Goal: Transaction & Acquisition: Purchase product/service

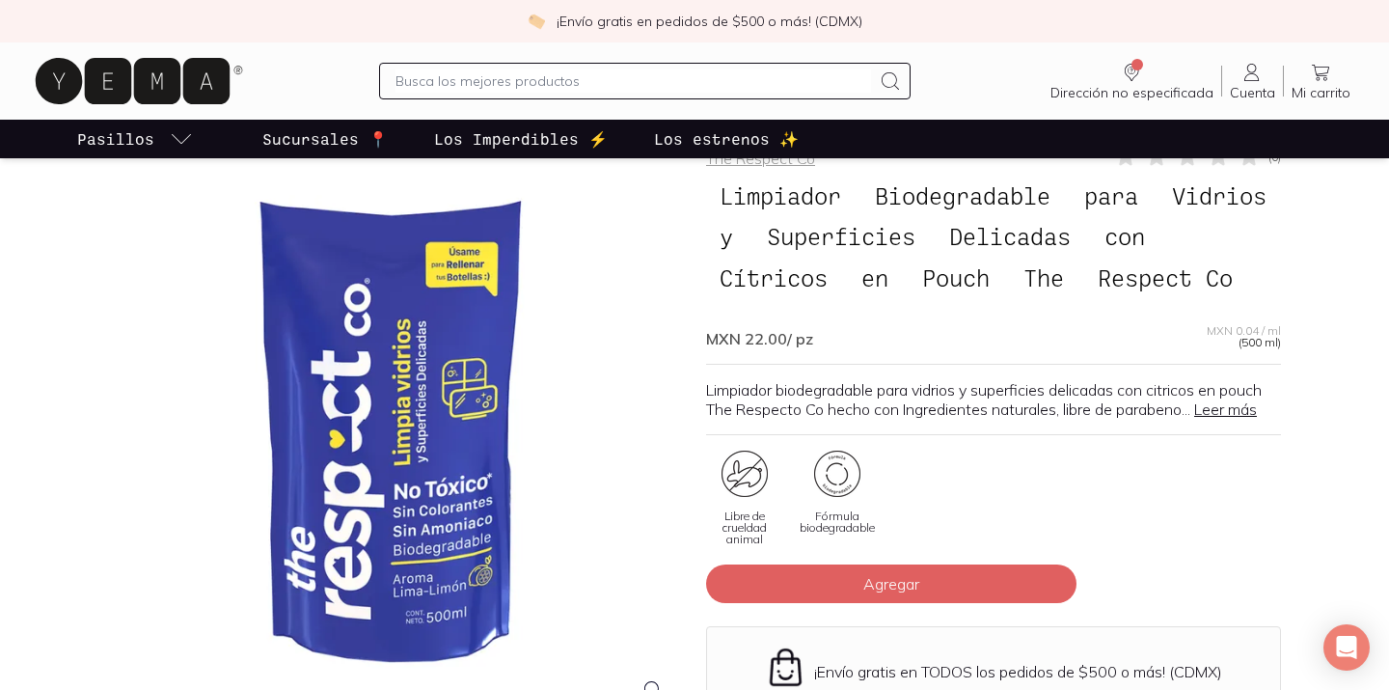
scroll to position [91, 0]
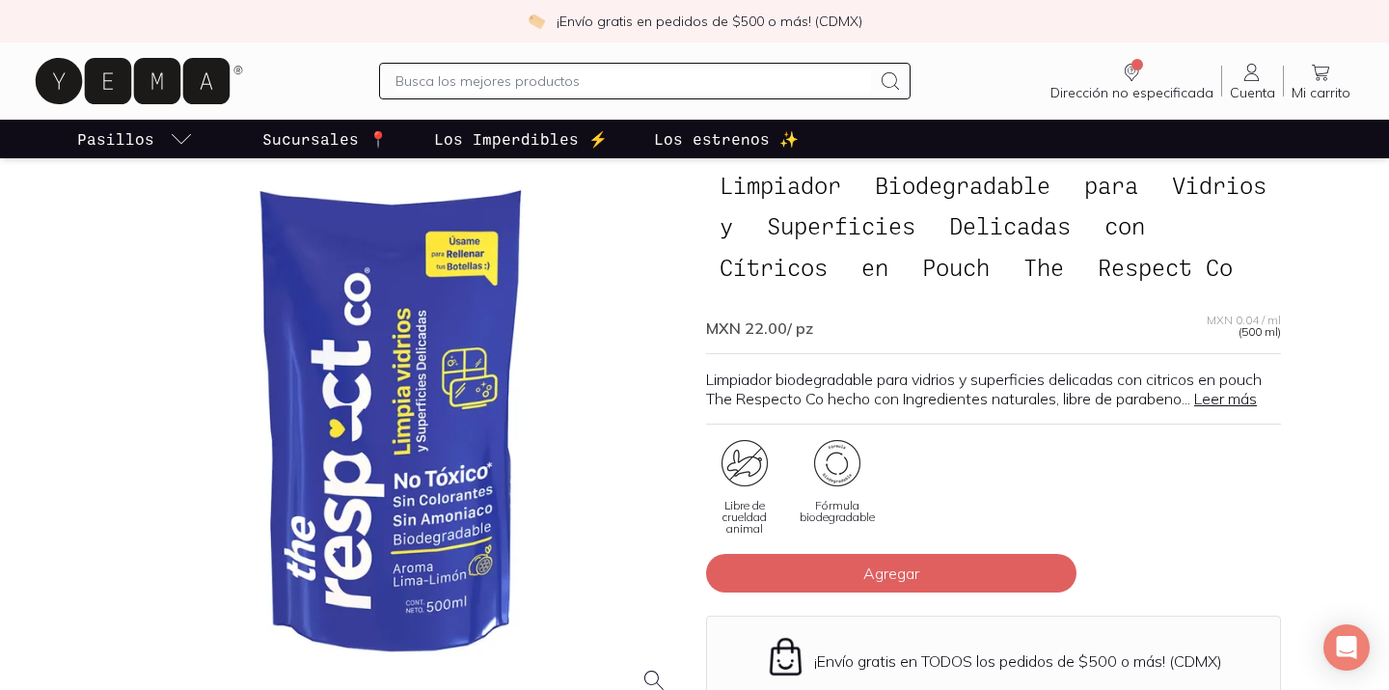
click at [1238, 408] on link "Leer más" at bounding box center [1226, 398] width 63 height 19
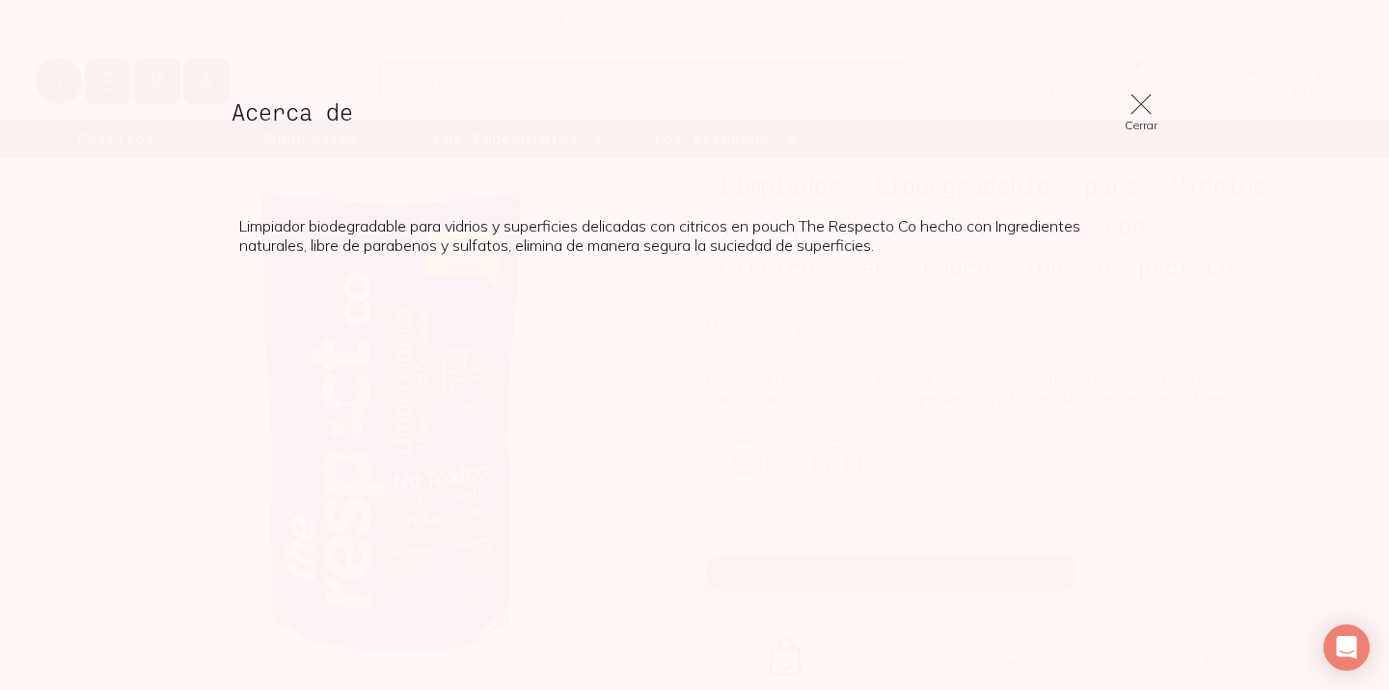
click at [1140, 111] on icon at bounding box center [1141, 104] width 27 height 27
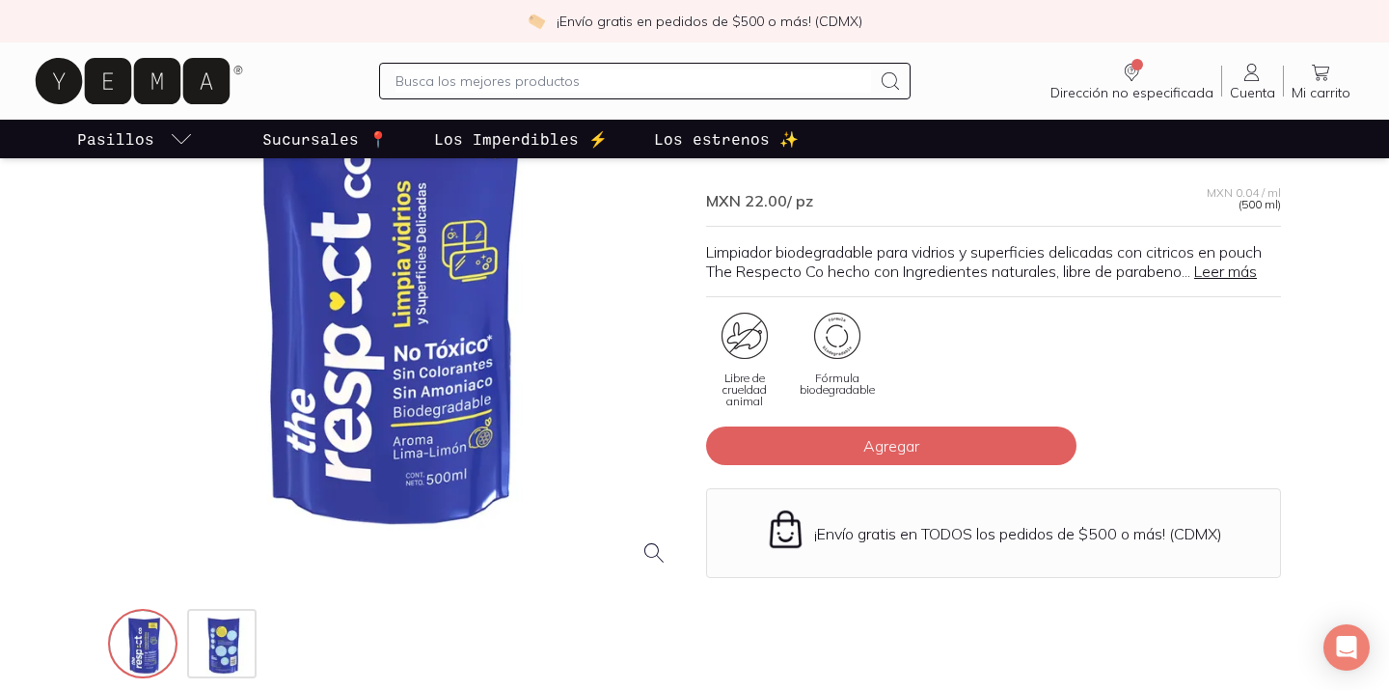
scroll to position [162, 0]
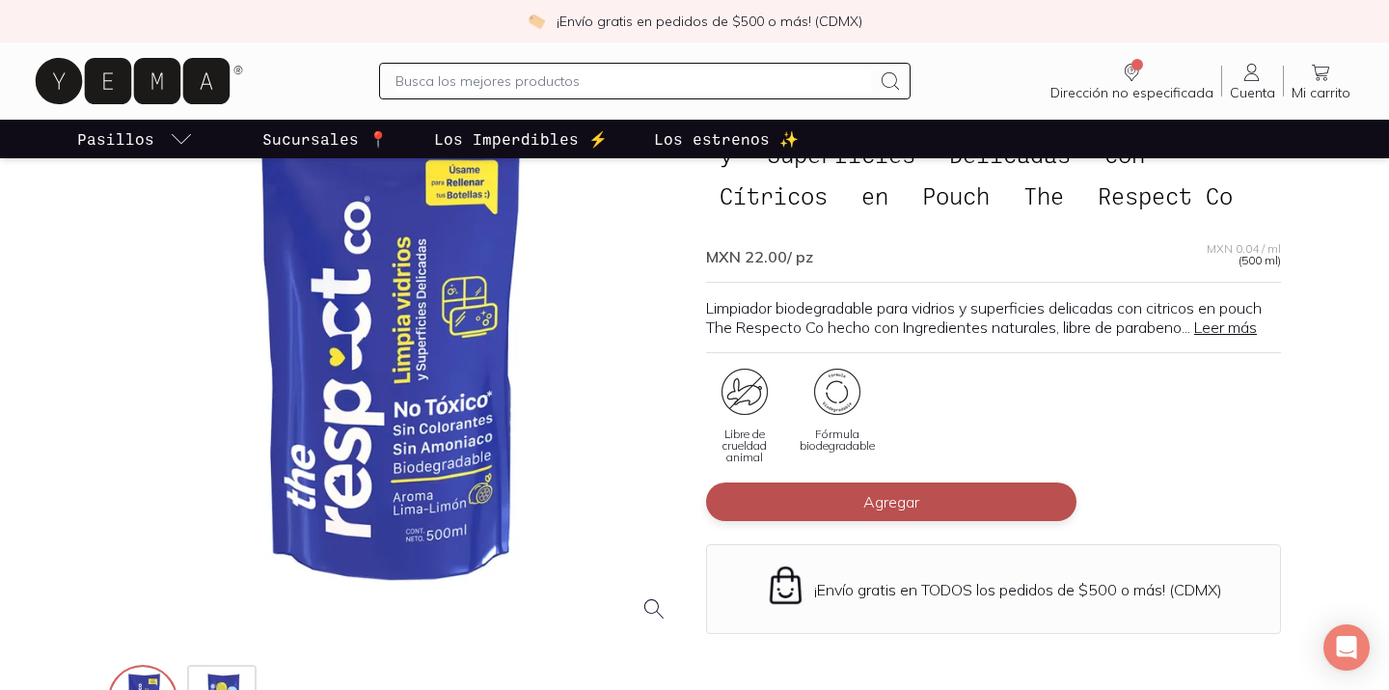
click at [930, 521] on button "Agregar" at bounding box center [891, 501] width 371 height 39
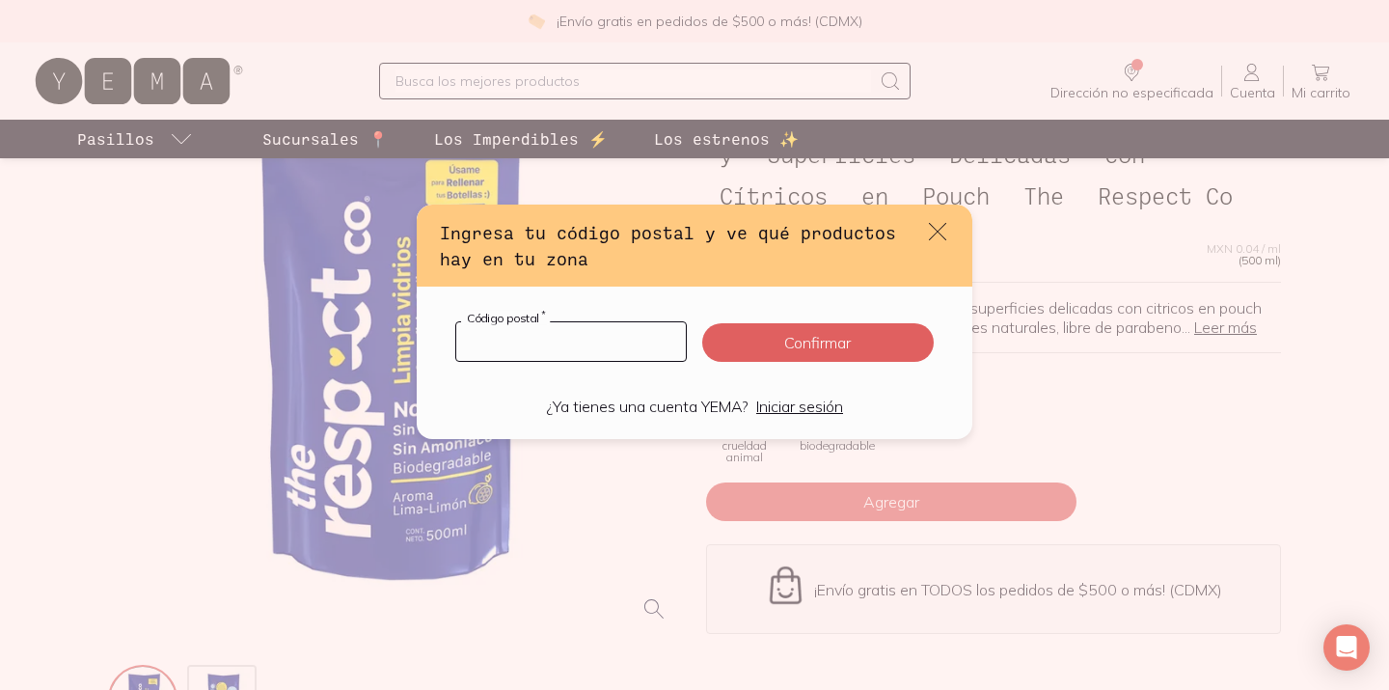
click at [580, 348] on input "default" at bounding box center [571, 341] width 230 height 39
type input "77714"
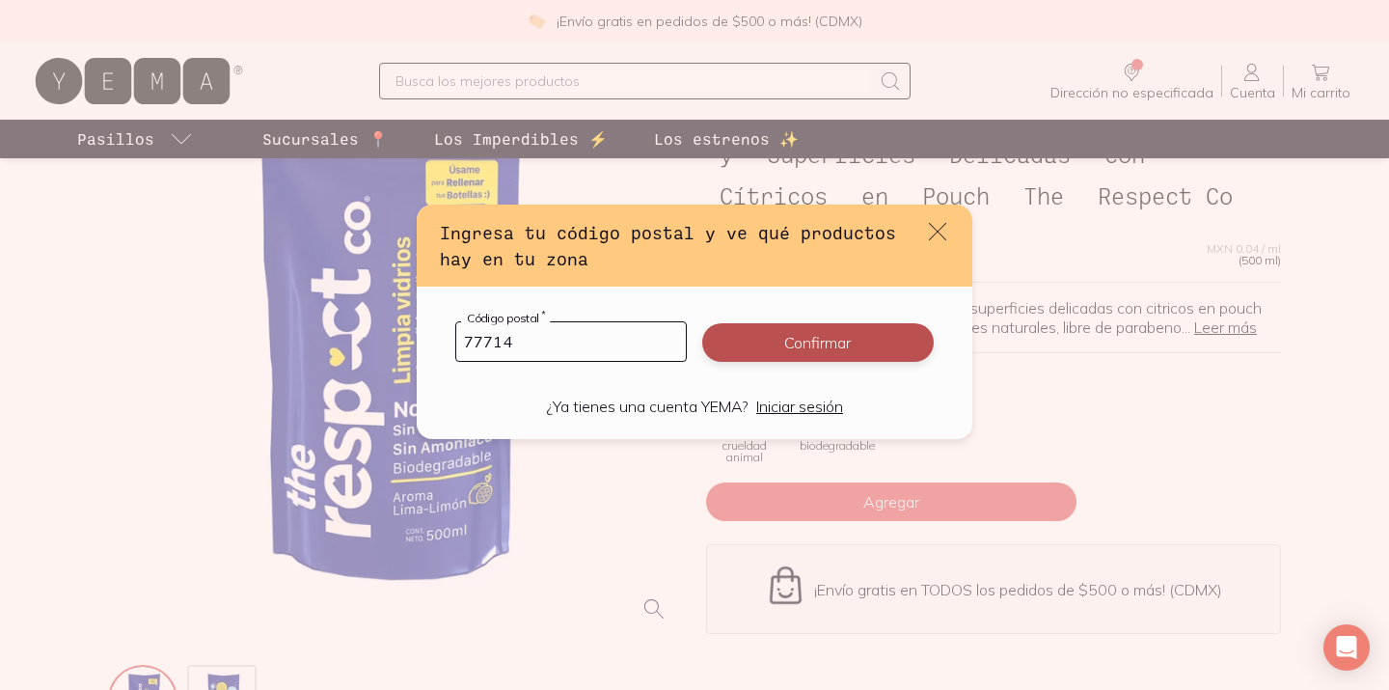
click at [872, 346] on button "Confirmar" at bounding box center [818, 342] width 232 height 39
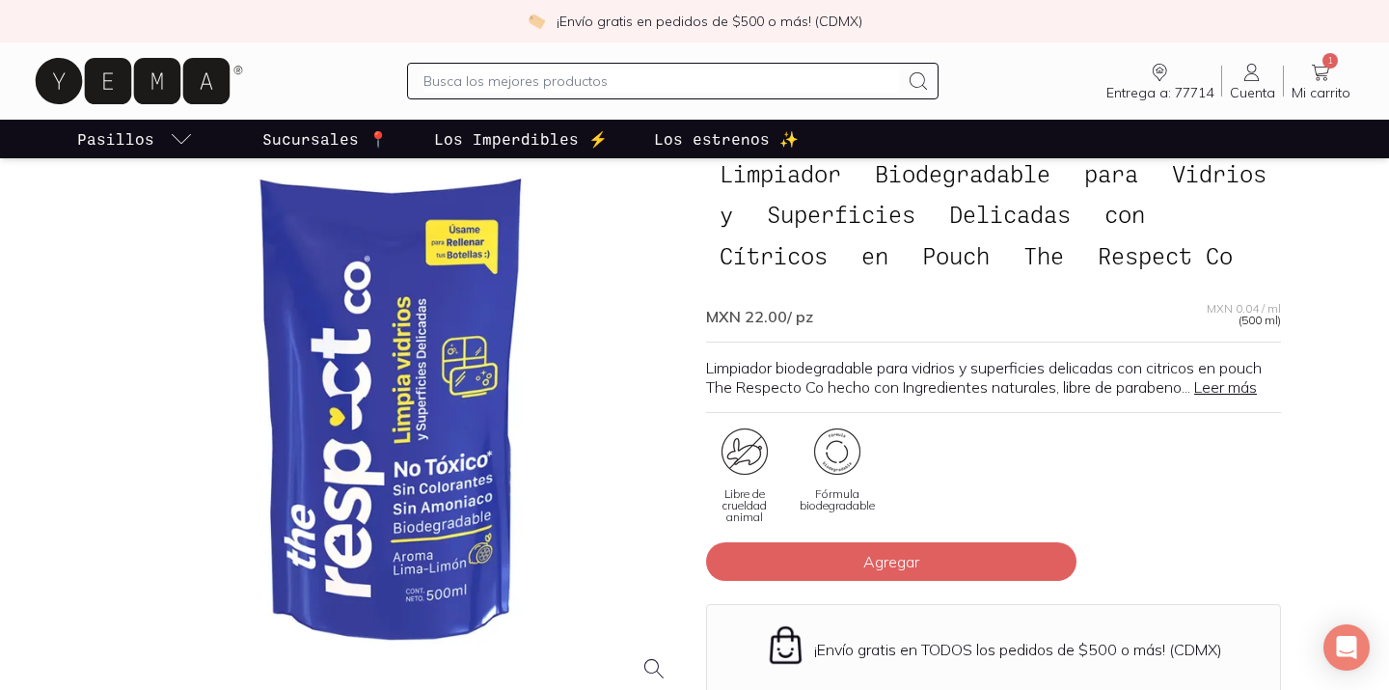
scroll to position [0, 0]
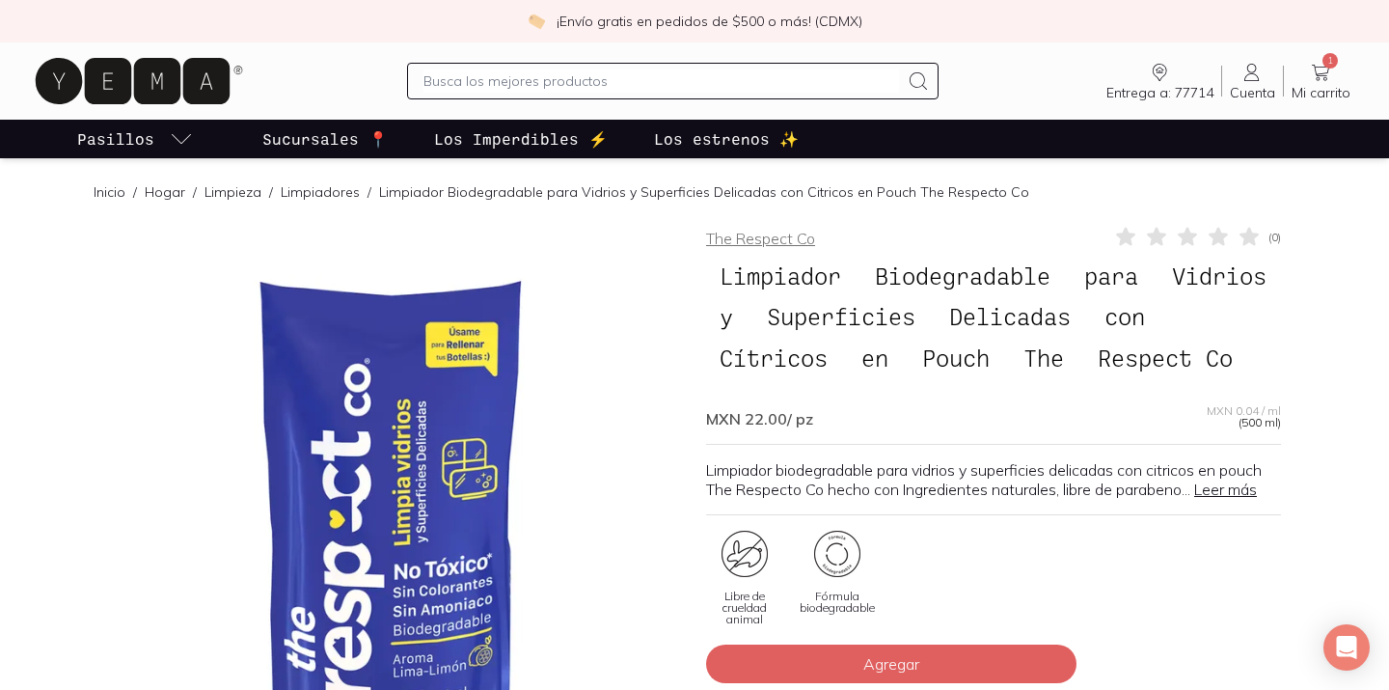
click at [775, 235] on link "The Respect Co" at bounding box center [760, 238] width 109 height 19
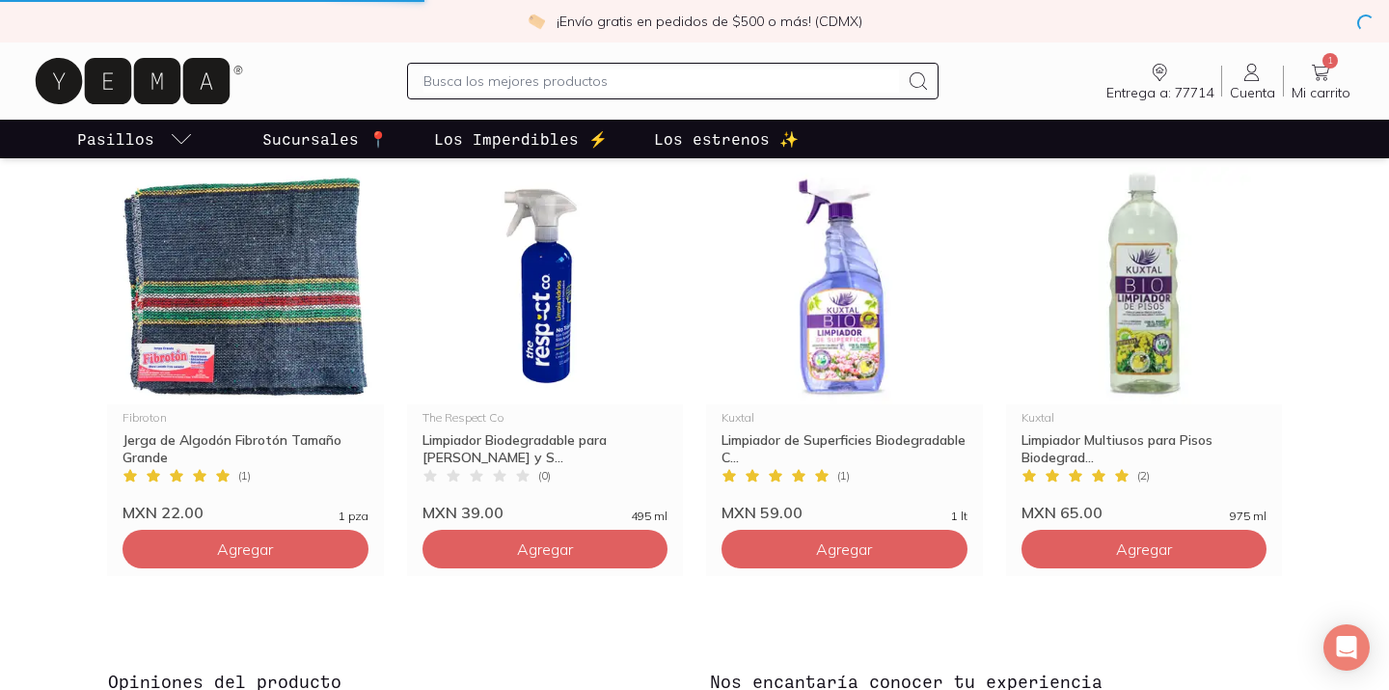
scroll to position [1458, 0]
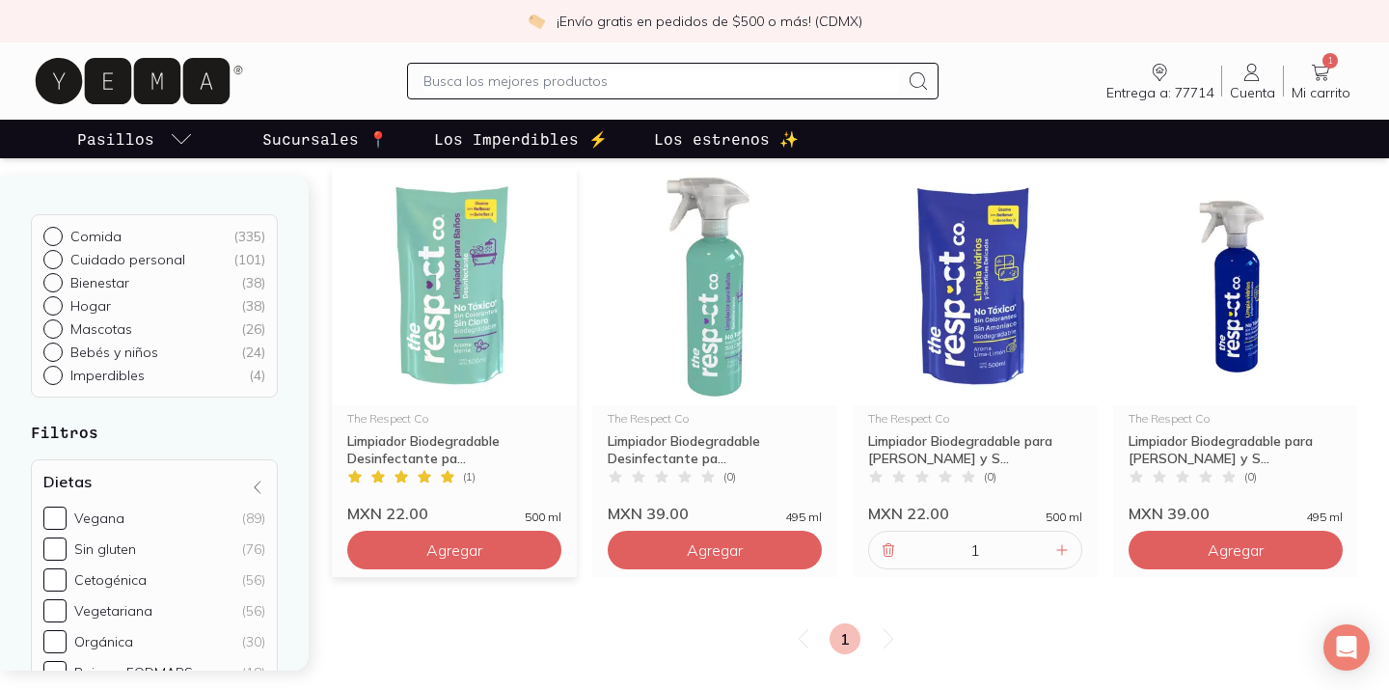
scroll to position [131, 0]
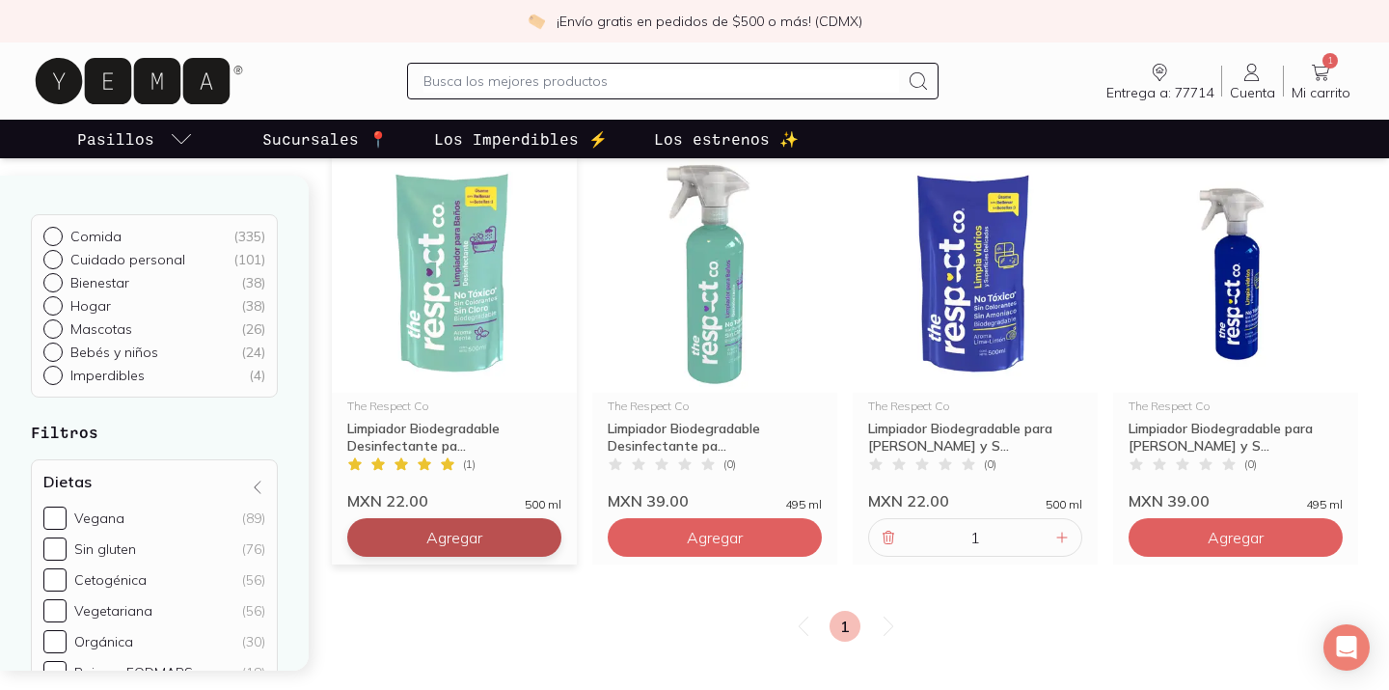
click at [491, 546] on button "Agregar" at bounding box center [454, 537] width 214 height 39
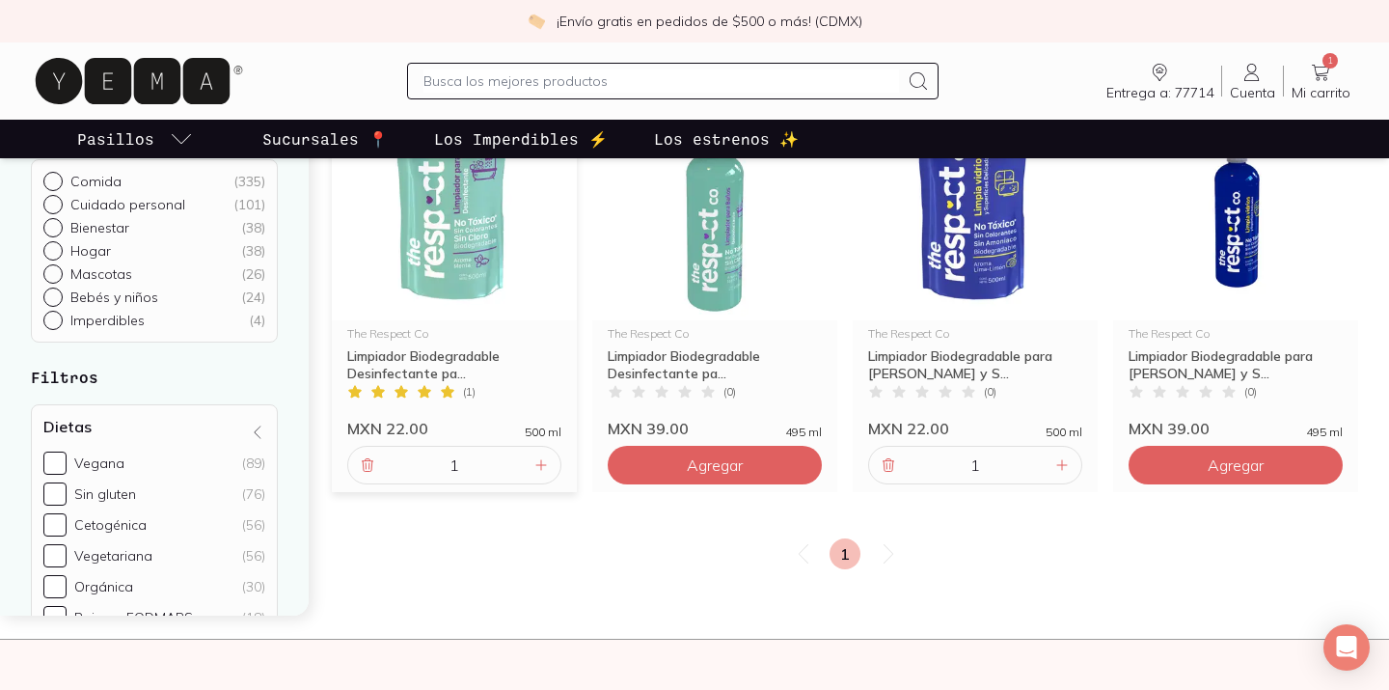
scroll to position [143, 0]
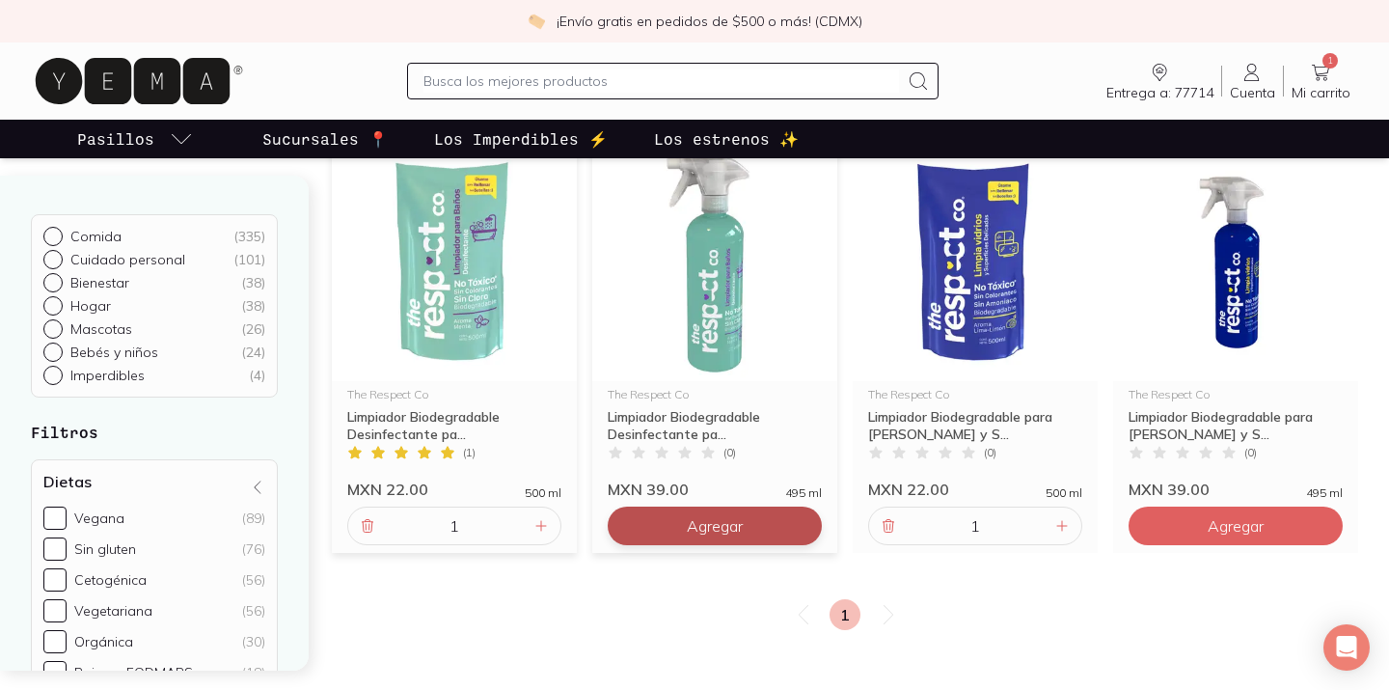
click at [702, 526] on span "Agregar" at bounding box center [715, 525] width 56 height 19
click at [544, 530] on icon at bounding box center [541, 525] width 15 height 15
type input "2"
click at [811, 532] on div "1" at bounding box center [715, 526] width 214 height 39
click at [803, 530] on icon at bounding box center [801, 525] width 15 height 15
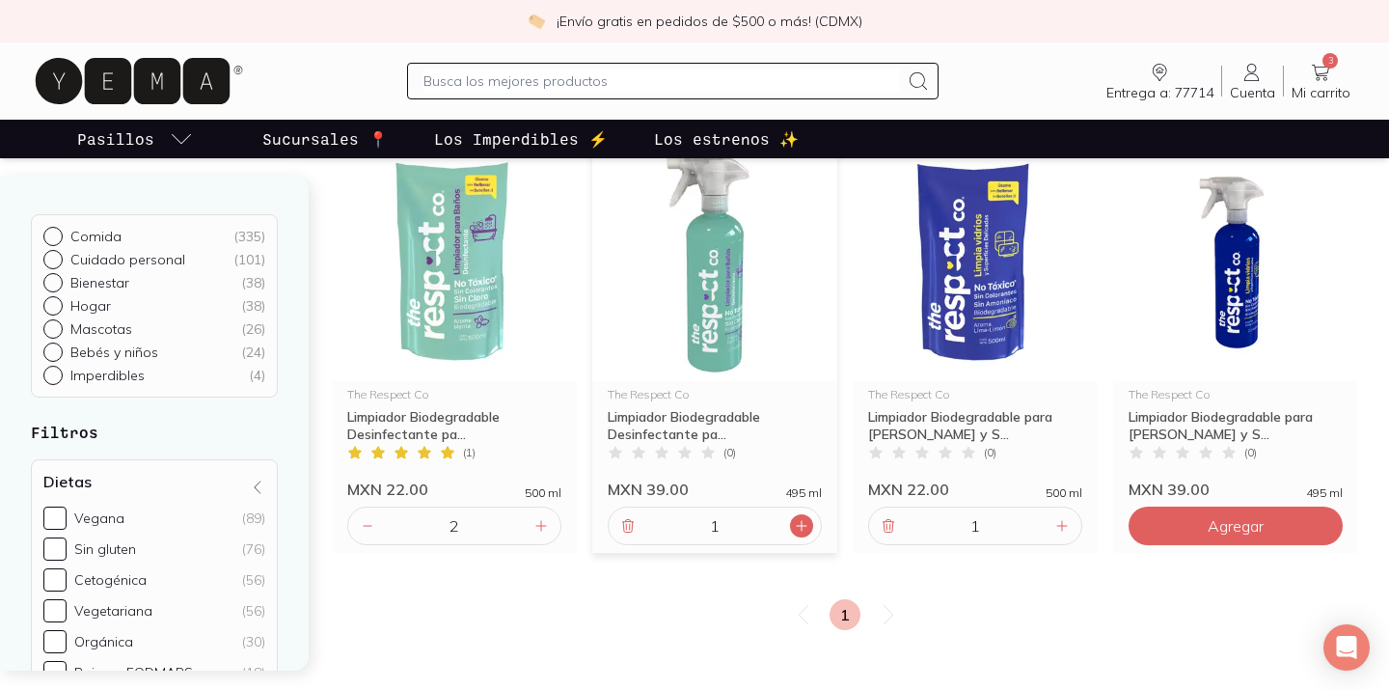
type input "2"
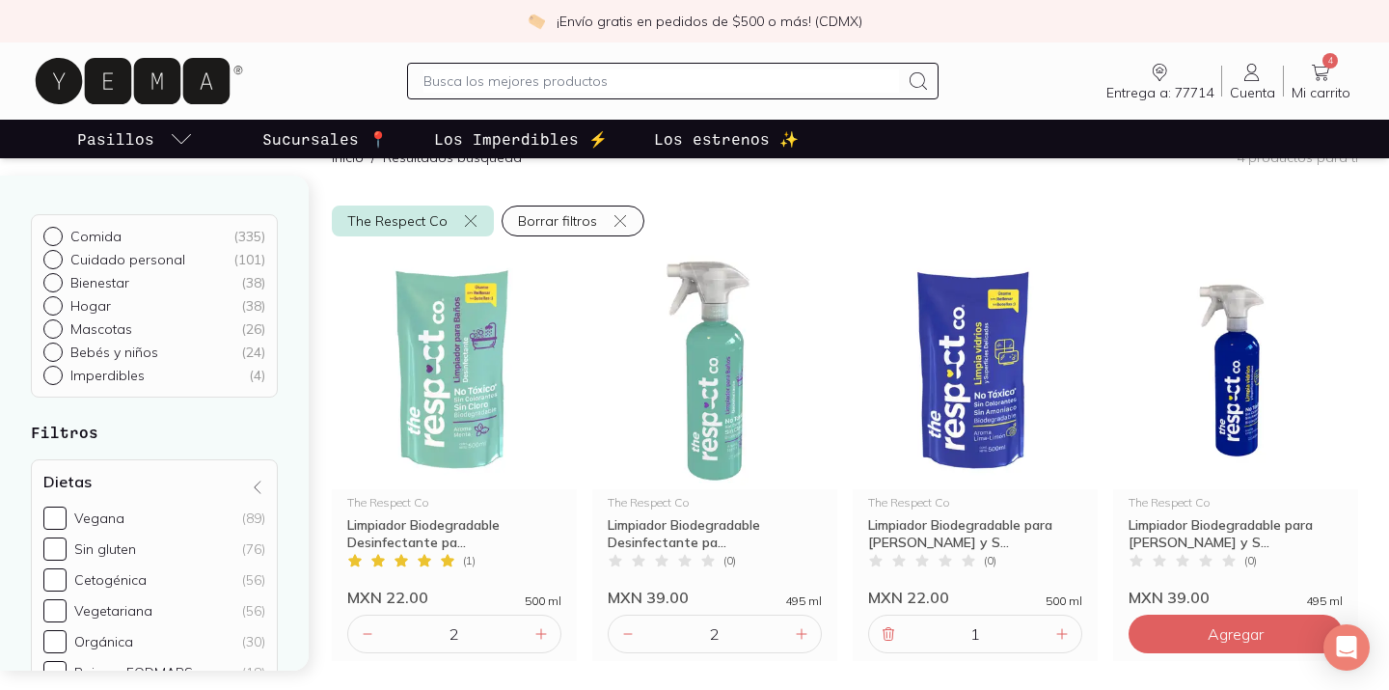
scroll to position [0, 0]
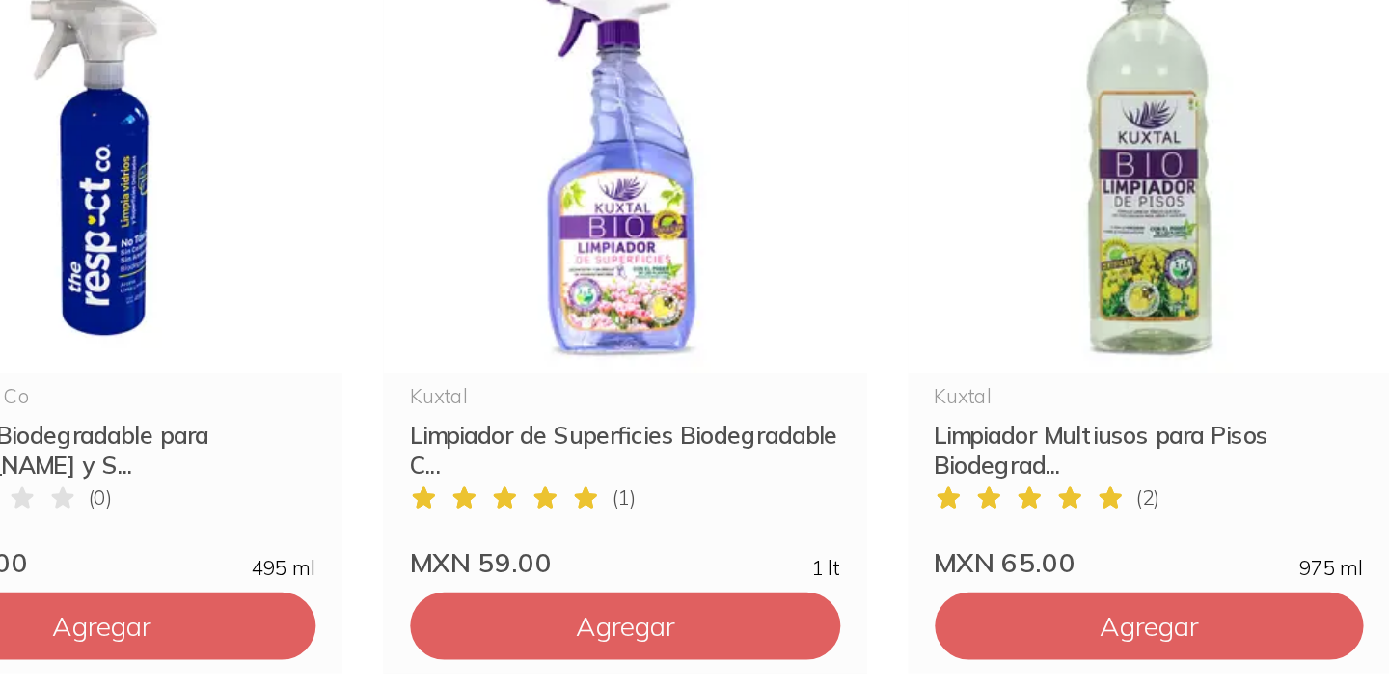
scroll to position [1359, 0]
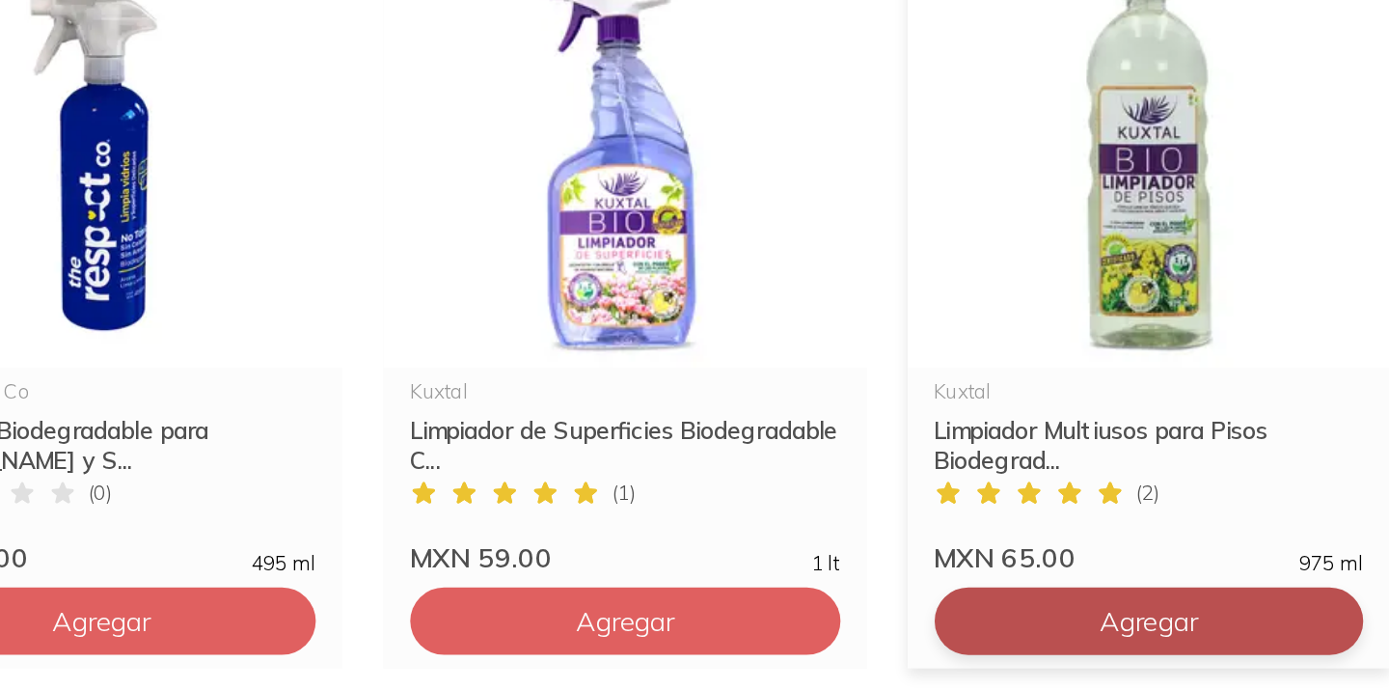
click at [369, 653] on button "Agregar" at bounding box center [246, 650] width 246 height 39
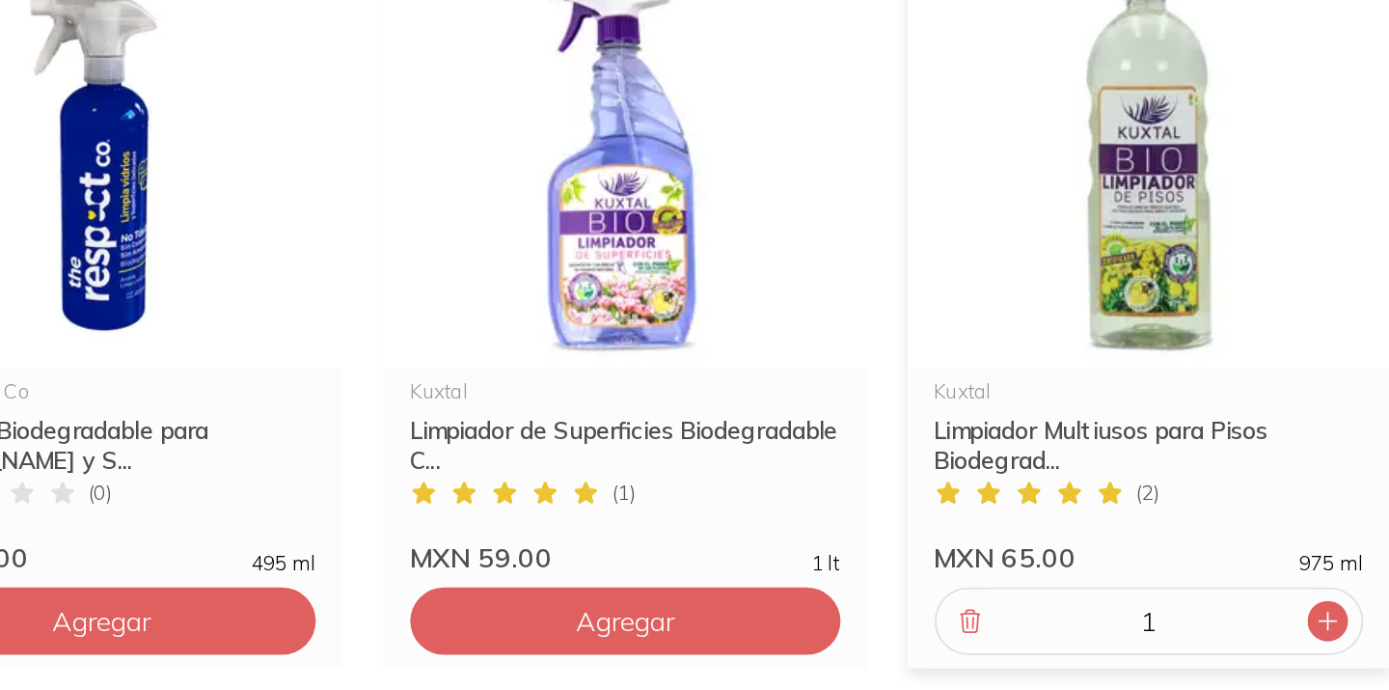
click at [1247, 657] on icon at bounding box center [1246, 650] width 15 height 15
type input "3"
click at [746, 516] on div "Kuxtal" at bounding box center [845, 519] width 246 height 12
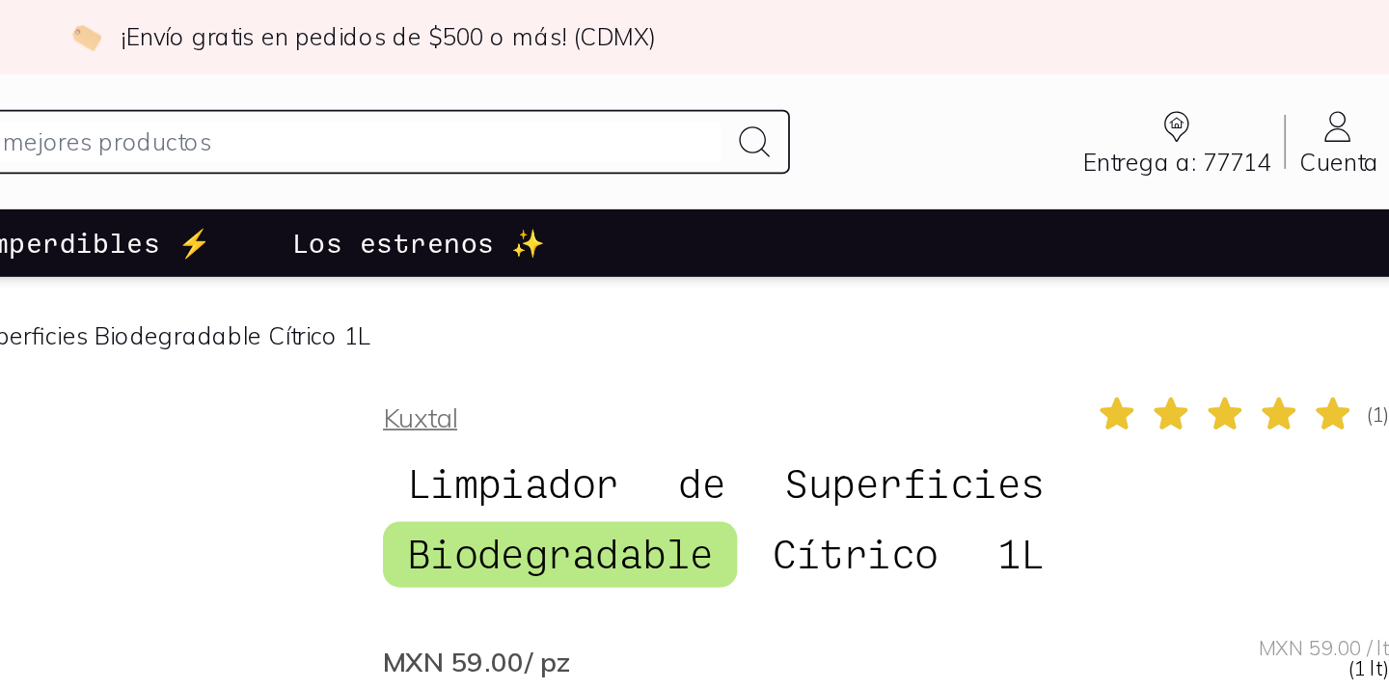
click at [730, 239] on link "Kuxtal" at bounding box center [727, 238] width 42 height 19
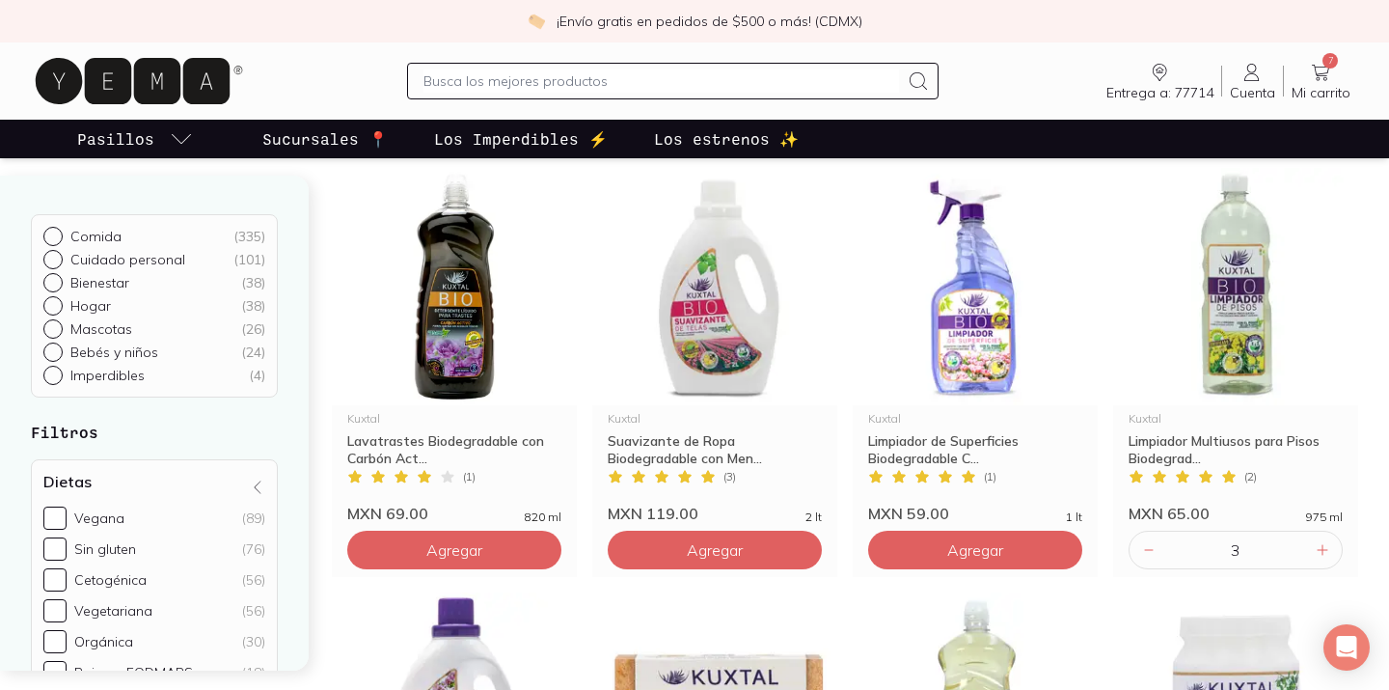
scroll to position [120, 0]
click at [993, 341] on img at bounding box center [975, 285] width 245 height 237
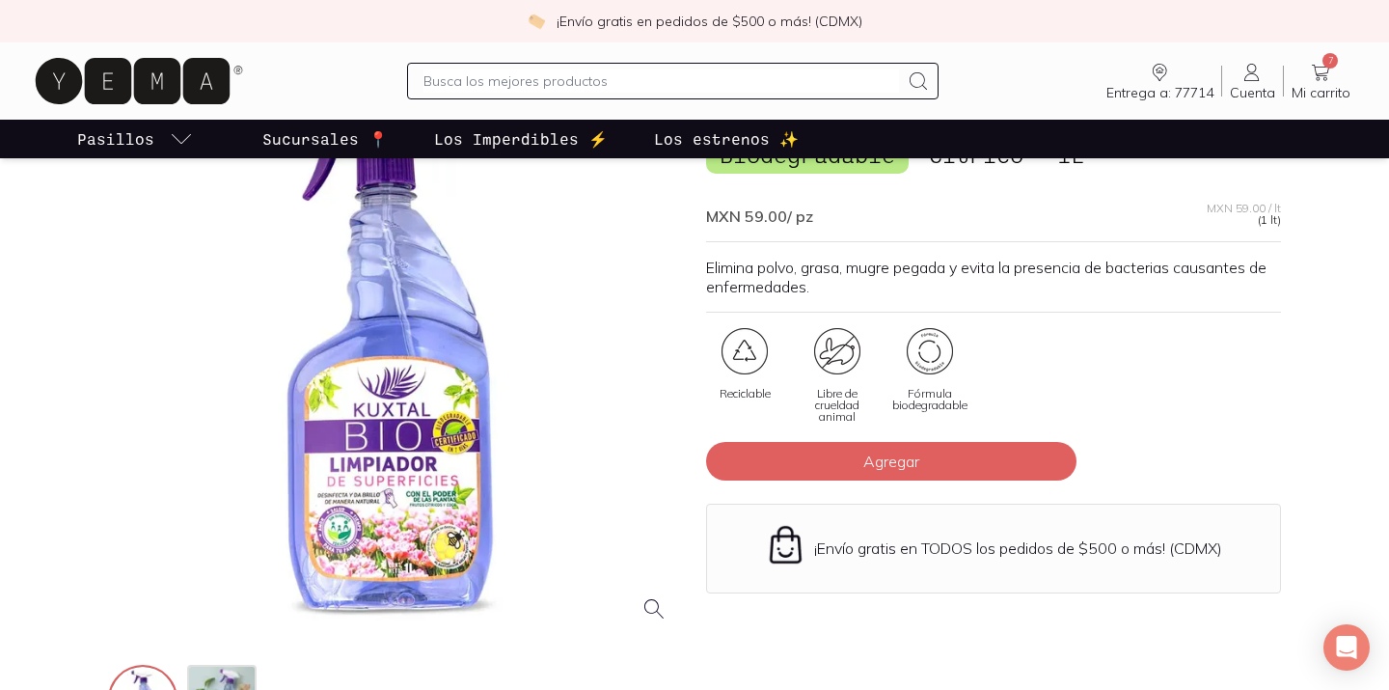
scroll to position [159, 0]
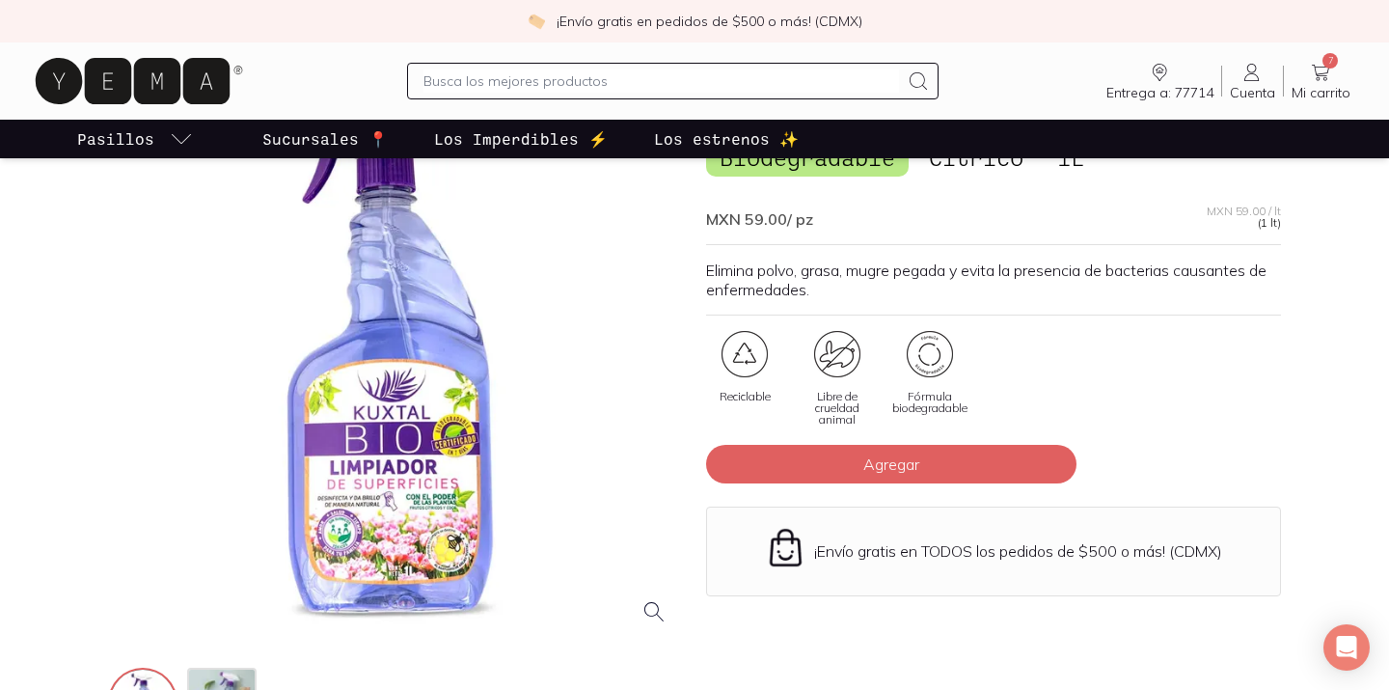
click at [399, 536] on div at bounding box center [395, 353] width 575 height 575
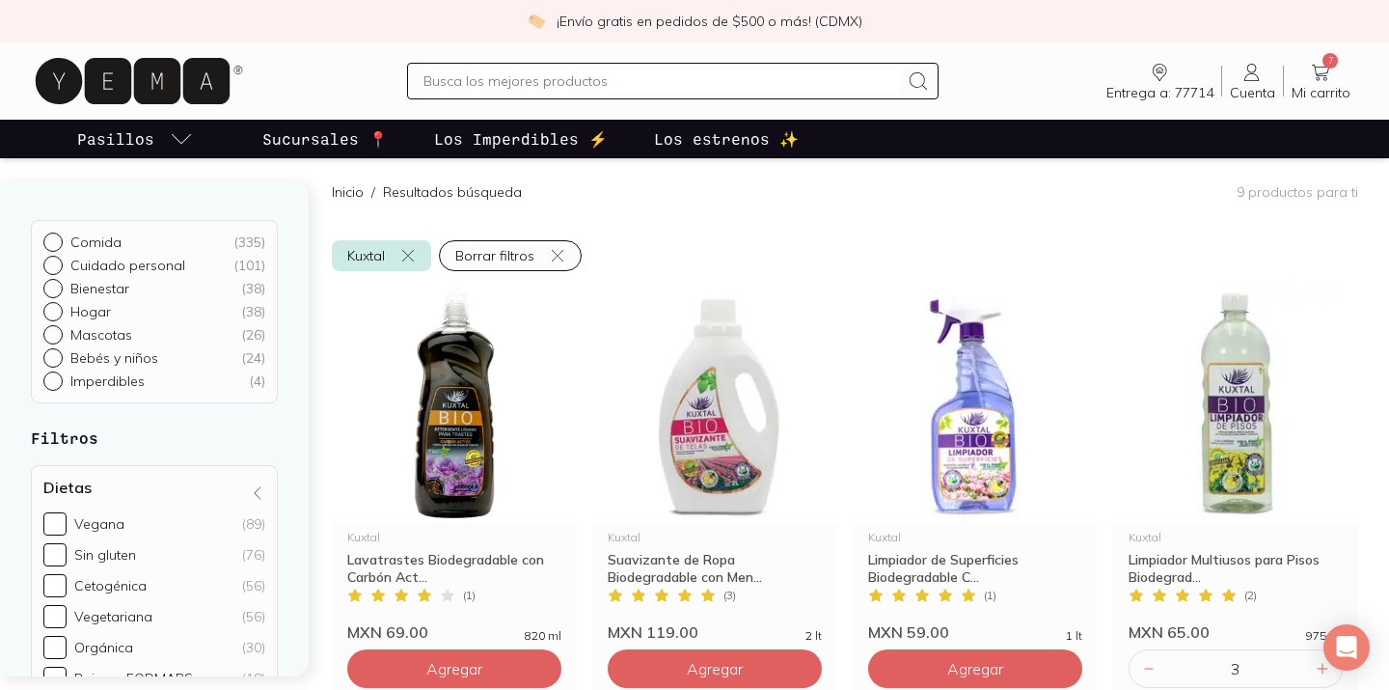
click at [1043, 69] on div "Entrega a: 77714 77714 Buscar Buscar Cuenta Cuenta 7 Mi carrito Carrito" at bounding box center [695, 81] width 1328 height 62
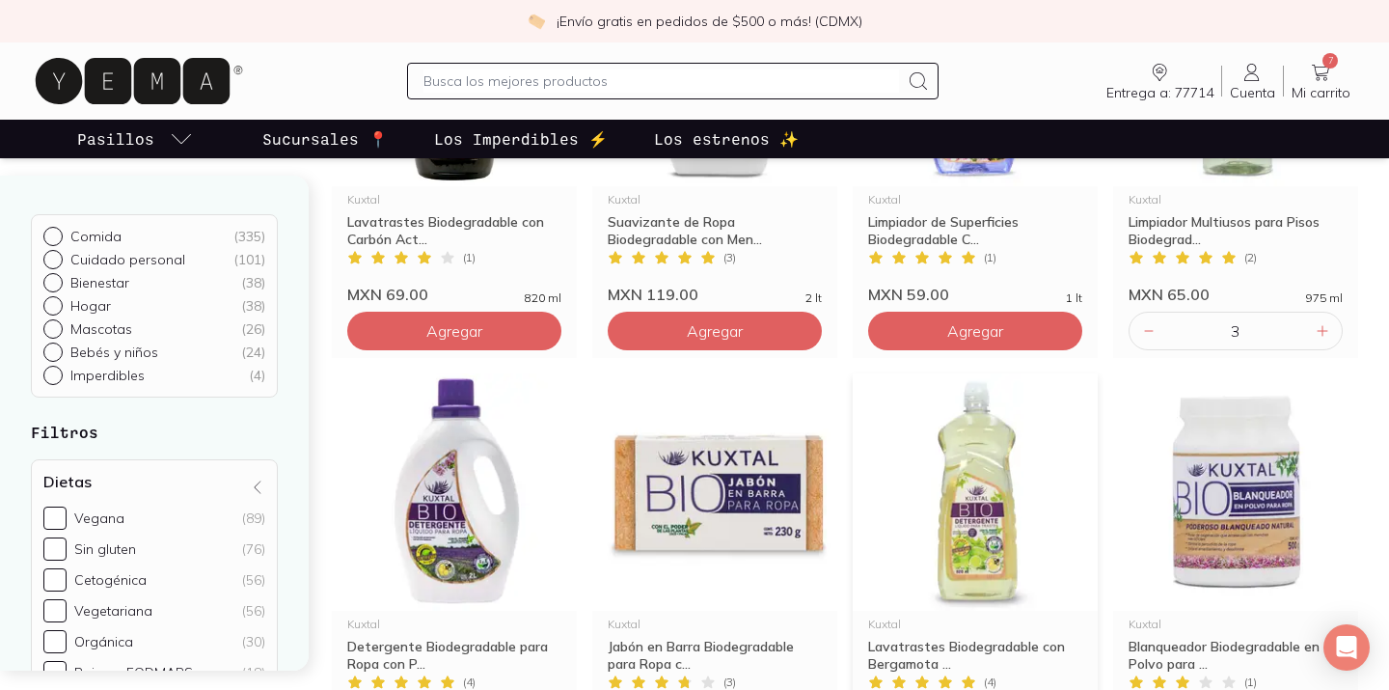
scroll to position [442, 0]
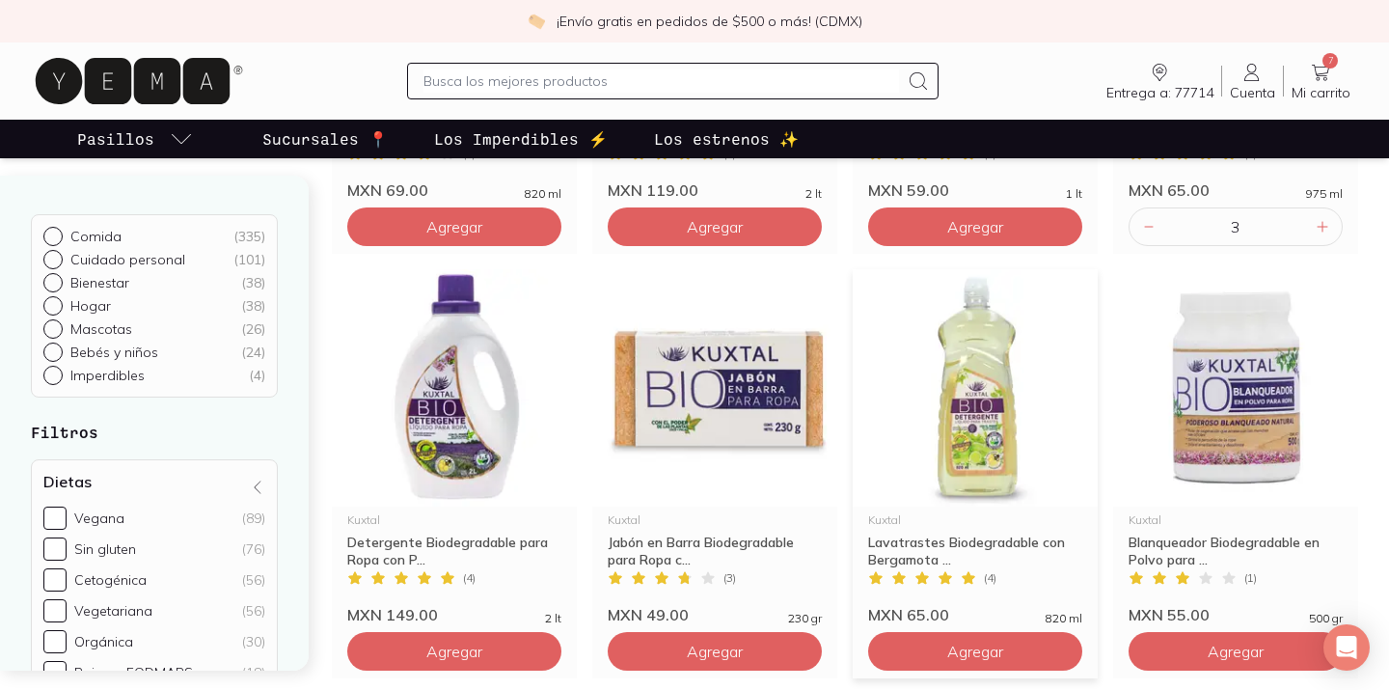
click at [977, 368] on img at bounding box center [975, 387] width 245 height 237
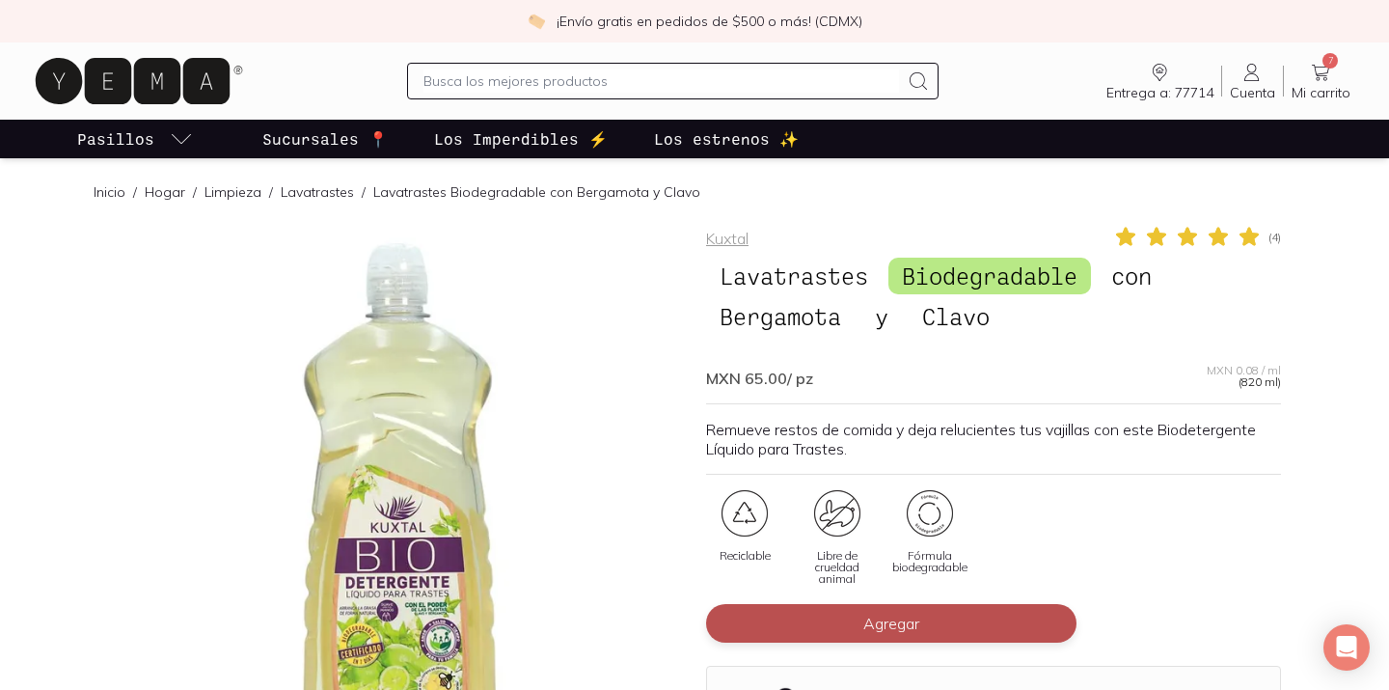
click at [930, 634] on button "Agregar" at bounding box center [891, 623] width 371 height 39
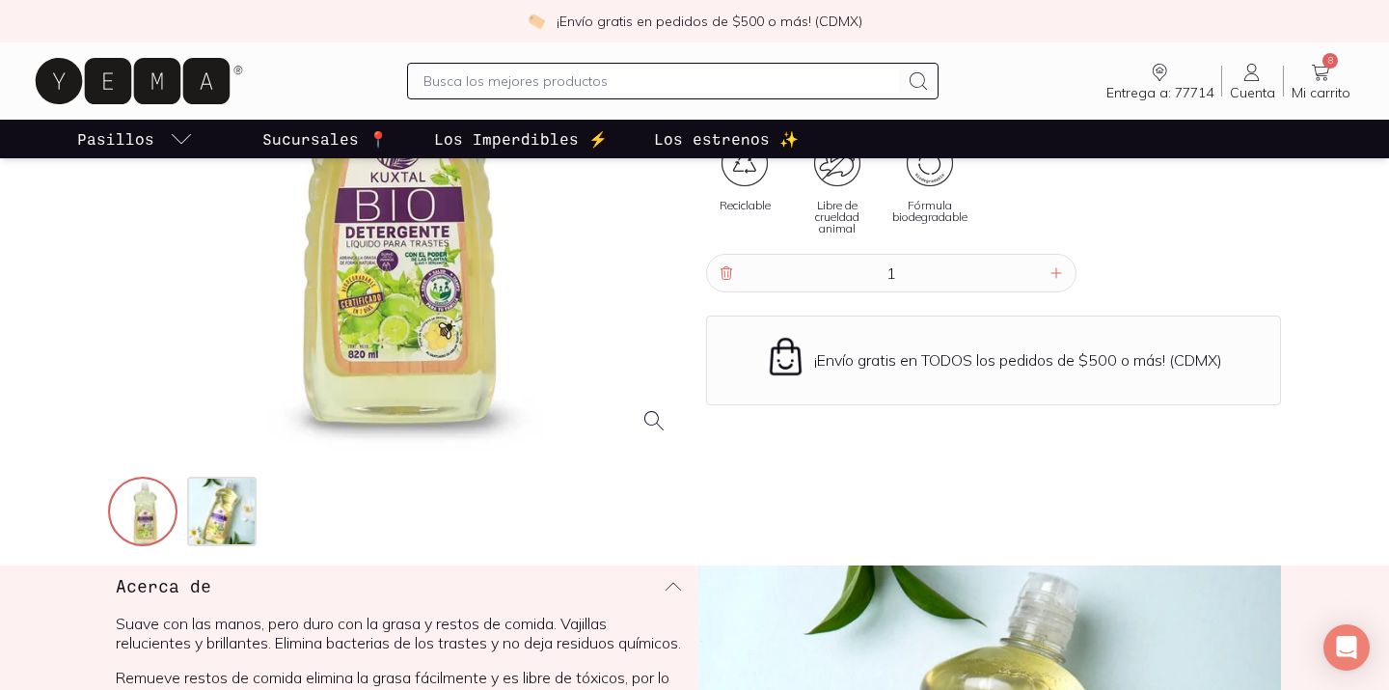
scroll to position [384, 0]
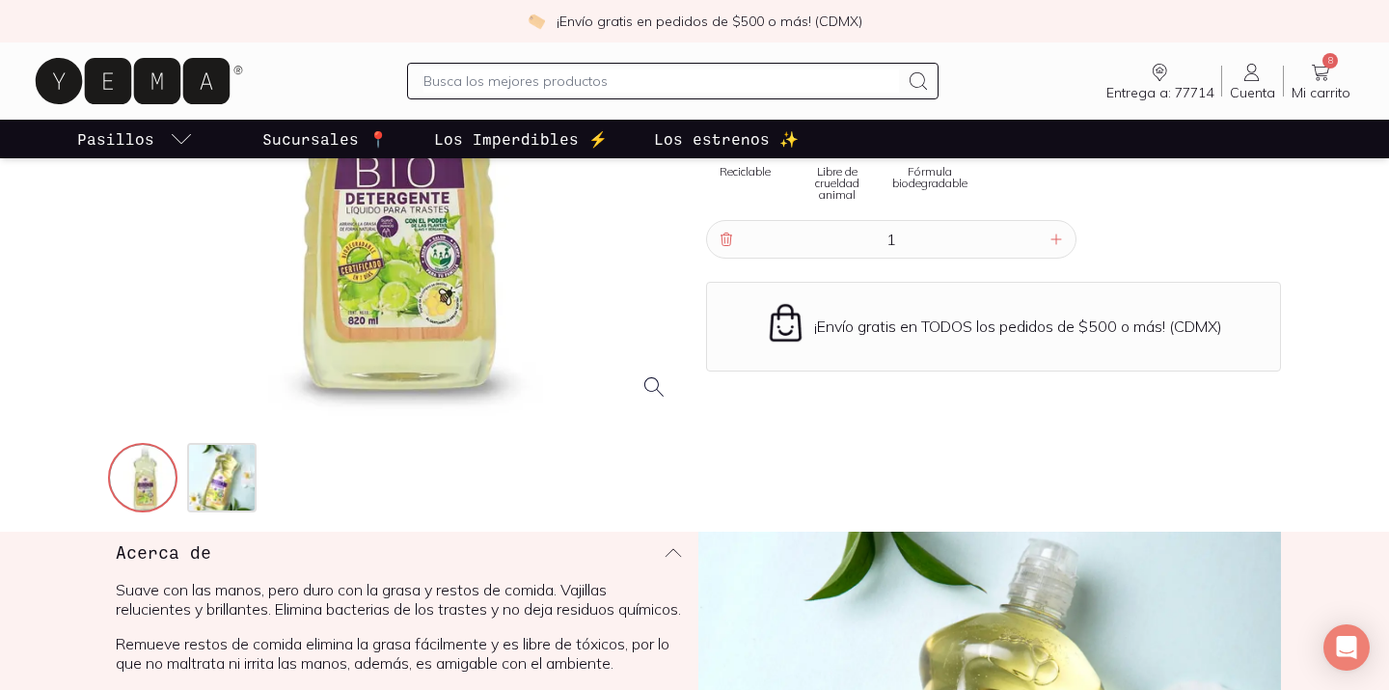
click at [186, 458] on div at bounding box center [182, 477] width 149 height 69
click at [226, 481] on img at bounding box center [223, 479] width 69 height 69
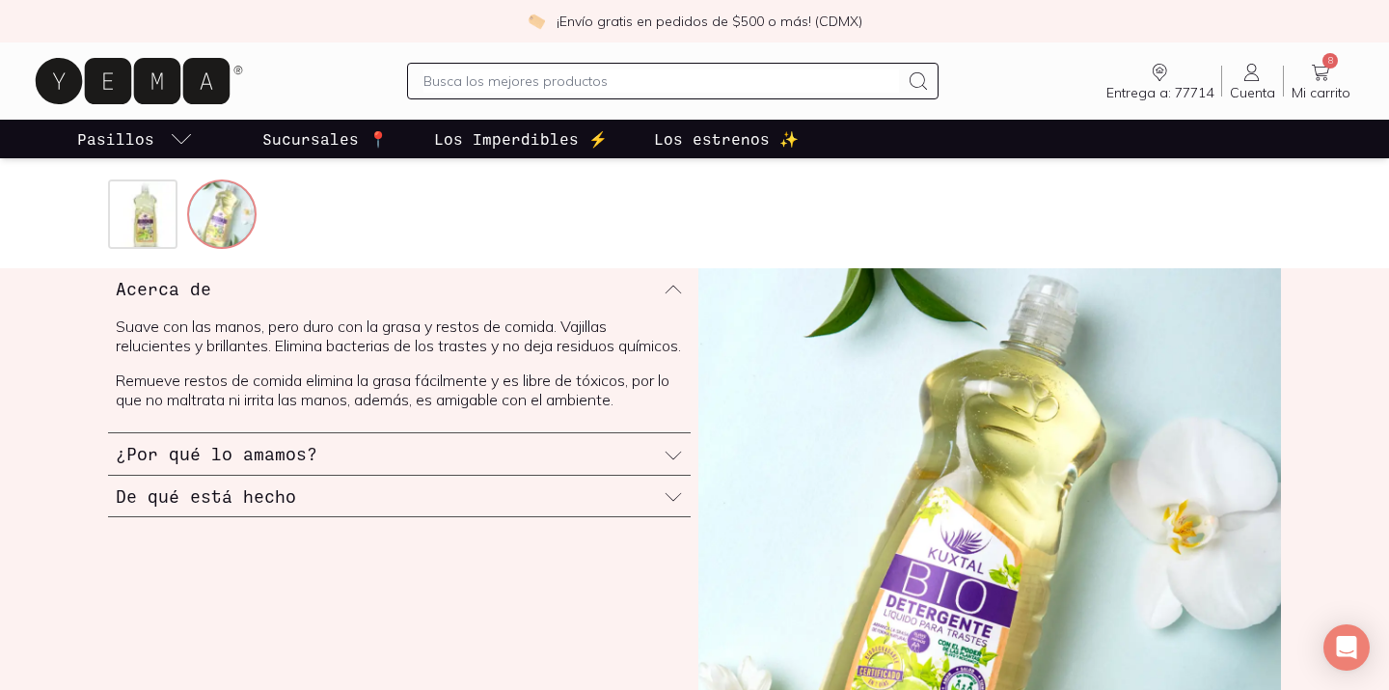
scroll to position [646, 0]
click at [331, 469] on div "¿Por qué lo amamos?" at bounding box center [399, 454] width 583 height 41
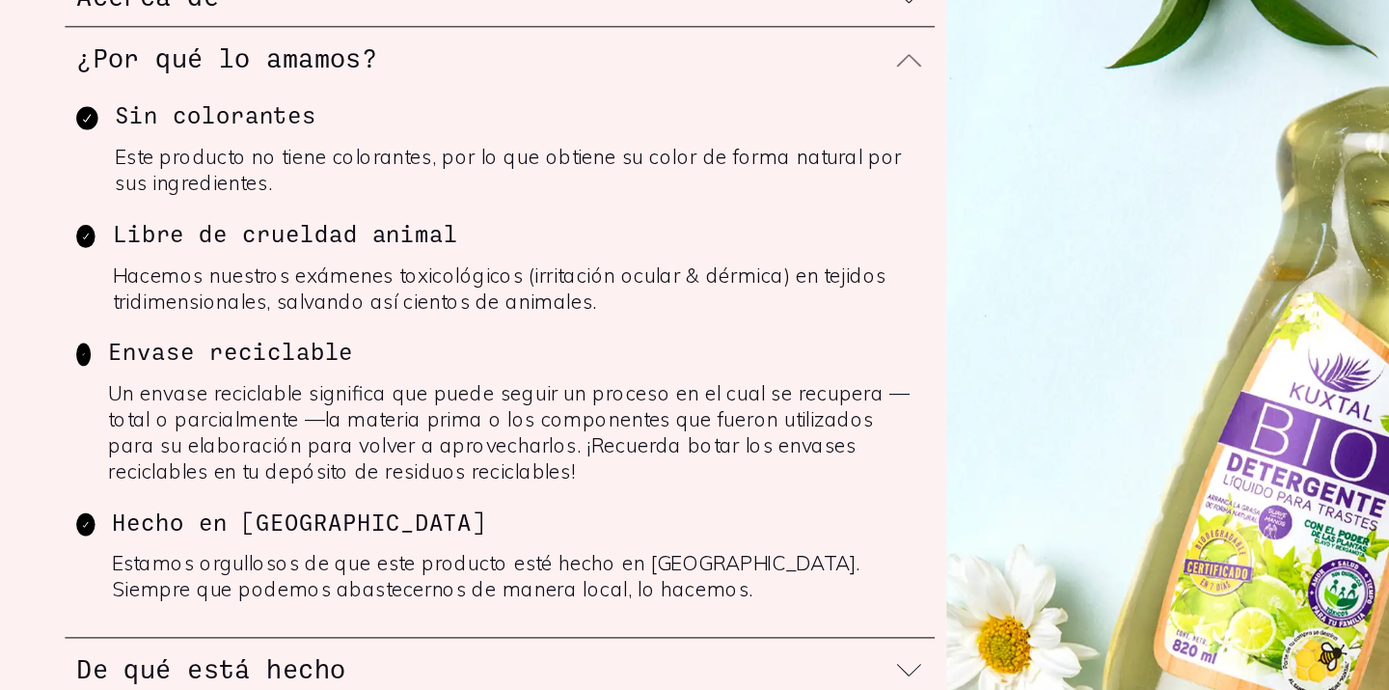
scroll to position [712, 0]
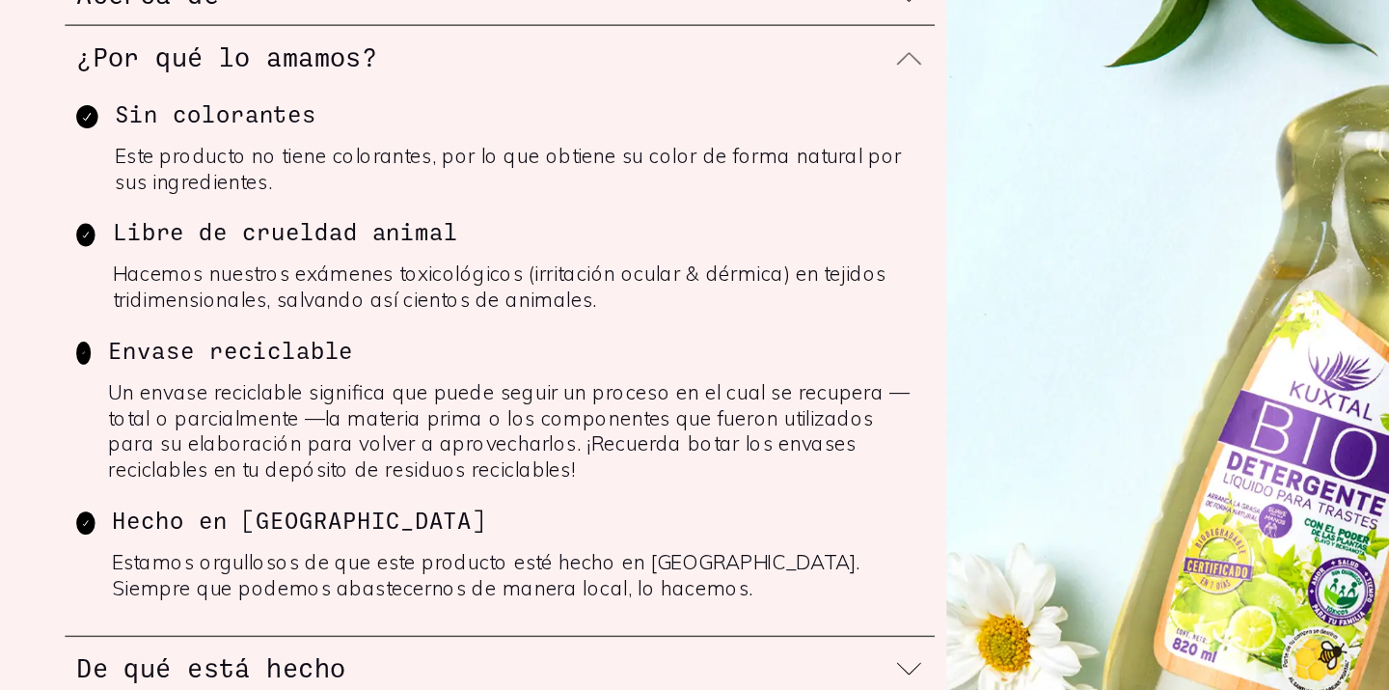
click at [499, 546] on p "Un envase reciclable significa que puede seguir un proceso en el cual se recupe…" at bounding box center [410, 515] width 546 height 69
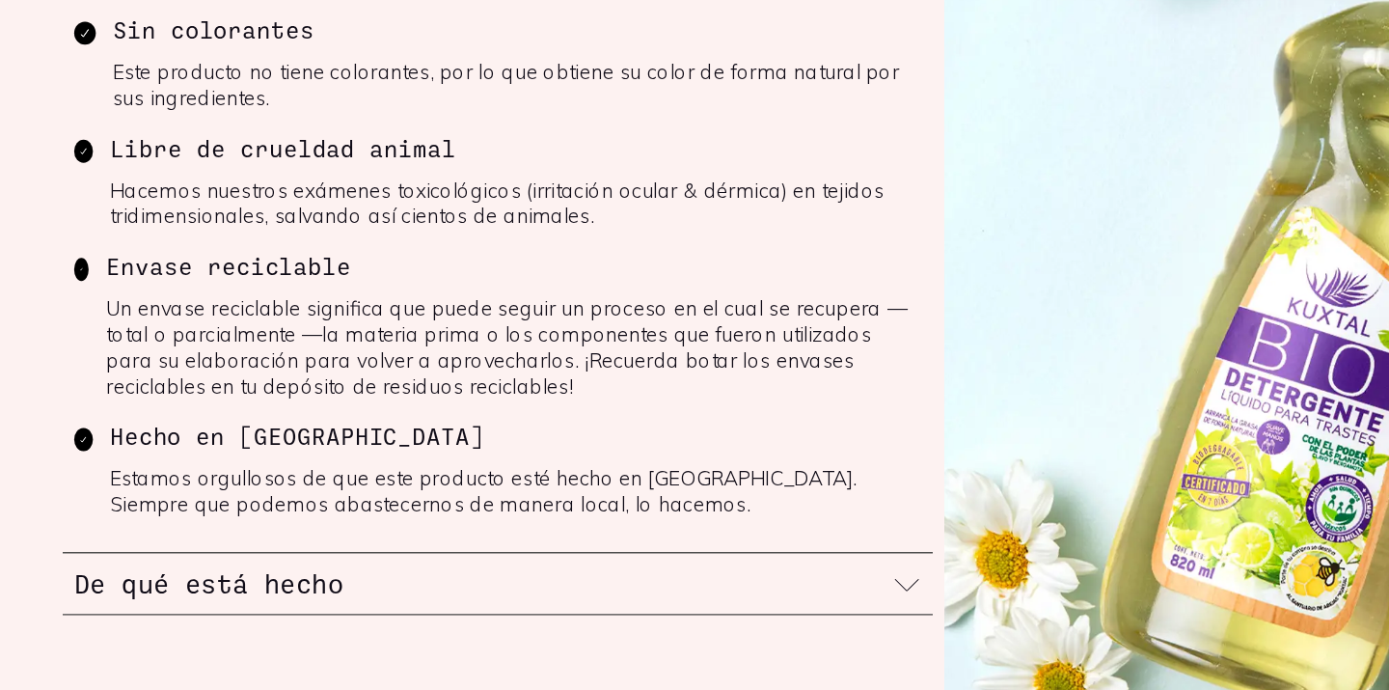
scroll to position [769, 0]
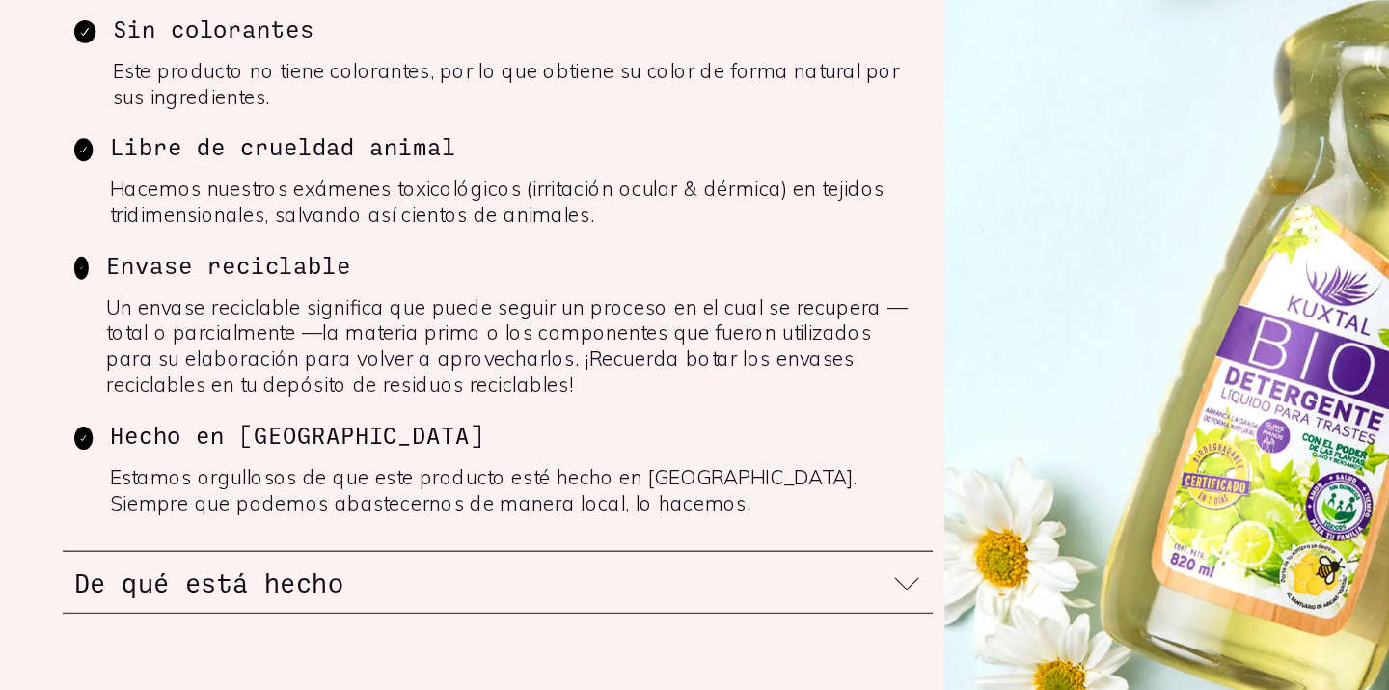
click at [669, 615] on icon at bounding box center [673, 618] width 19 height 19
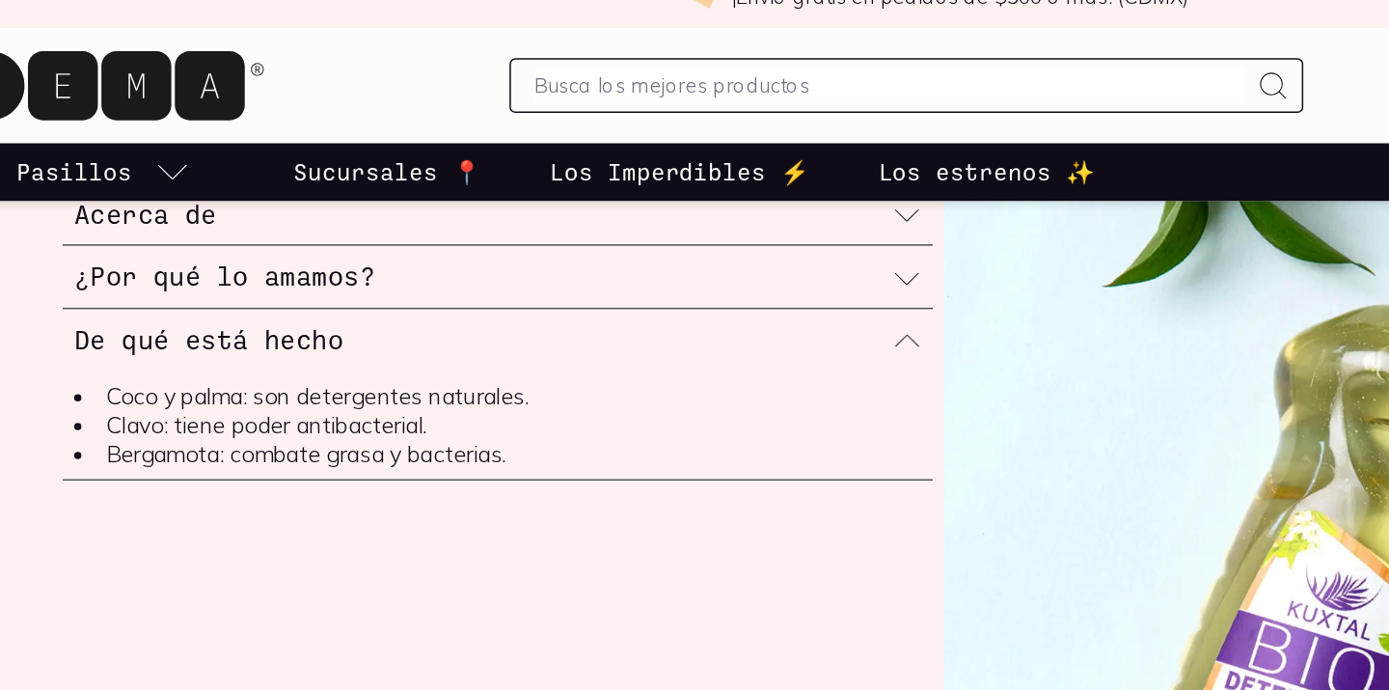
click at [681, 172] on icon at bounding box center [673, 167] width 19 height 19
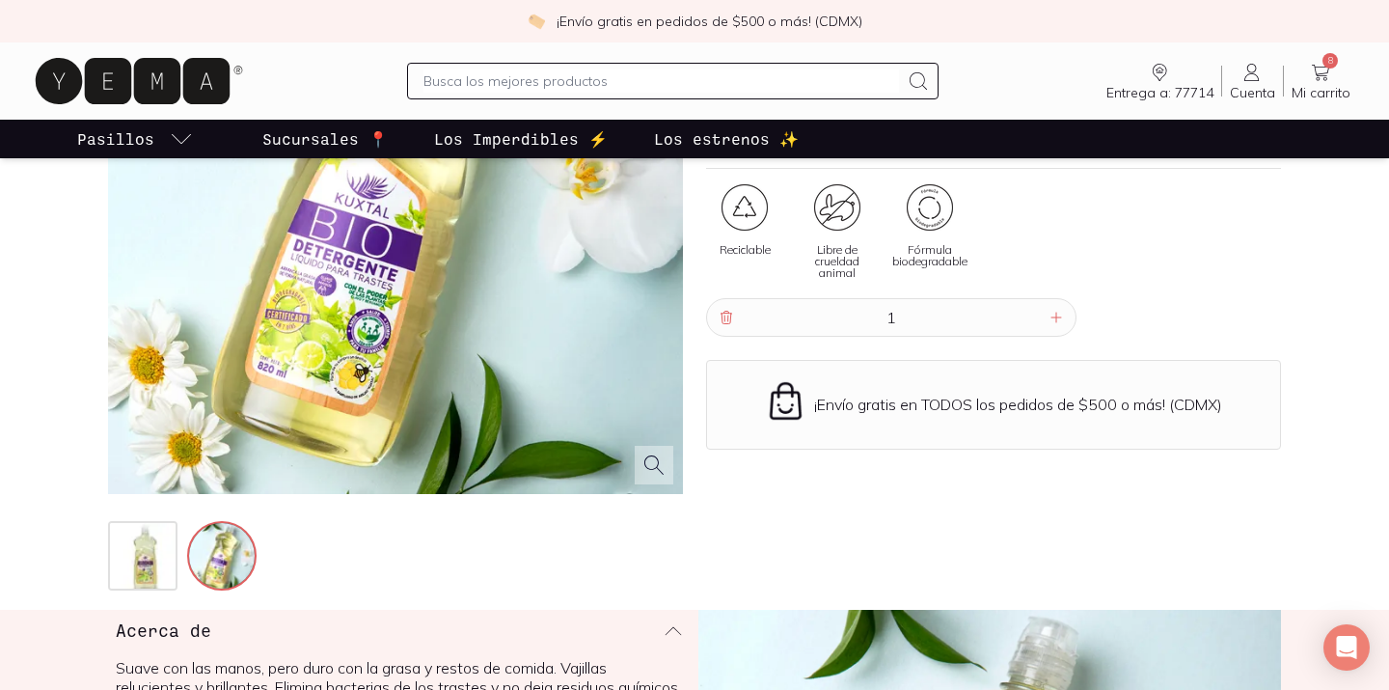
scroll to position [305, 0]
click at [1048, 316] on div at bounding box center [1056, 318] width 23 height 23
click at [1053, 316] on icon at bounding box center [1056, 318] width 15 height 15
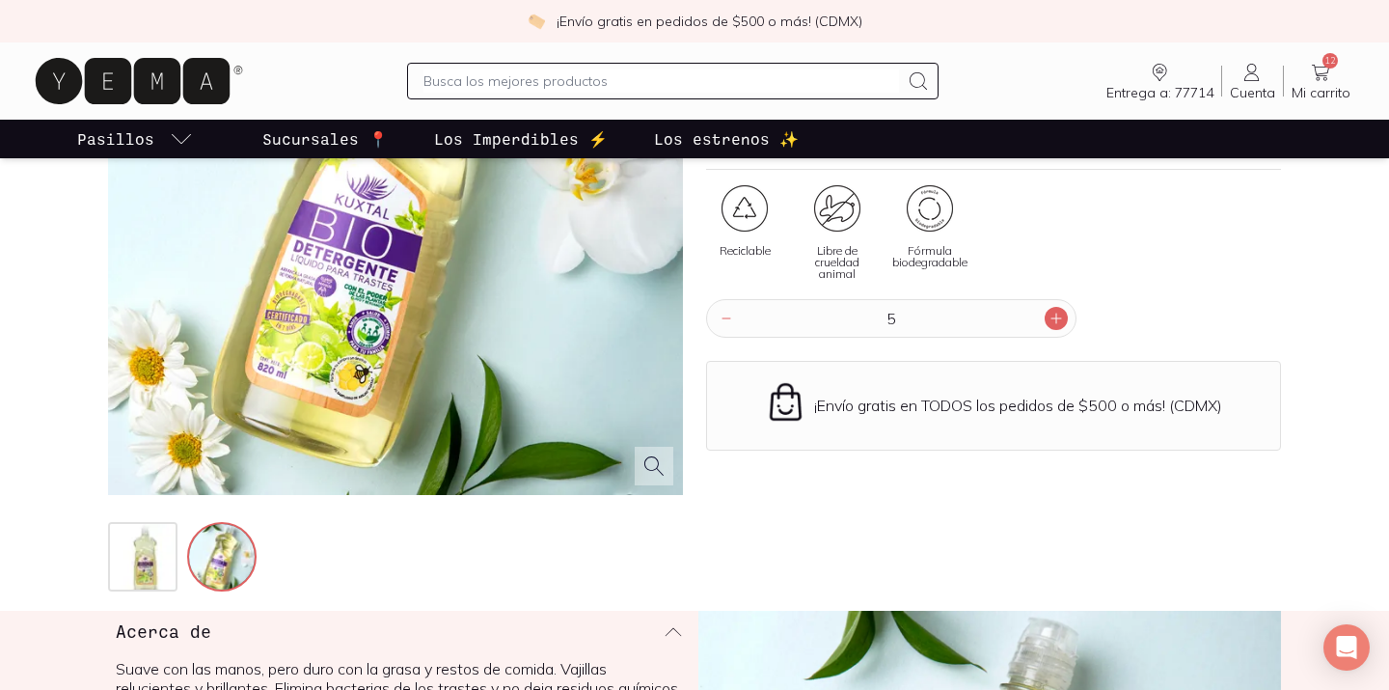
click at [1053, 316] on icon at bounding box center [1056, 318] width 15 height 15
type input "6"
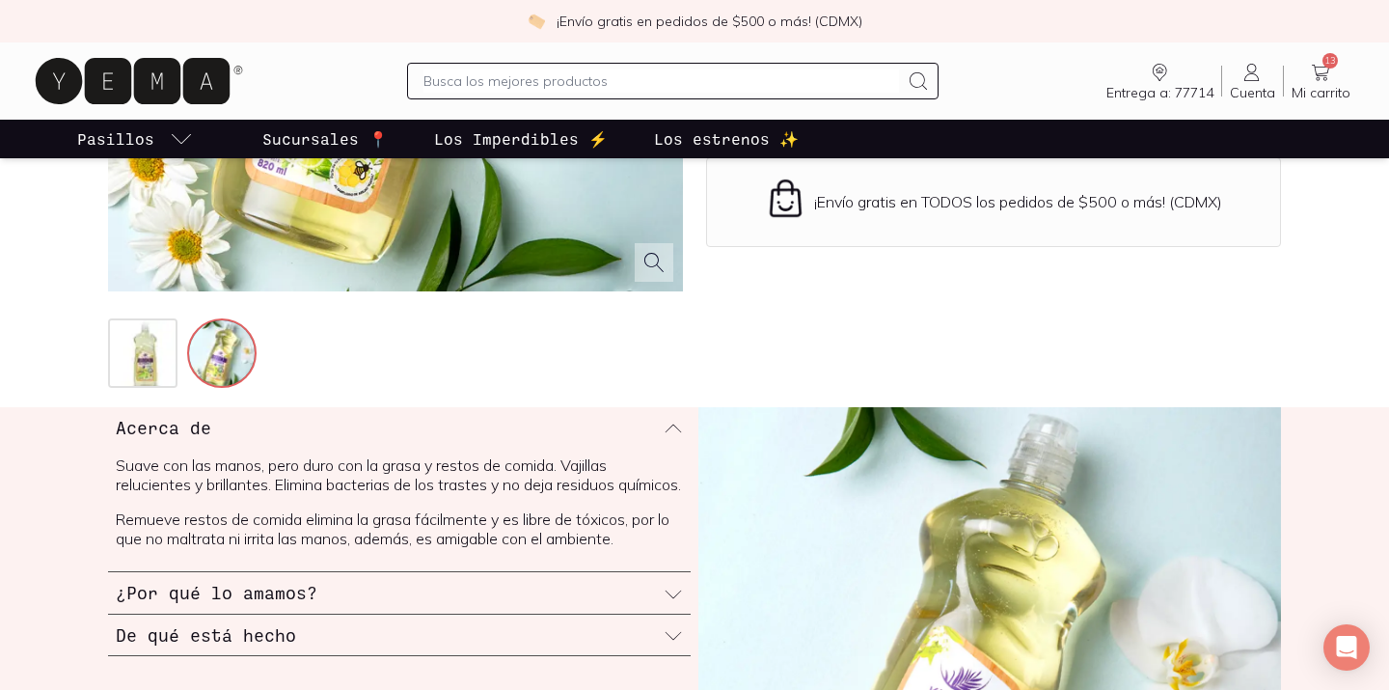
scroll to position [508, 0]
click at [1328, 64] on span "13" at bounding box center [1330, 60] width 15 height 15
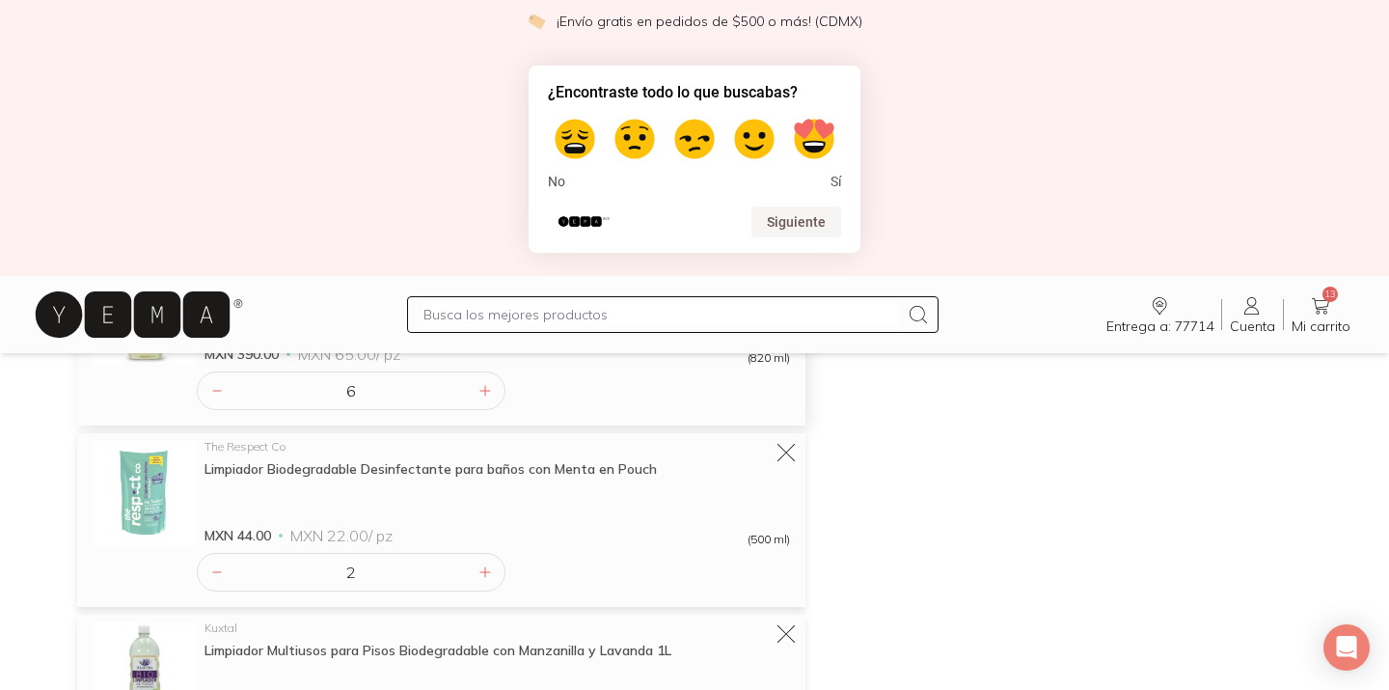
scroll to position [599, 0]
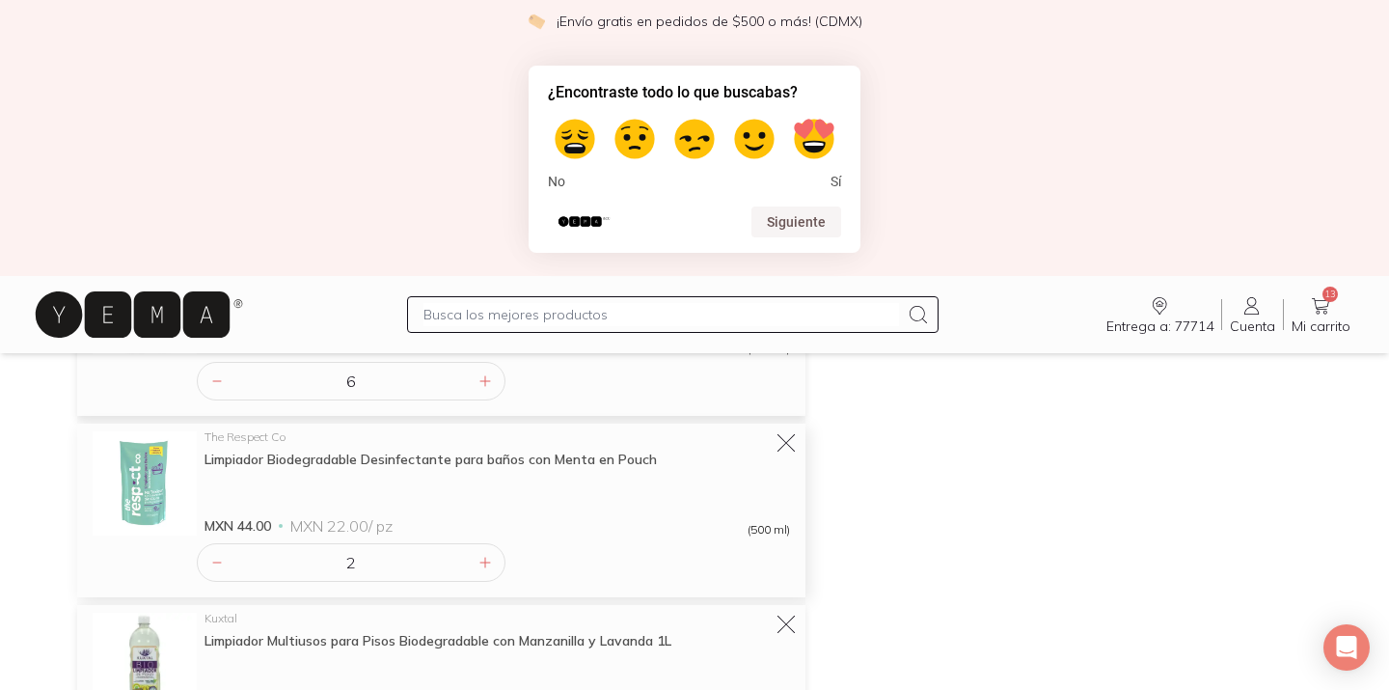
click at [452, 467] on div "Limpiador Biodegradable Desinfectante para baños con Menta en Pouch" at bounding box center [498, 459] width 586 height 17
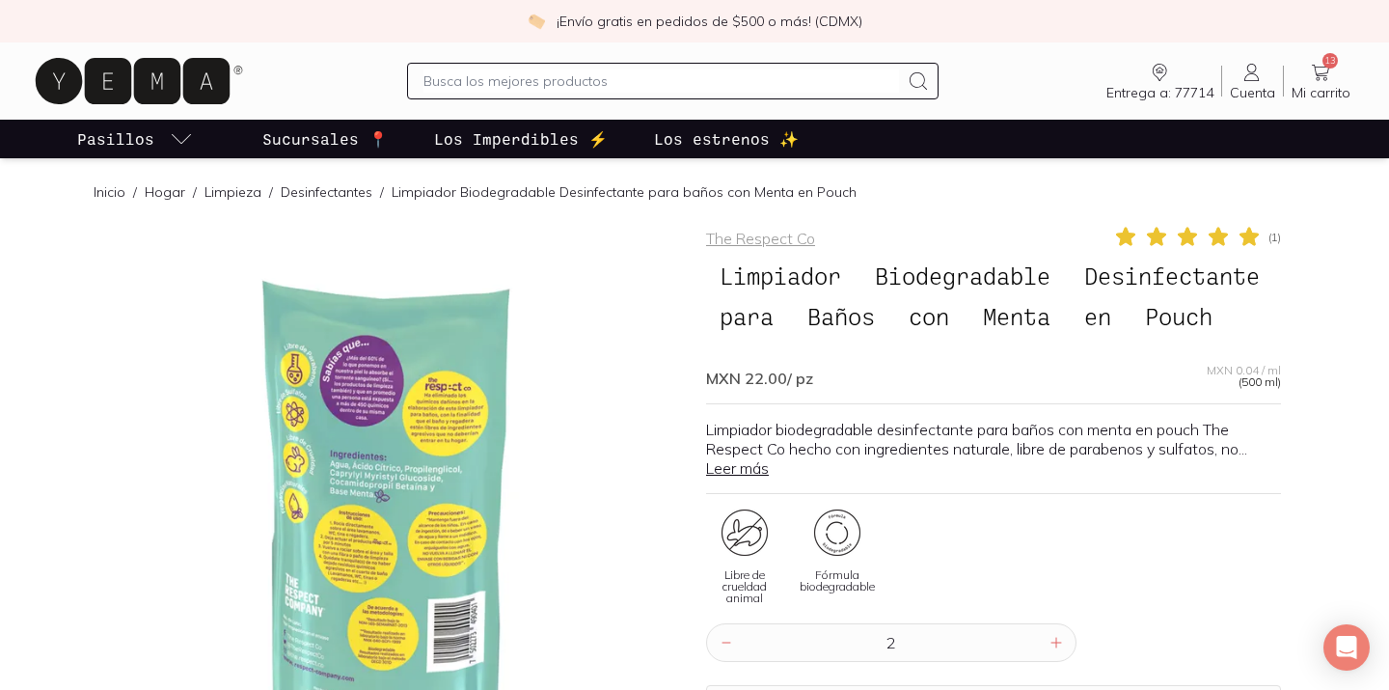
scroll to position [130, 0]
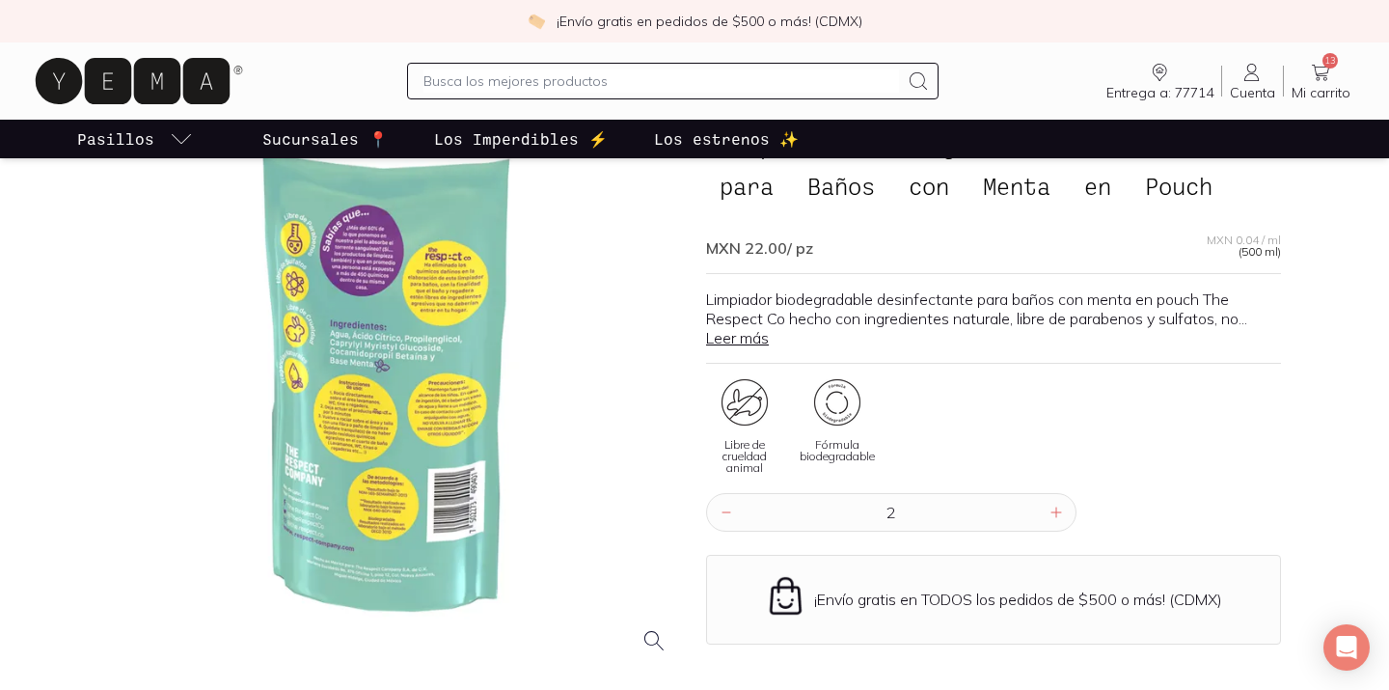
click at [380, 286] on div at bounding box center [395, 382] width 575 height 575
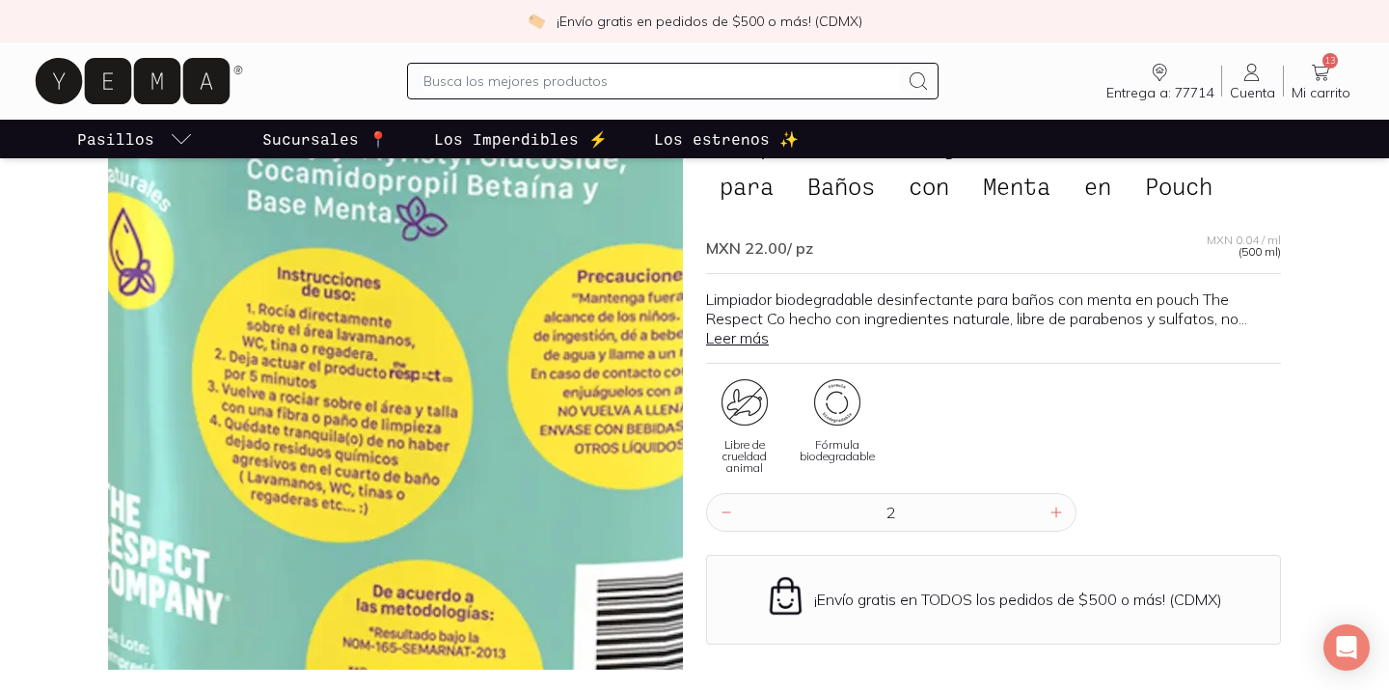
click at [366, 428] on img at bounding box center [466, 273] width 1930 height 1930
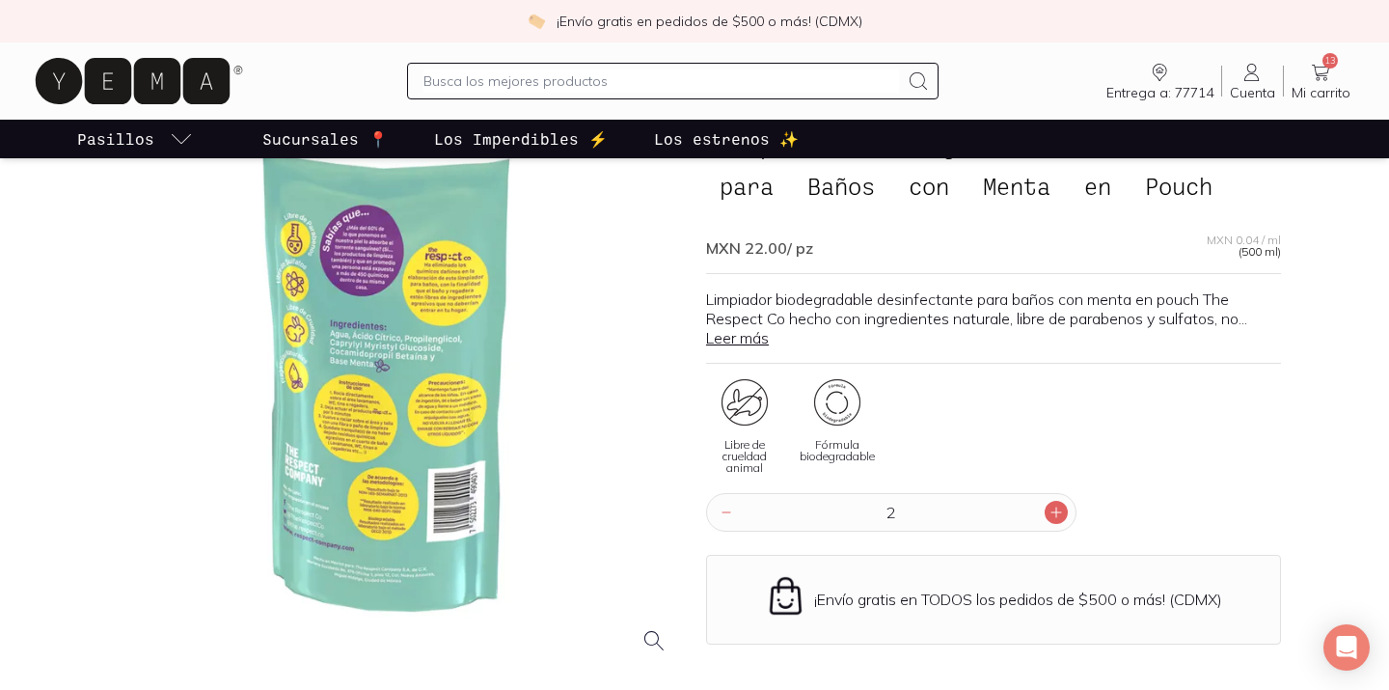
click at [1058, 520] on icon at bounding box center [1056, 512] width 15 height 15
type input "4"
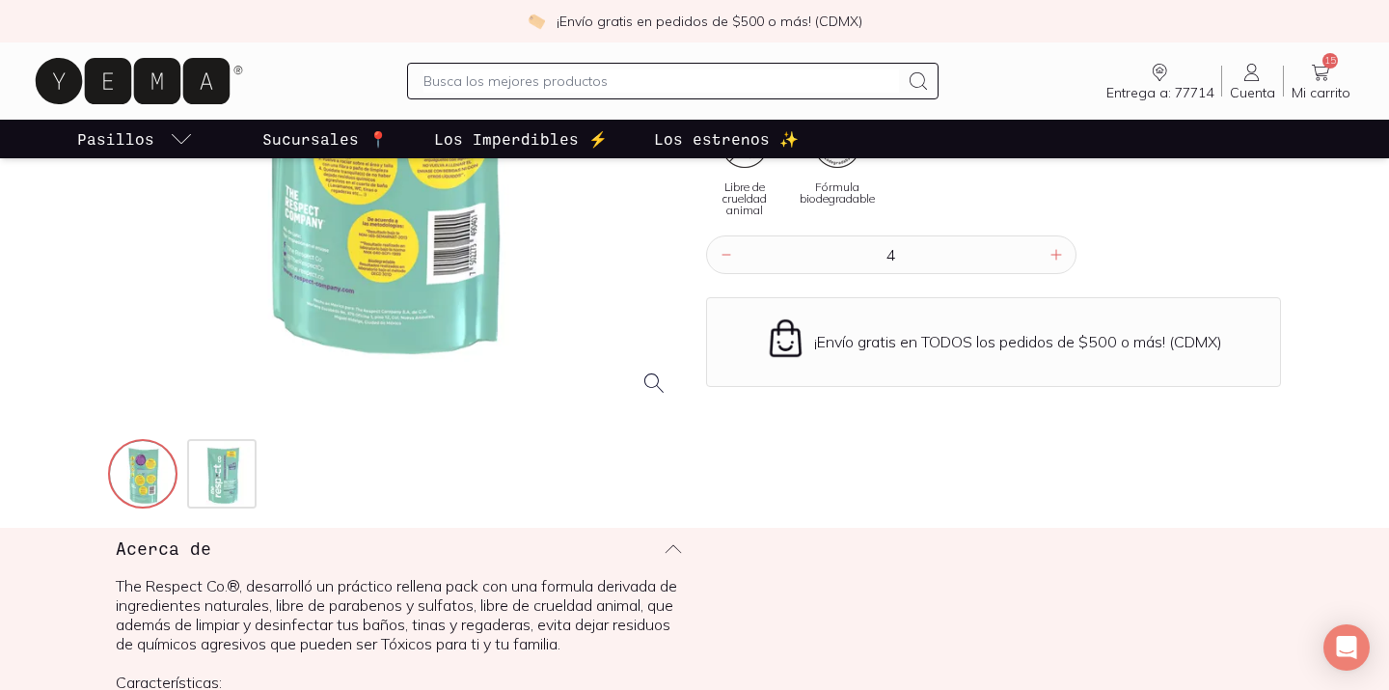
scroll to position [0, 0]
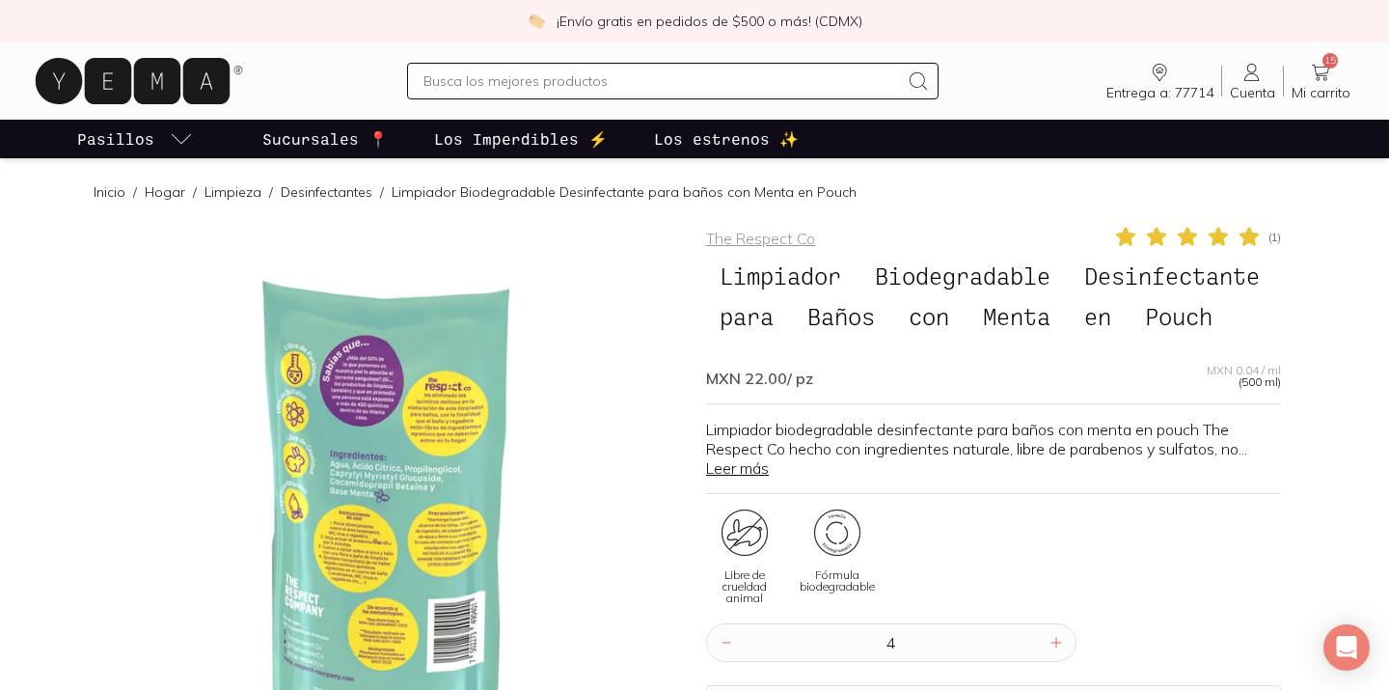
click at [1340, 65] on link "15 Mi carrito Carrito" at bounding box center [1321, 81] width 74 height 41
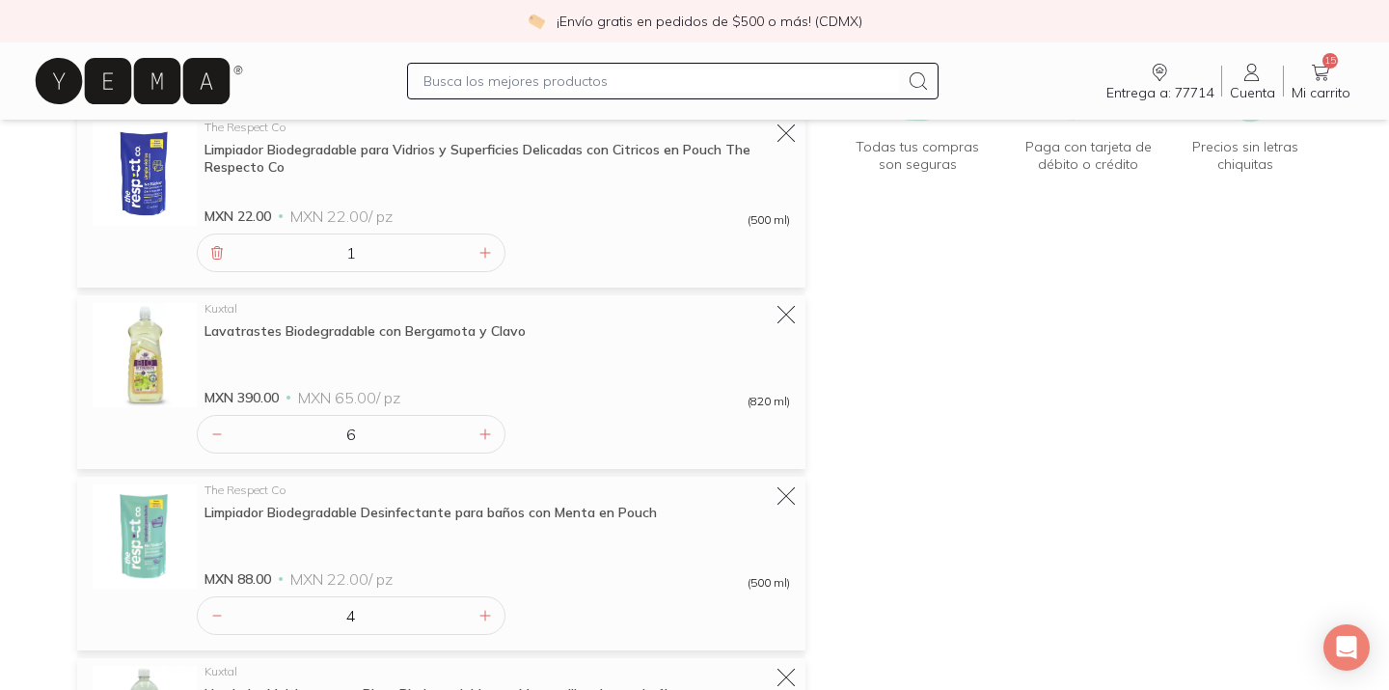
scroll to position [312, 0]
click at [484, 255] on icon at bounding box center [486, 254] width 10 height 10
type input "2"
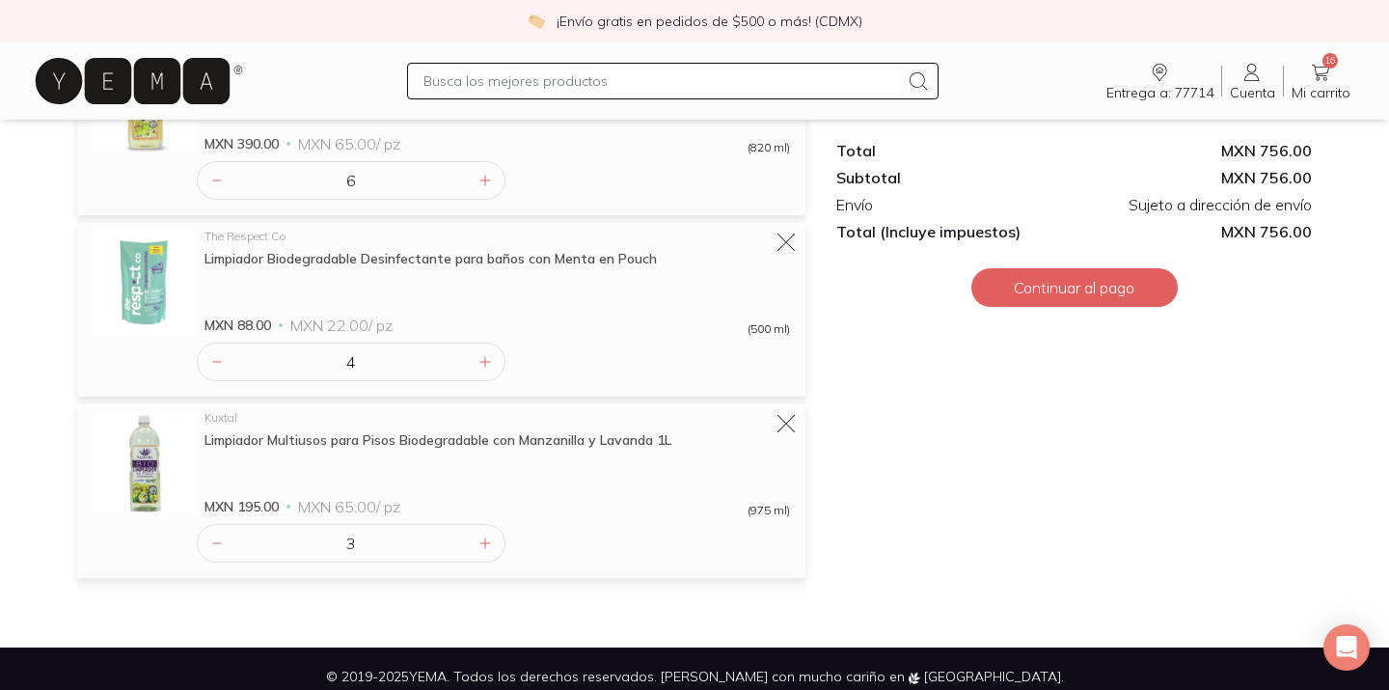
scroll to position [582, 0]
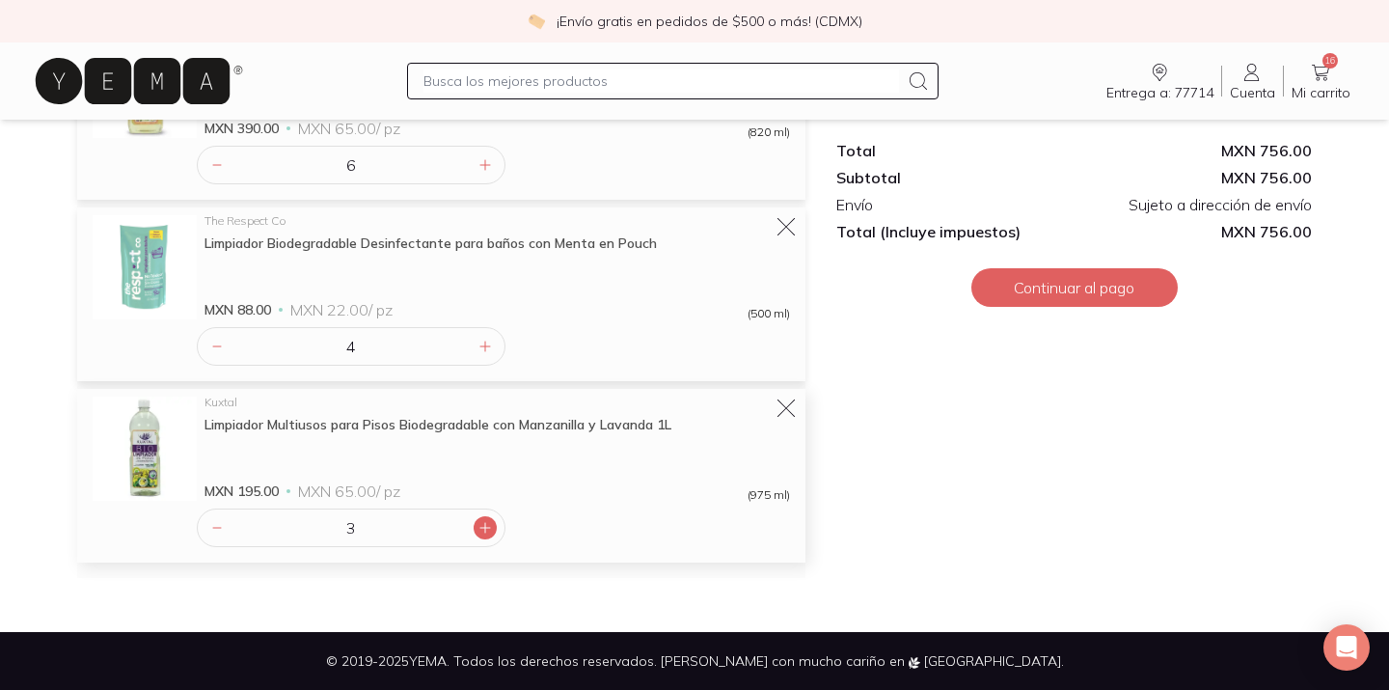
click at [486, 524] on icon at bounding box center [485, 527] width 15 height 15
type input "4"
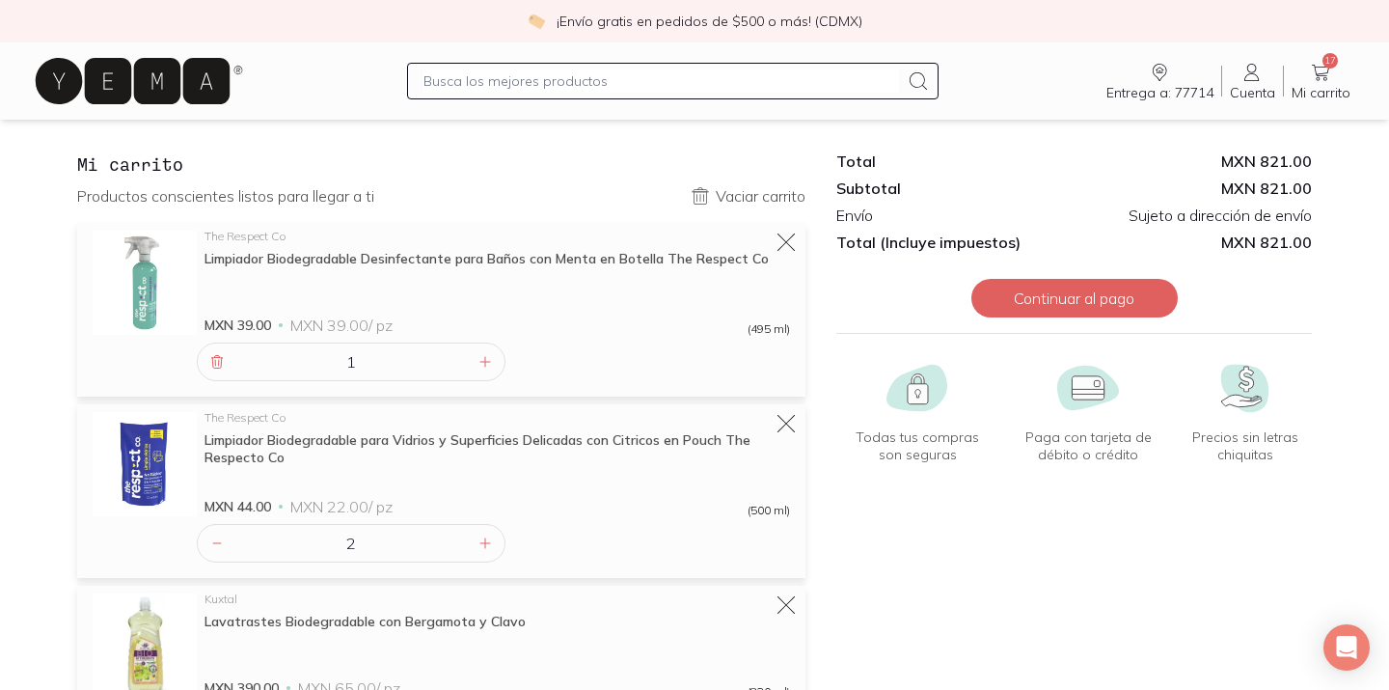
scroll to position [0, 0]
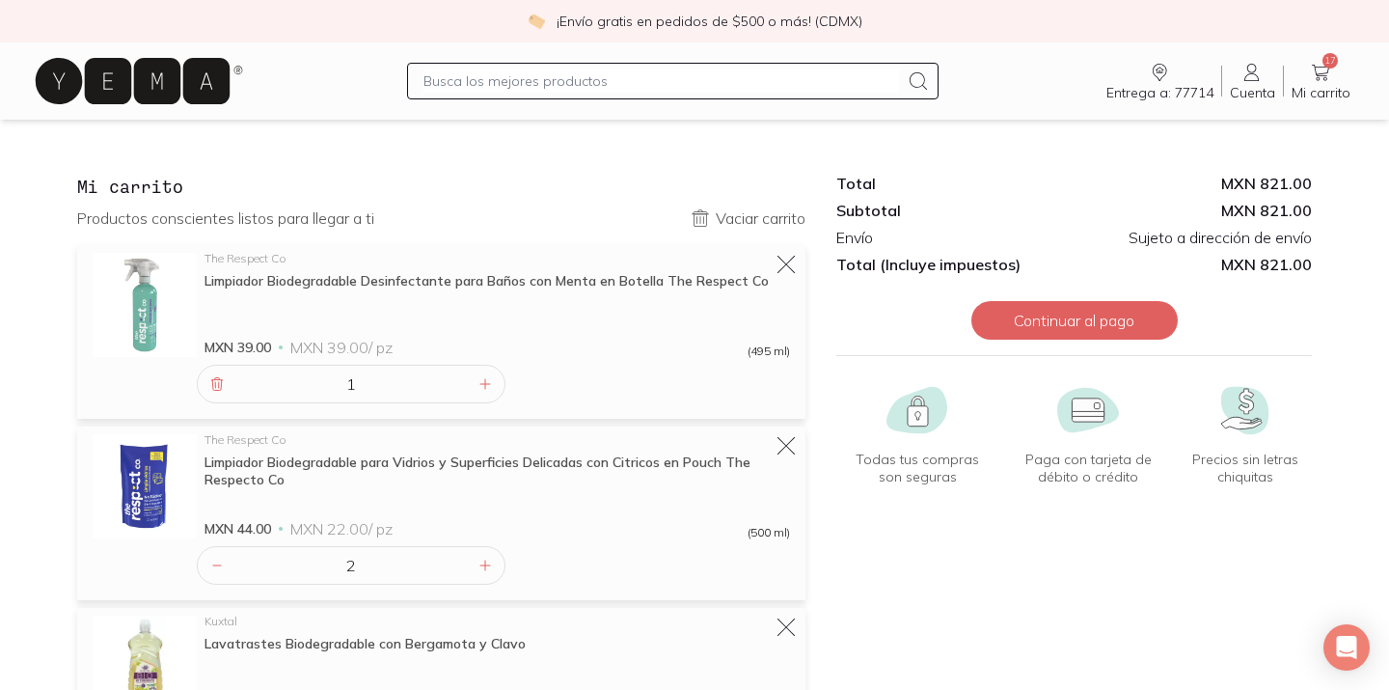
click at [576, 89] on input "text" at bounding box center [661, 80] width 475 height 23
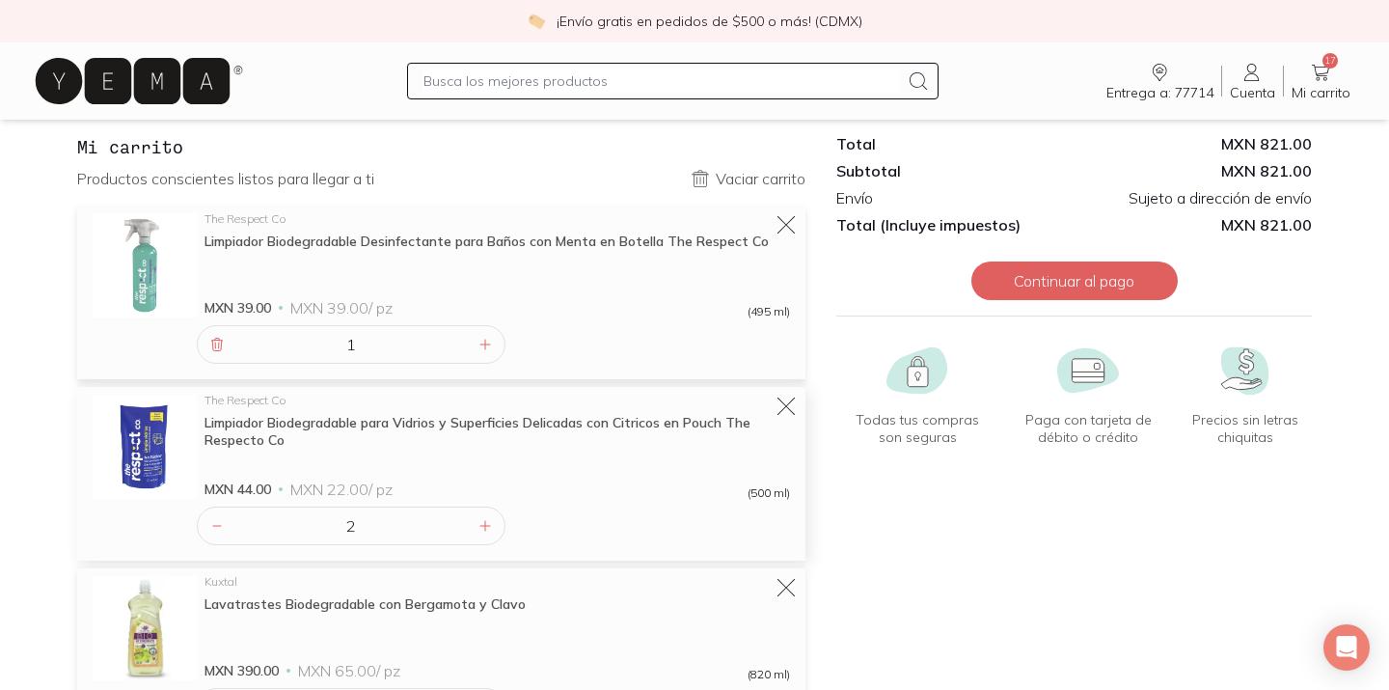
scroll to position [43, 0]
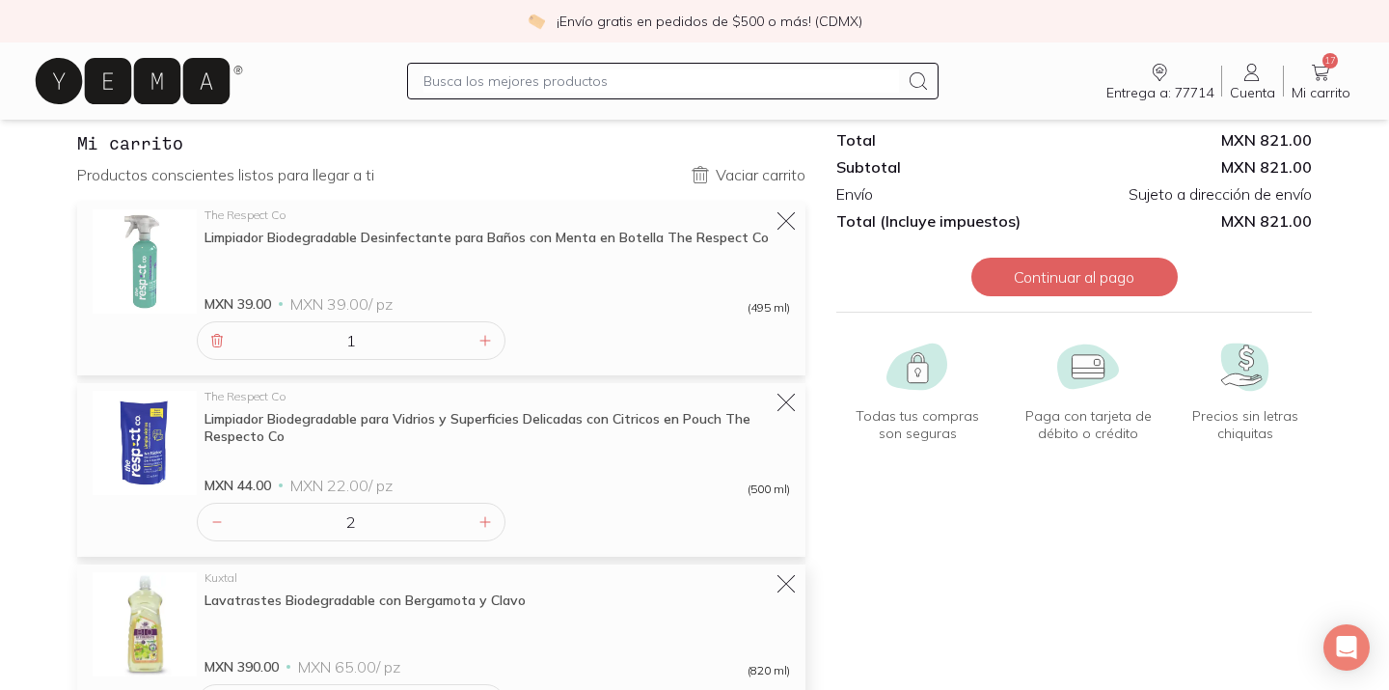
click at [229, 573] on div "Kuxtal" at bounding box center [498, 578] width 586 height 12
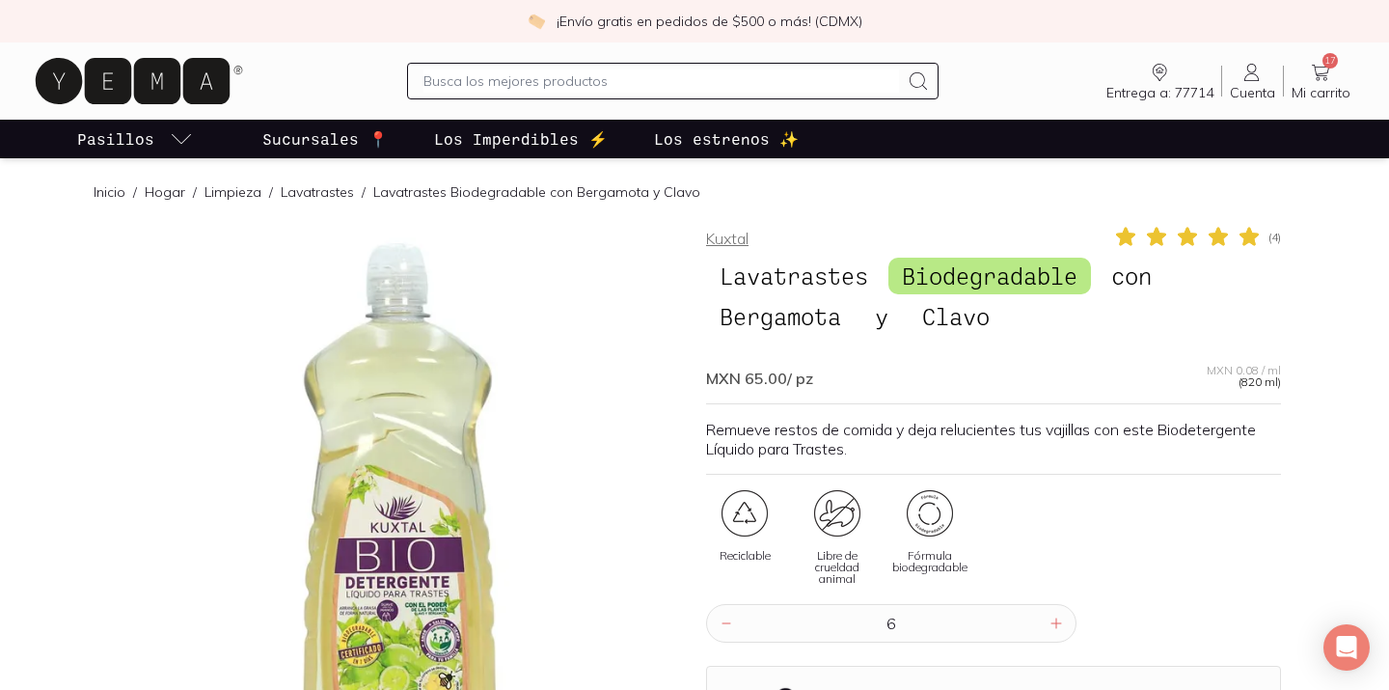
click at [728, 236] on link "Kuxtal" at bounding box center [727, 238] width 42 height 19
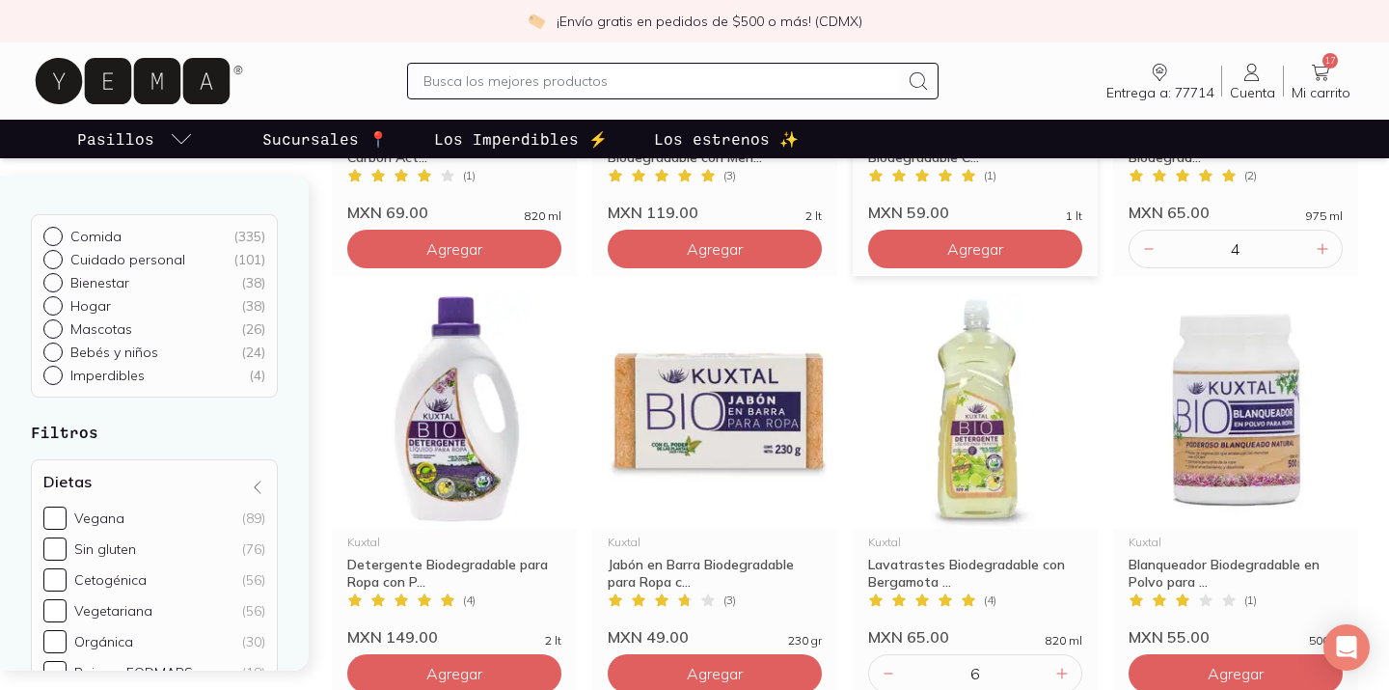
scroll to position [428, 0]
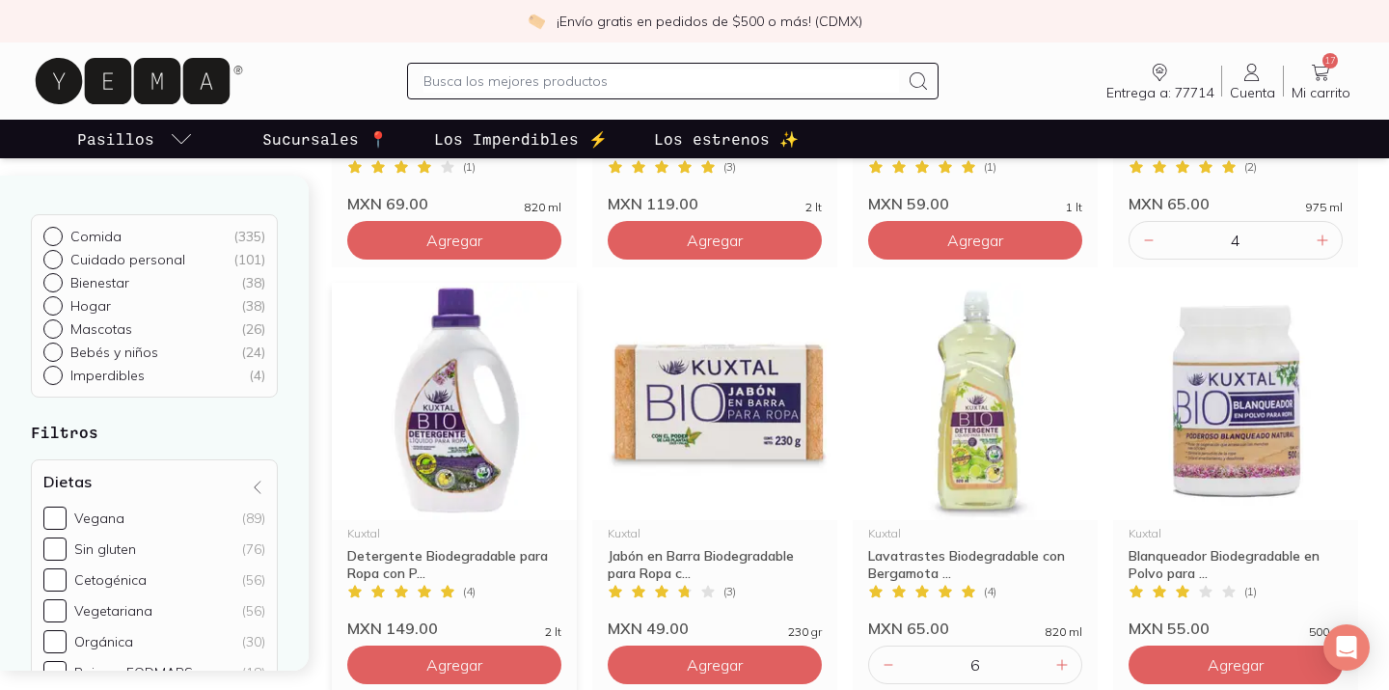
click at [471, 364] on img at bounding box center [454, 401] width 245 height 237
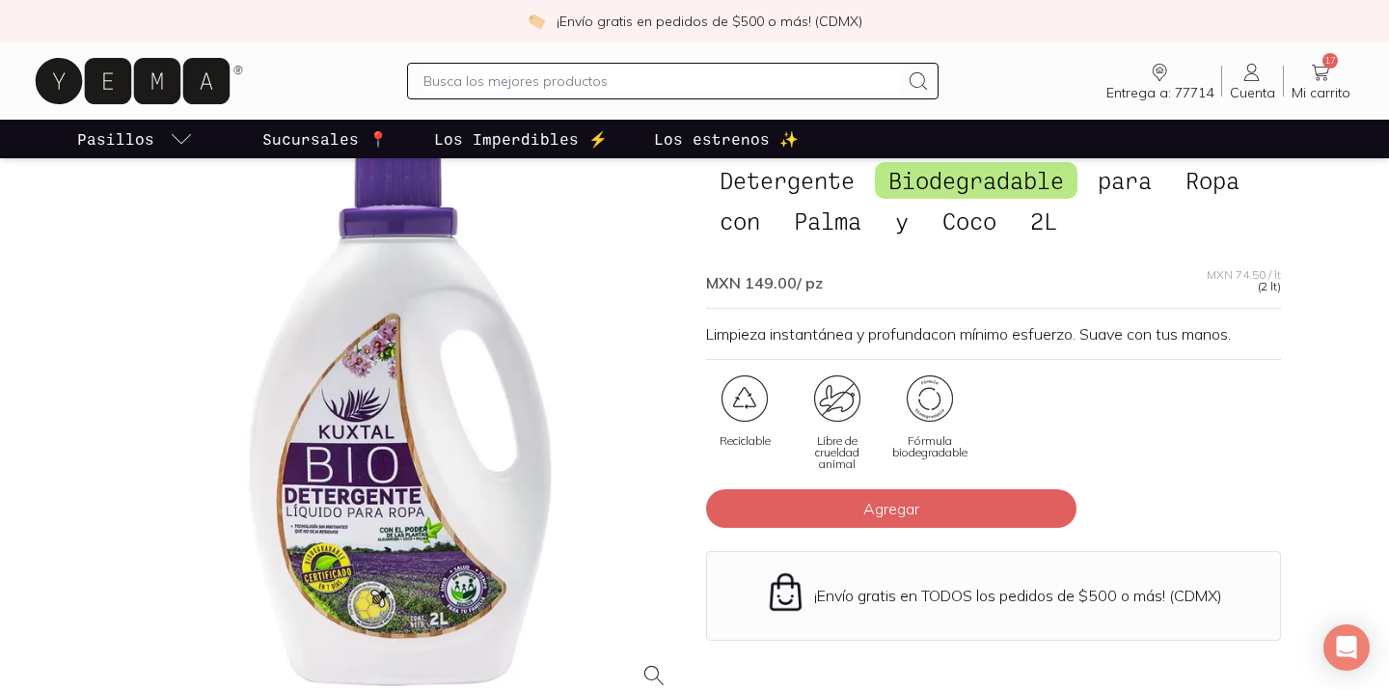
scroll to position [97, 0]
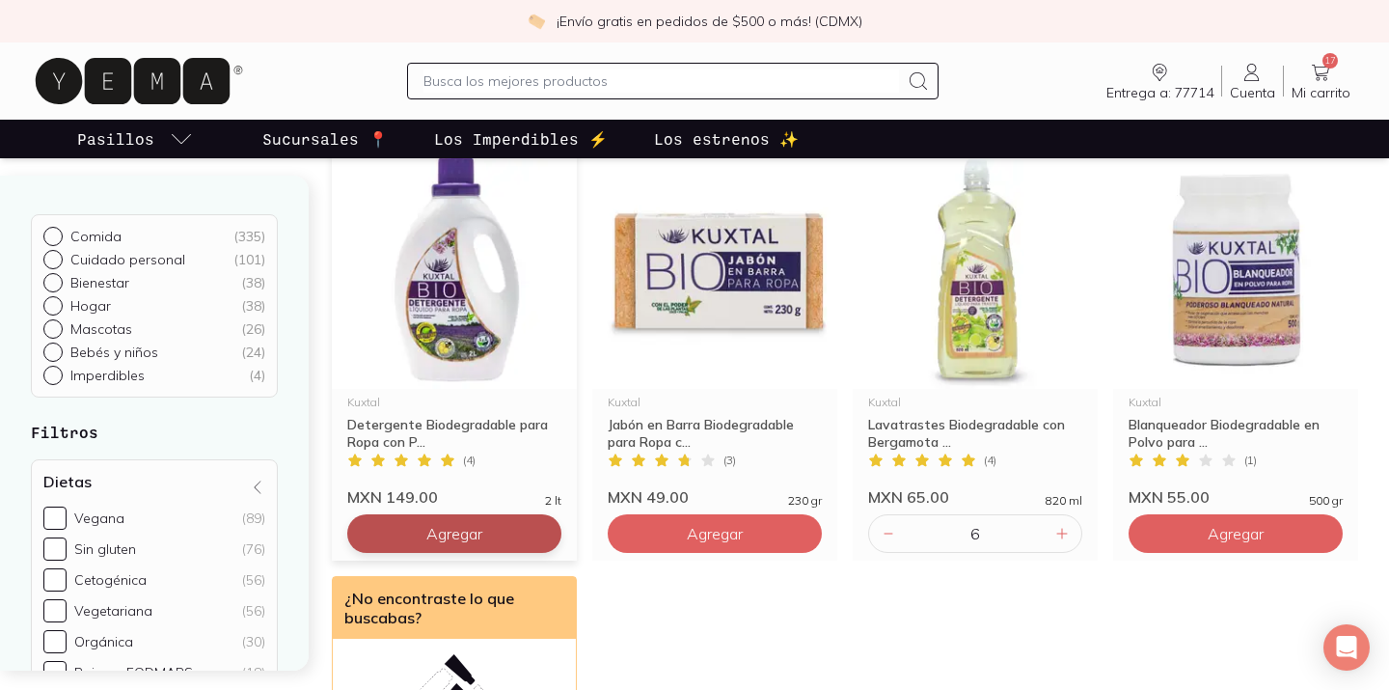
scroll to position [561, 0]
click at [490, 127] on button "Agregar" at bounding box center [454, 108] width 214 height 39
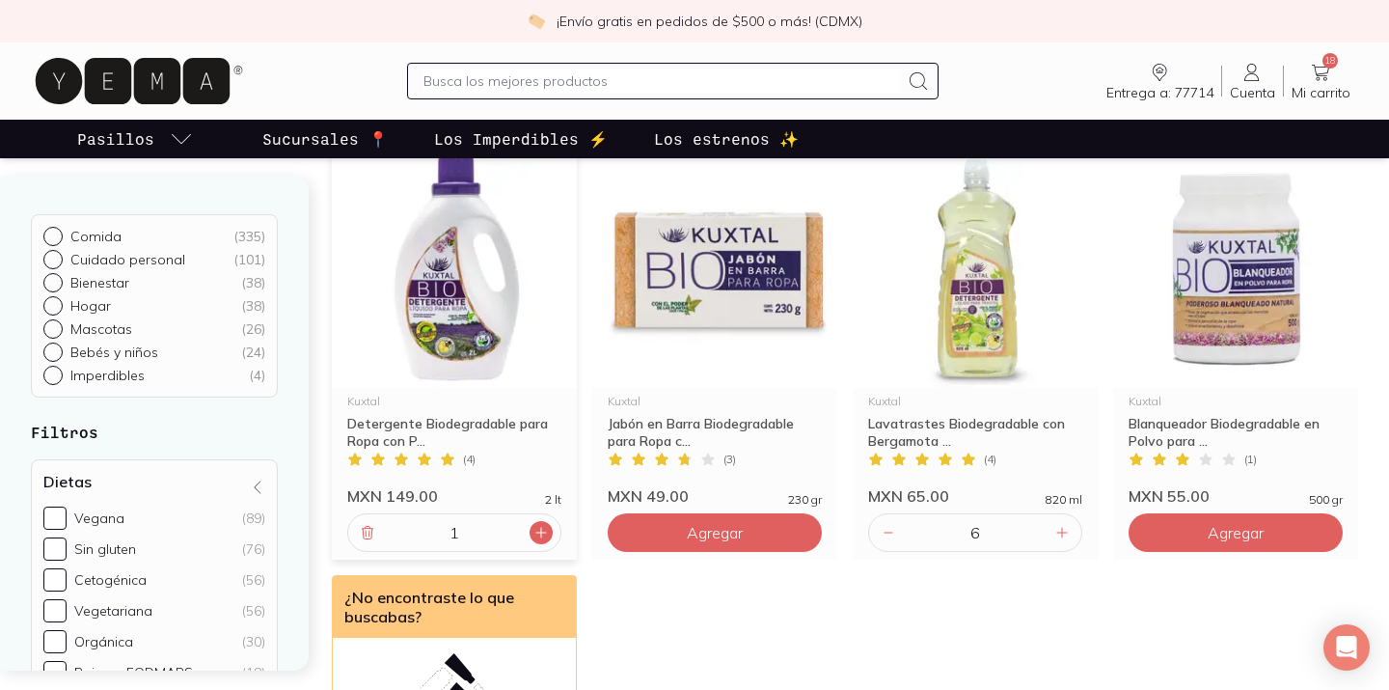
click at [545, 536] on icon at bounding box center [541, 532] width 15 height 15
type input "2"
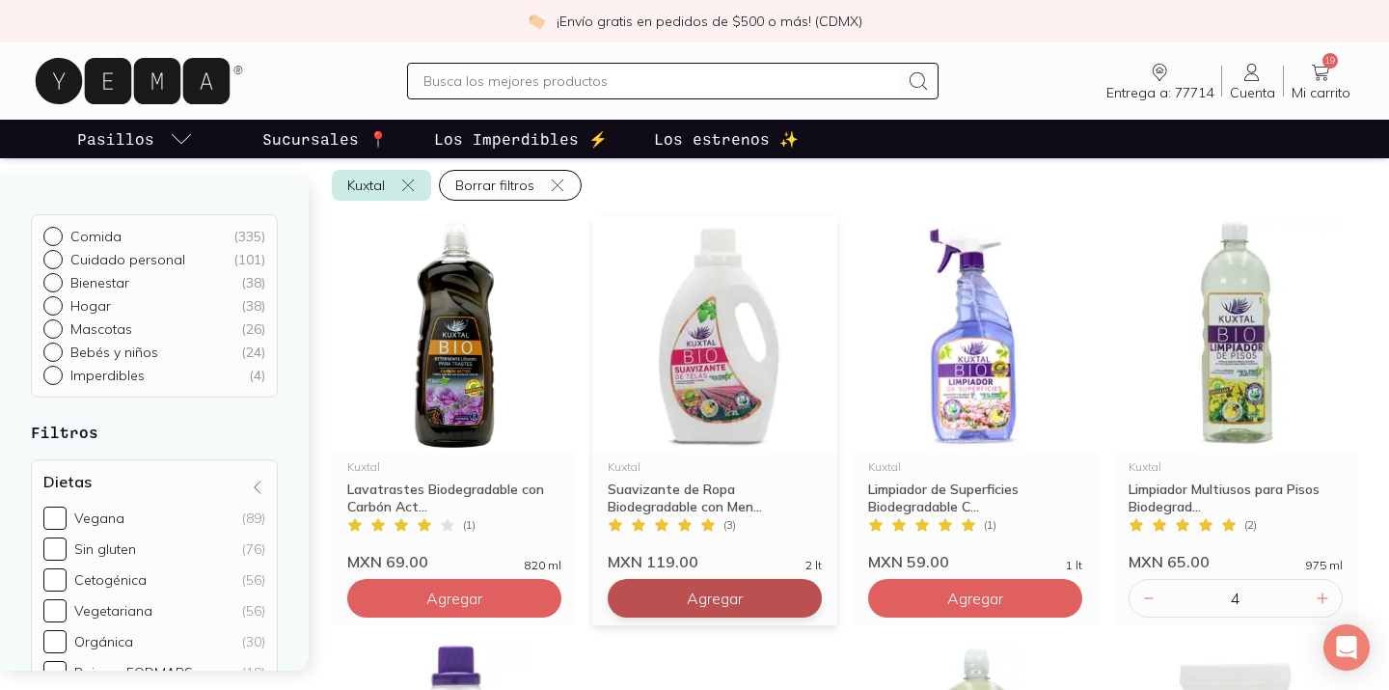
scroll to position [0, 0]
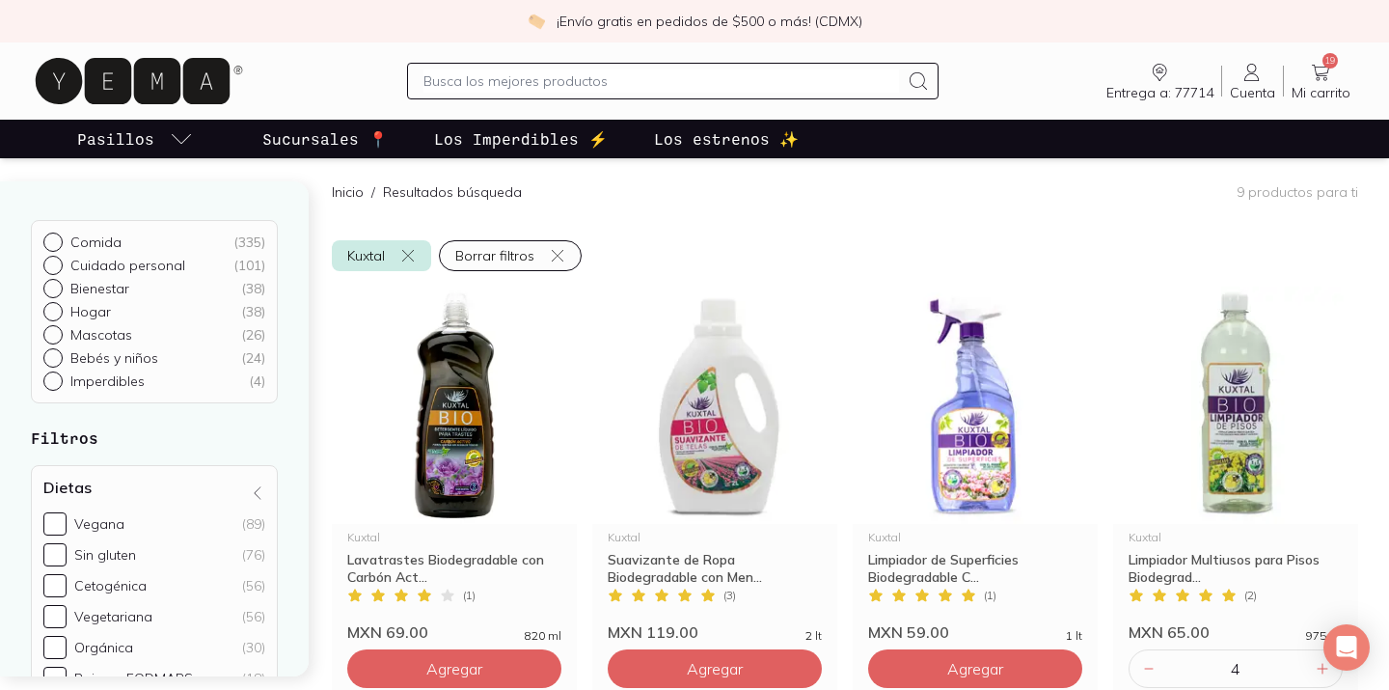
click at [635, 78] on input "text" at bounding box center [661, 80] width 475 height 23
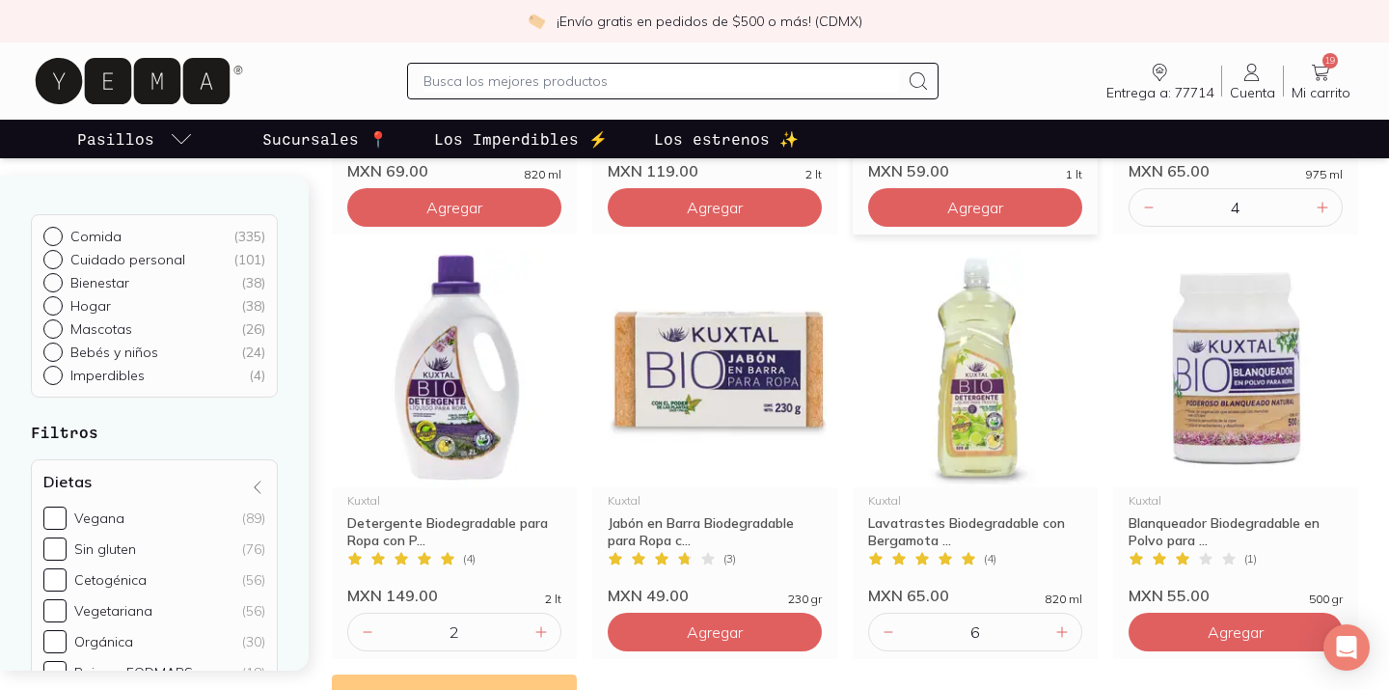
scroll to position [469, 0]
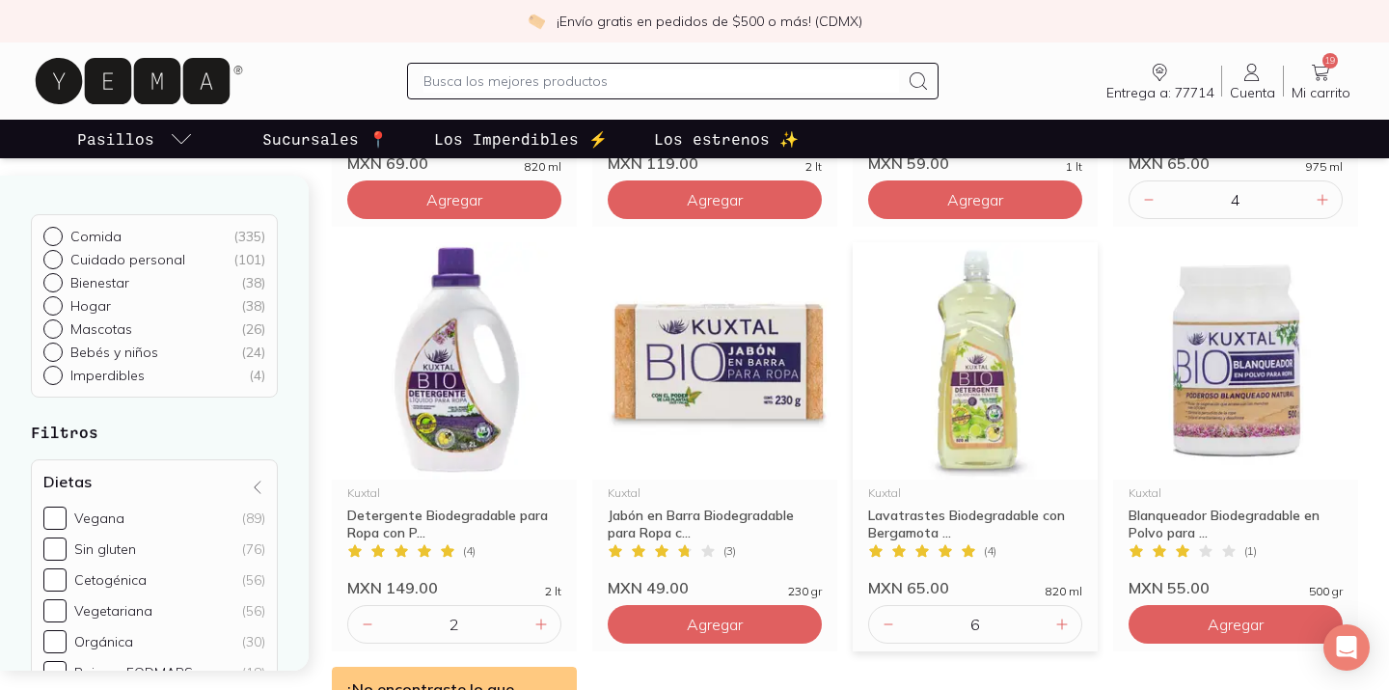
click at [981, 378] on img at bounding box center [975, 360] width 245 height 237
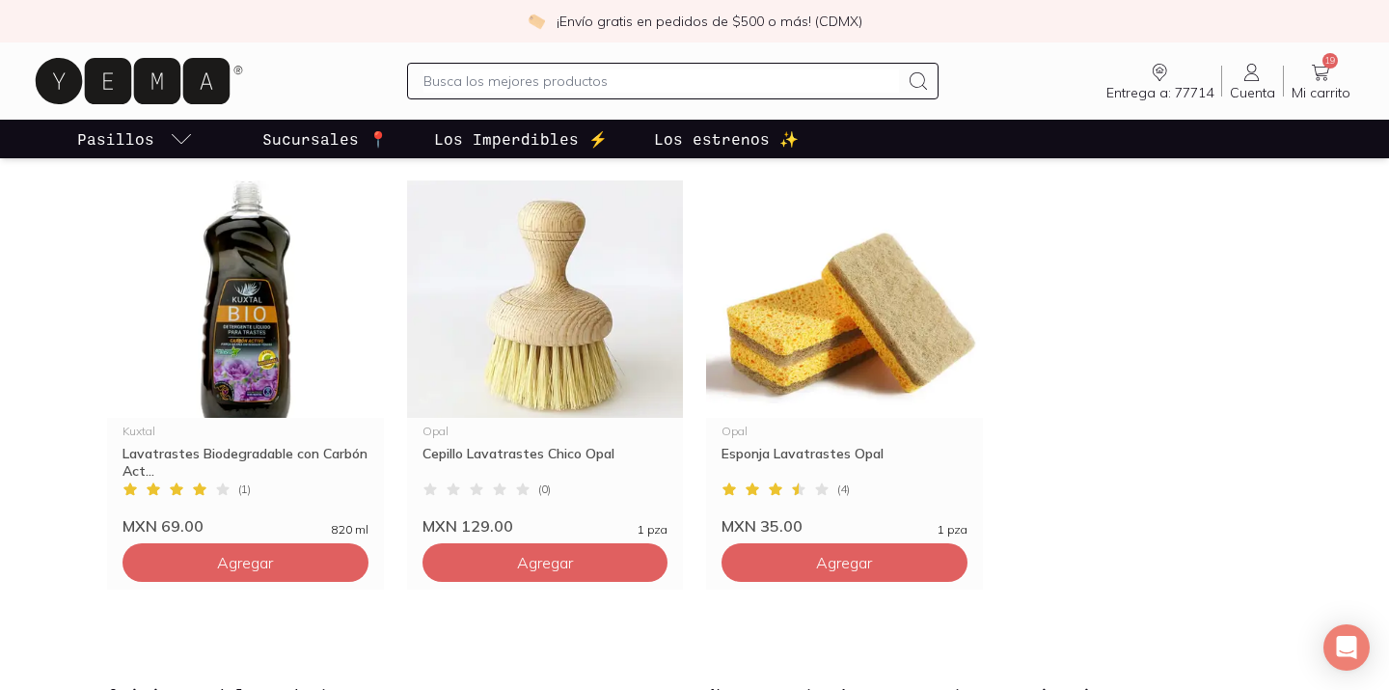
scroll to position [1491, 0]
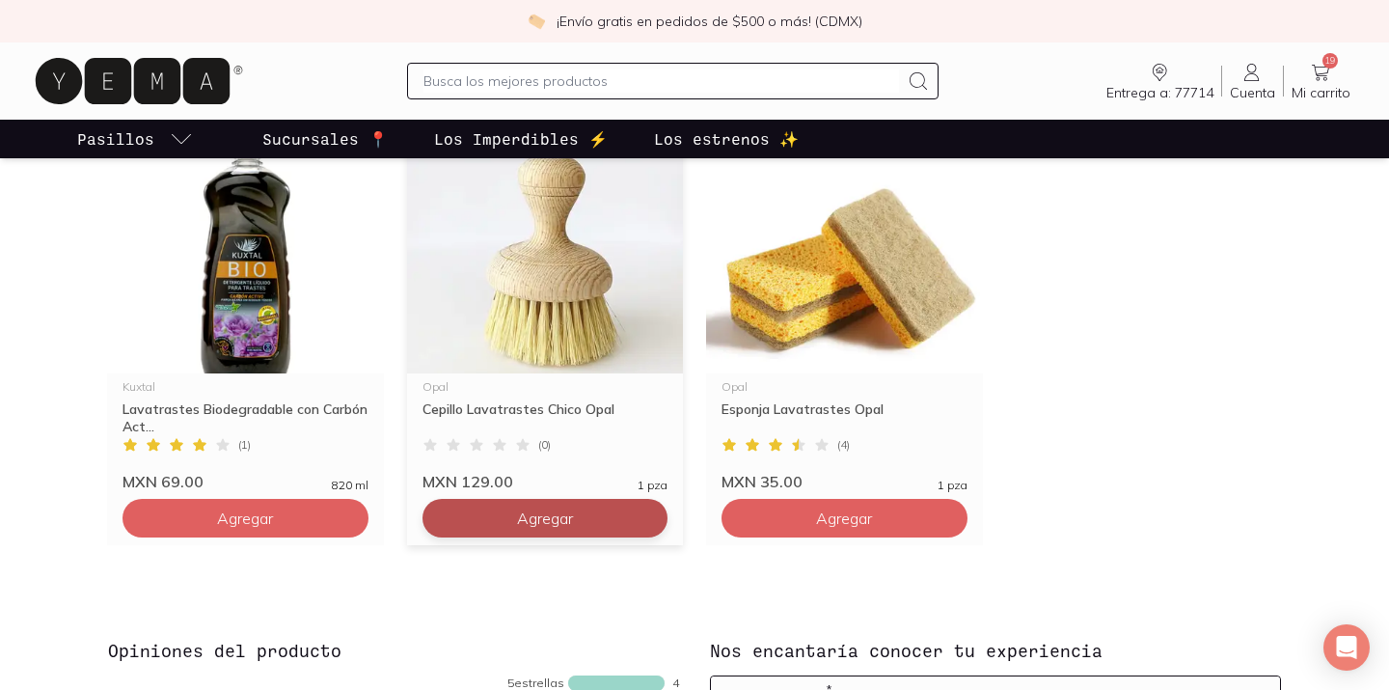
click at [273, 509] on span "Agregar" at bounding box center [245, 517] width 56 height 19
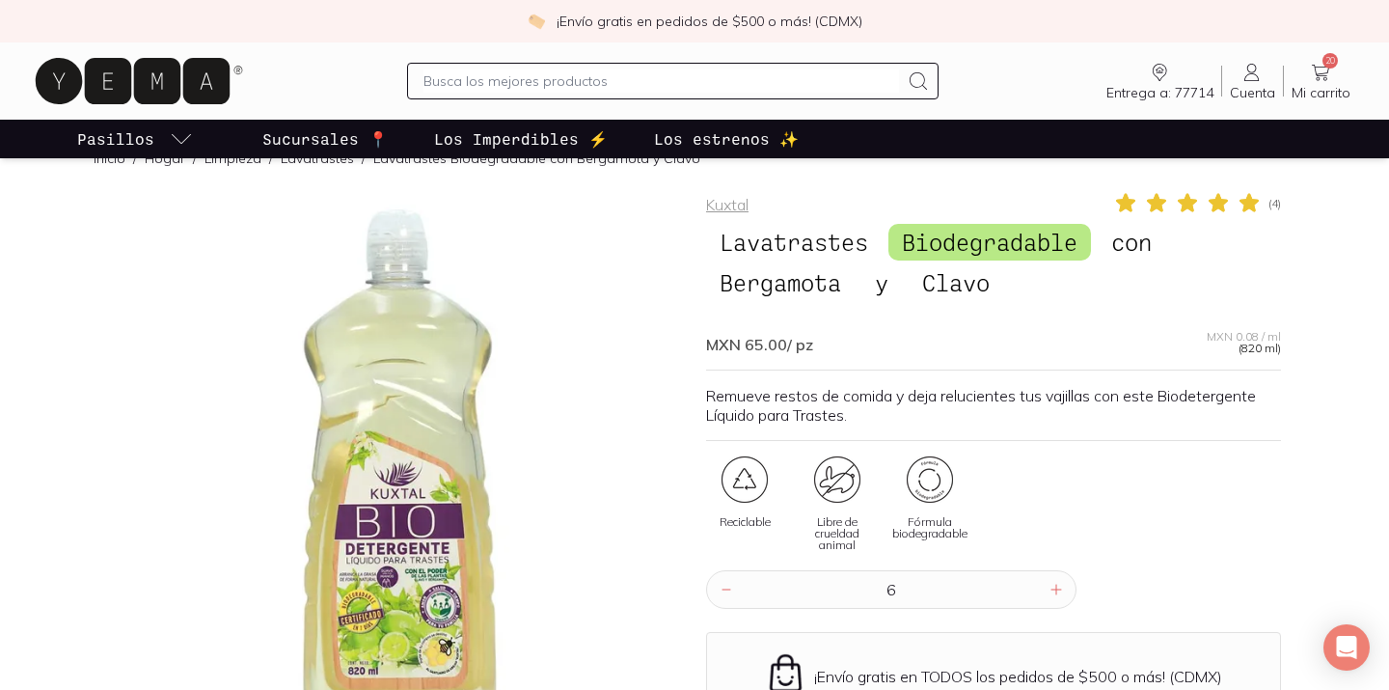
scroll to position [35, 0]
click at [1322, 70] on icon at bounding box center [1320, 72] width 23 height 23
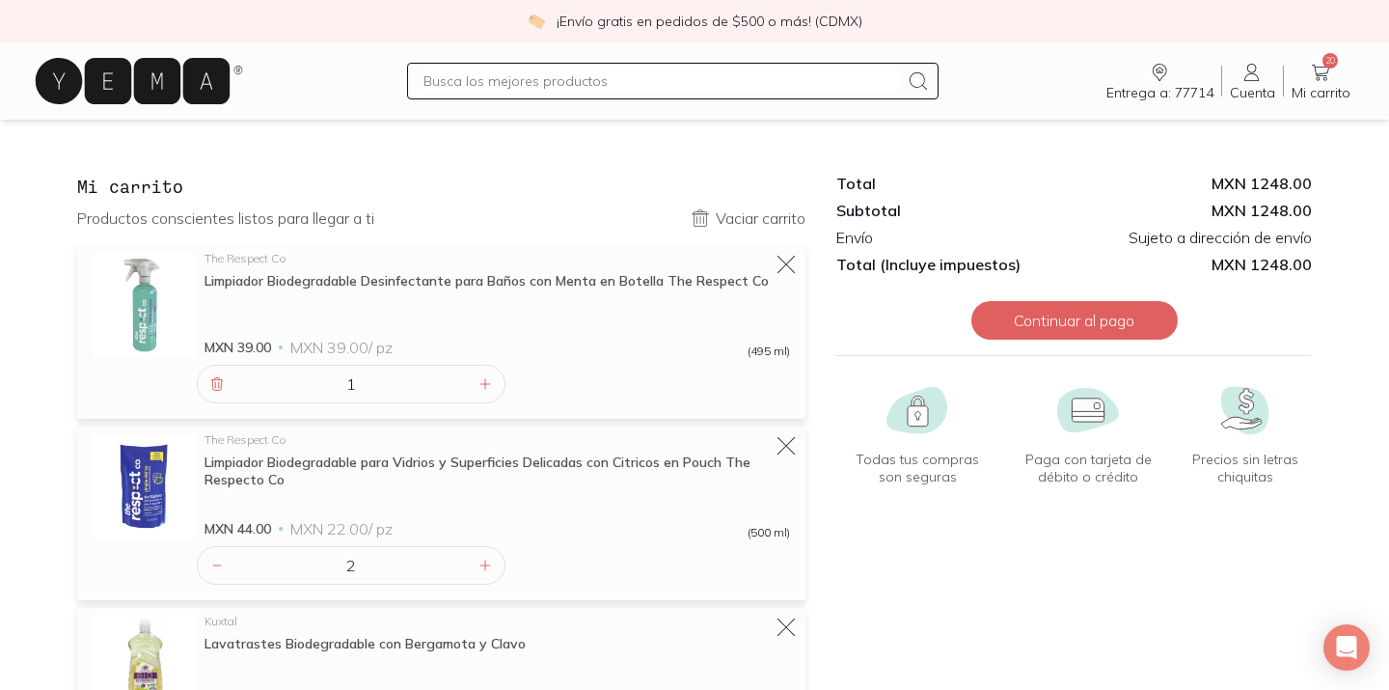
click at [578, 86] on input "text" at bounding box center [661, 80] width 475 height 23
type input "shampoo"
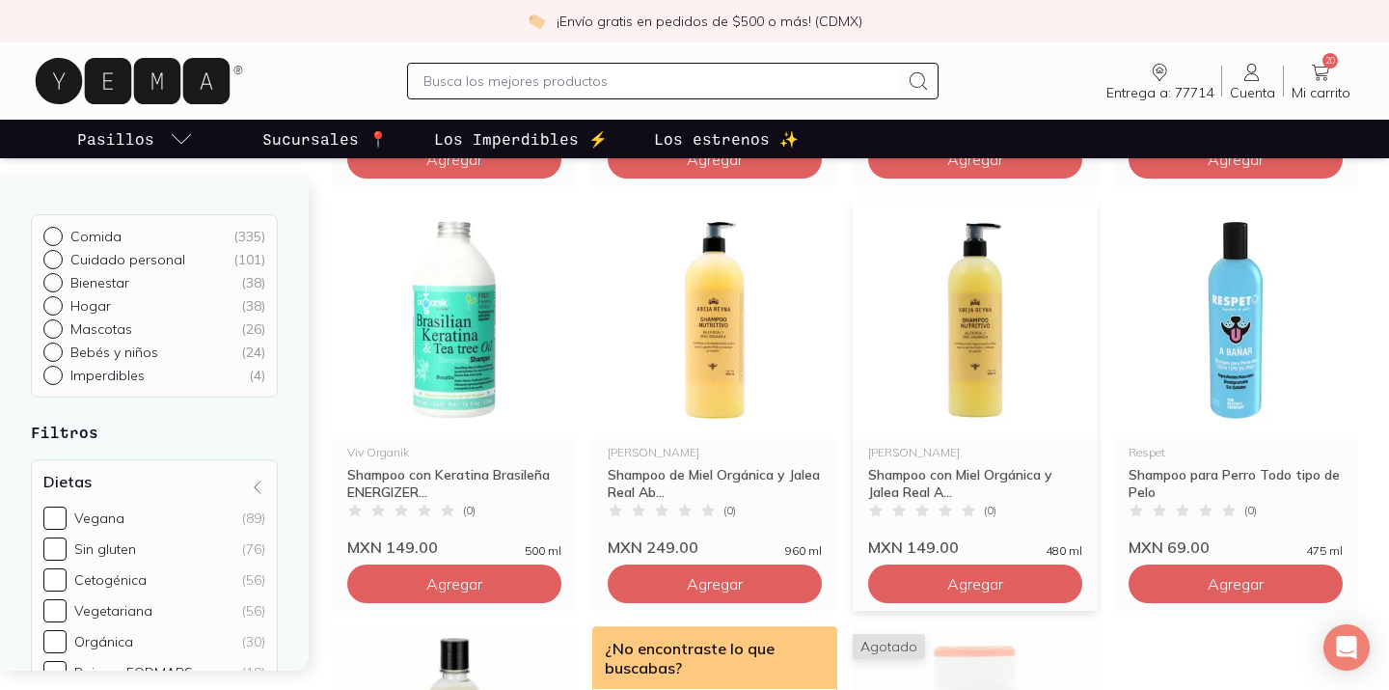
scroll to position [588, 0]
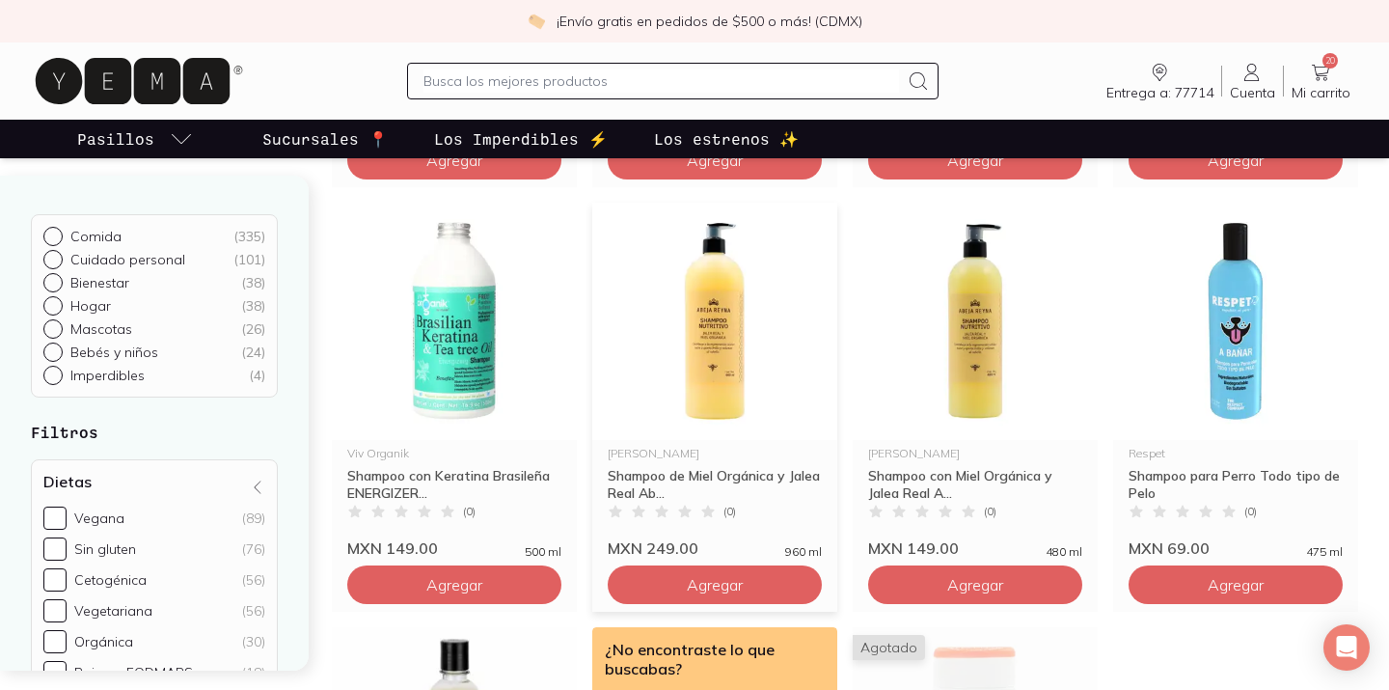
click at [728, 328] on img at bounding box center [714, 321] width 245 height 237
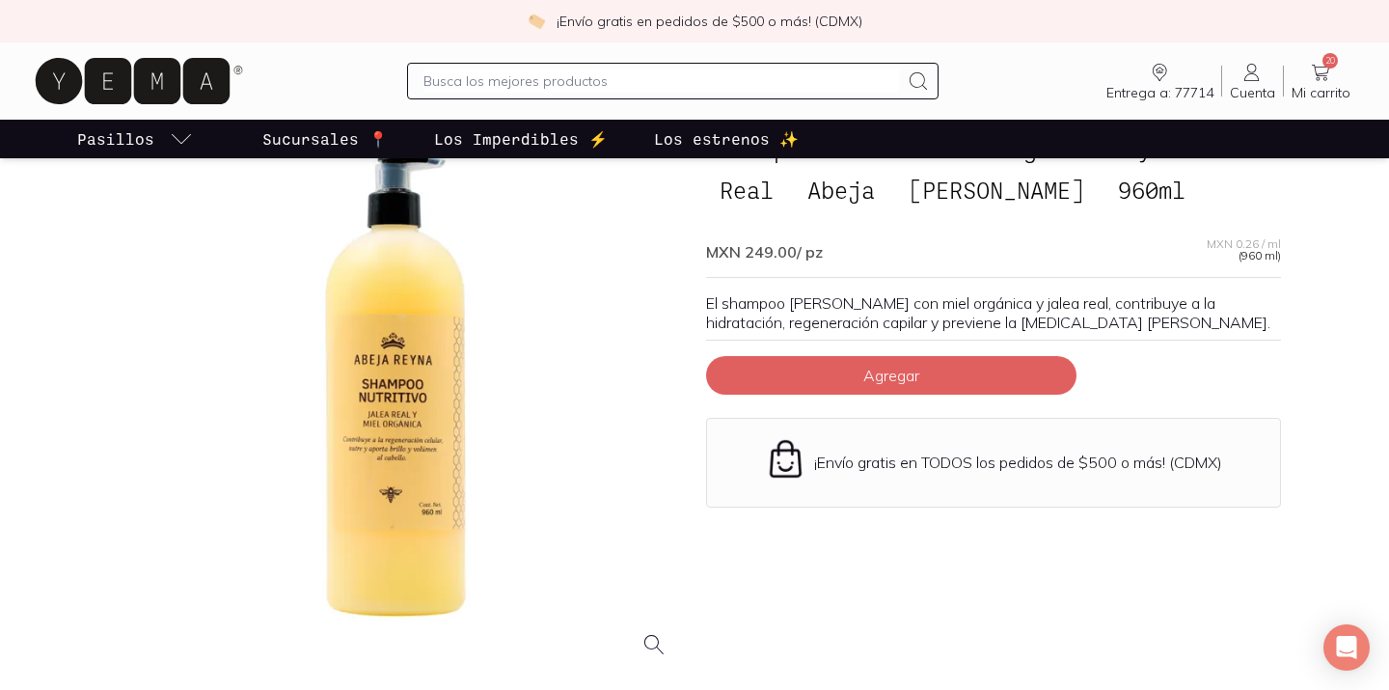
scroll to position [130, 0]
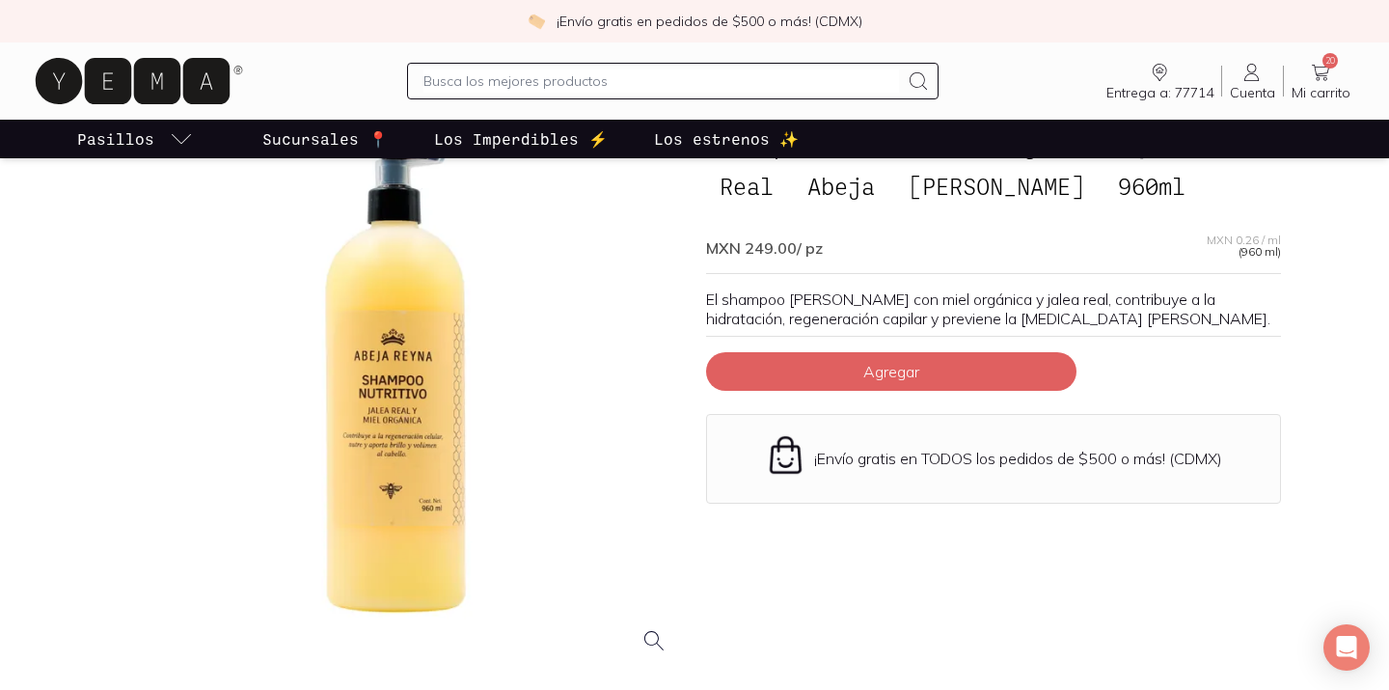
click at [403, 445] on div at bounding box center [395, 382] width 575 height 575
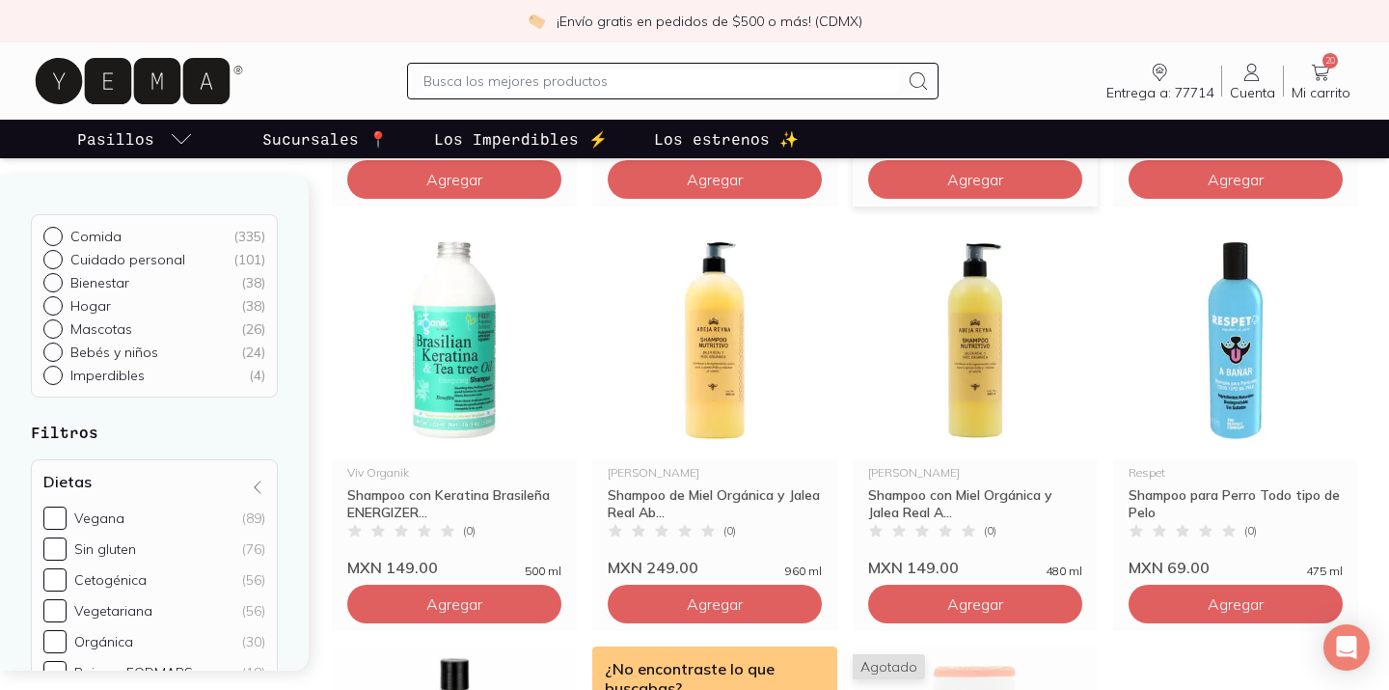
scroll to position [567, 0]
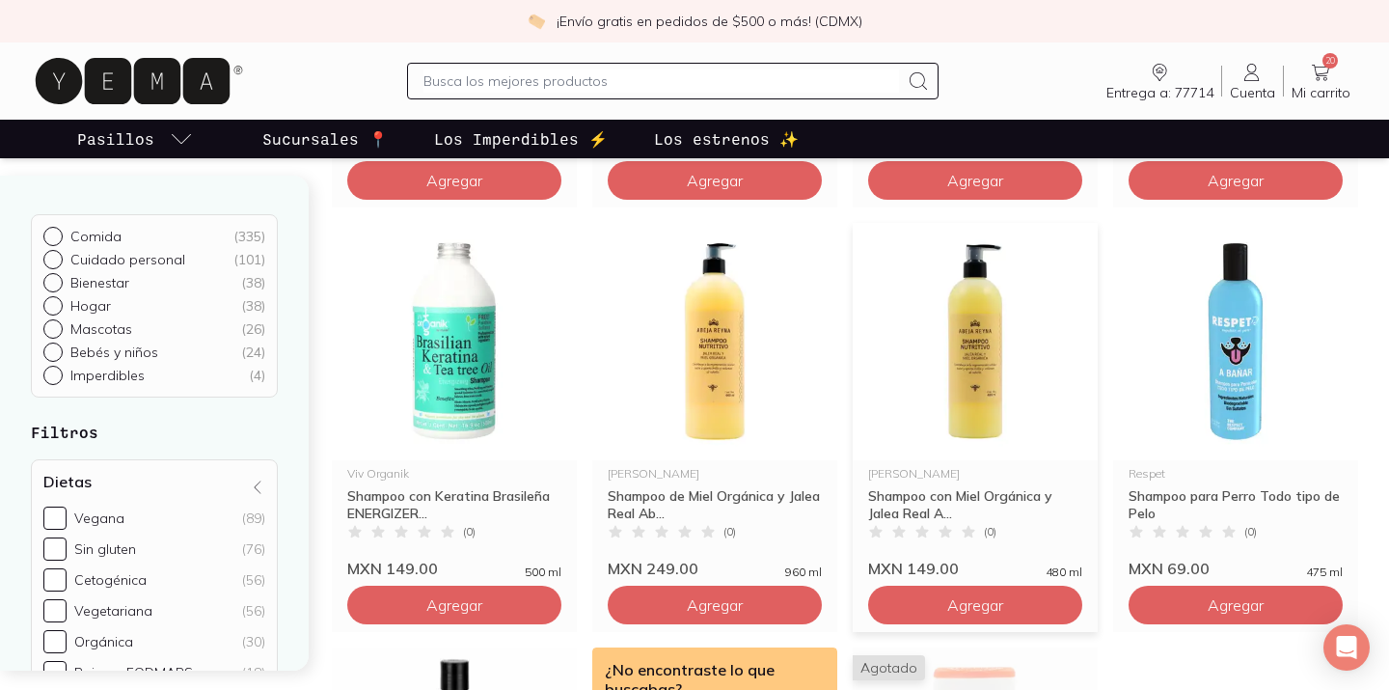
click at [967, 365] on img at bounding box center [975, 341] width 245 height 237
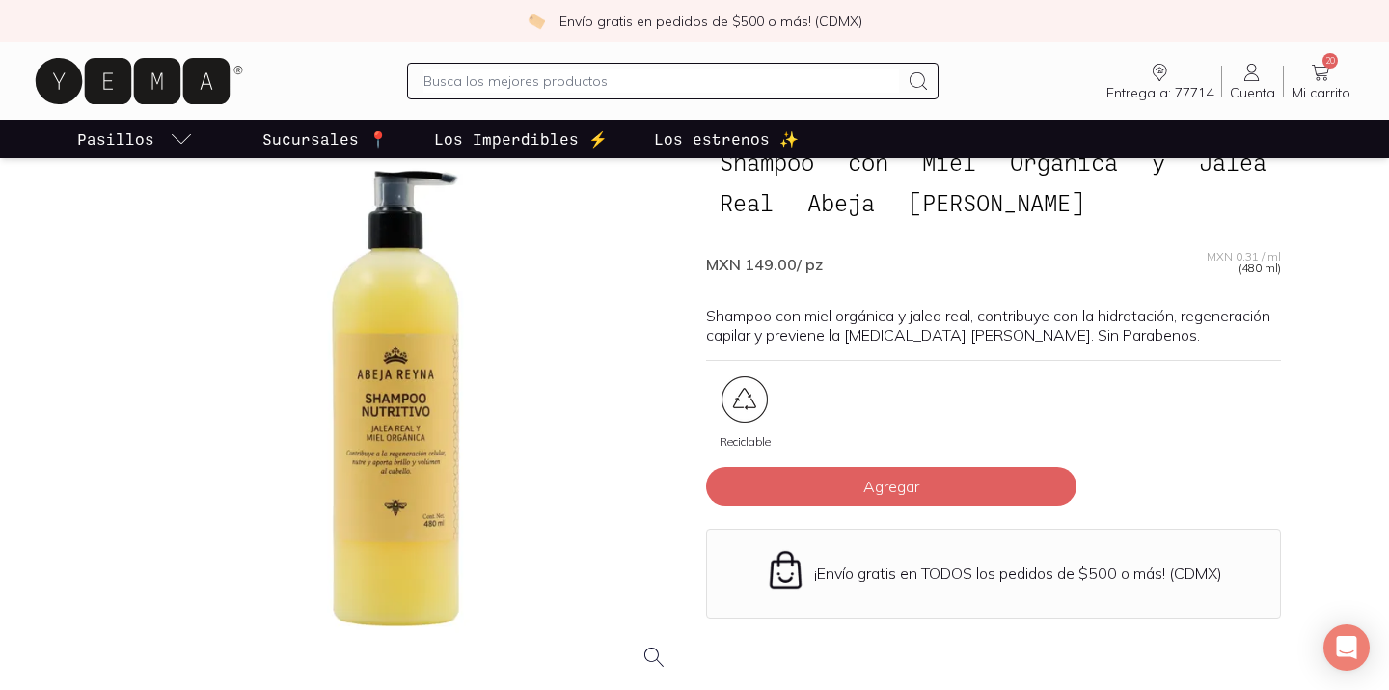
scroll to position [107, 0]
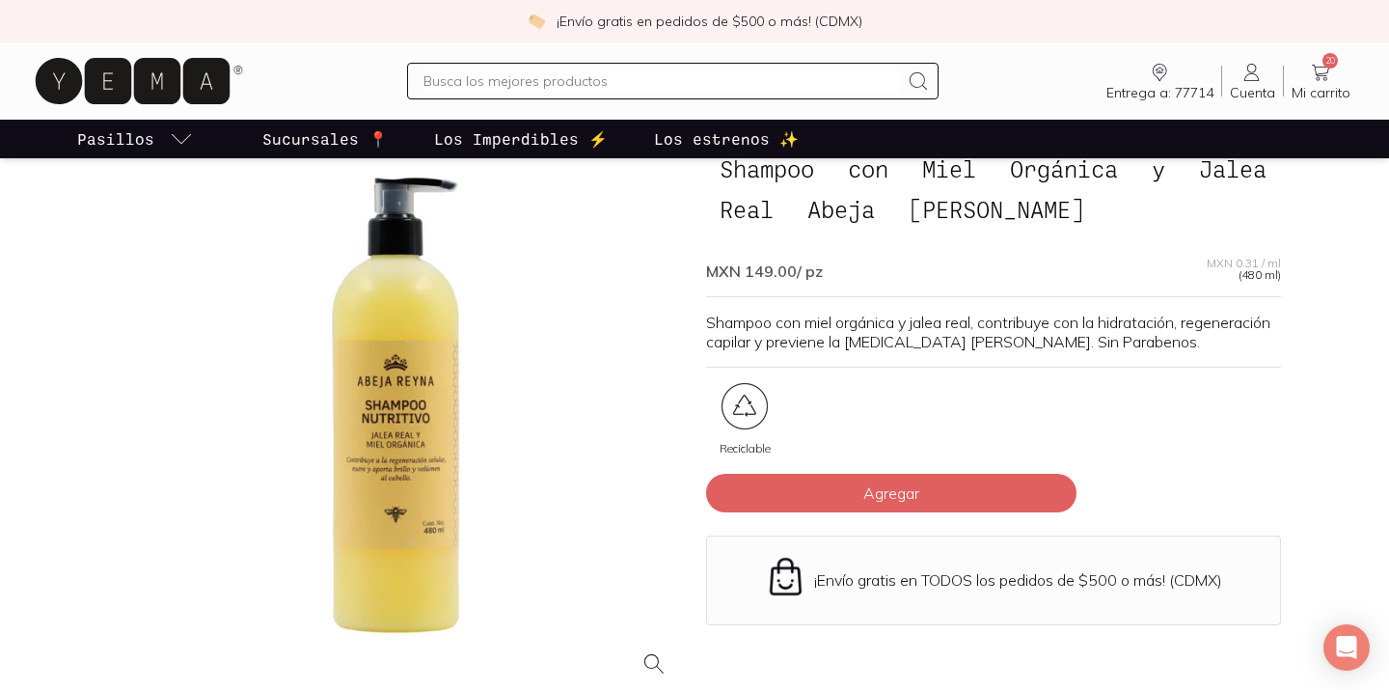
click at [1327, 71] on icon at bounding box center [1320, 72] width 23 height 23
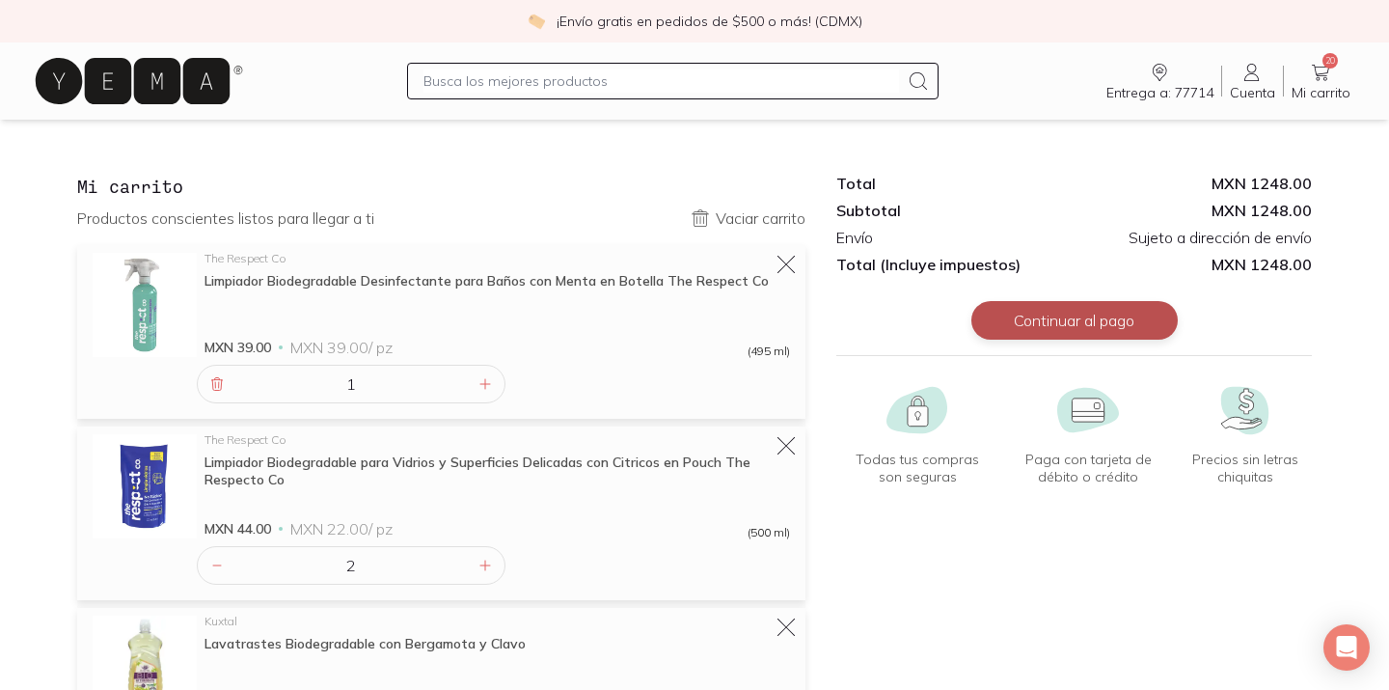
click at [1040, 313] on button "Continuar al pago" at bounding box center [1075, 320] width 206 height 39
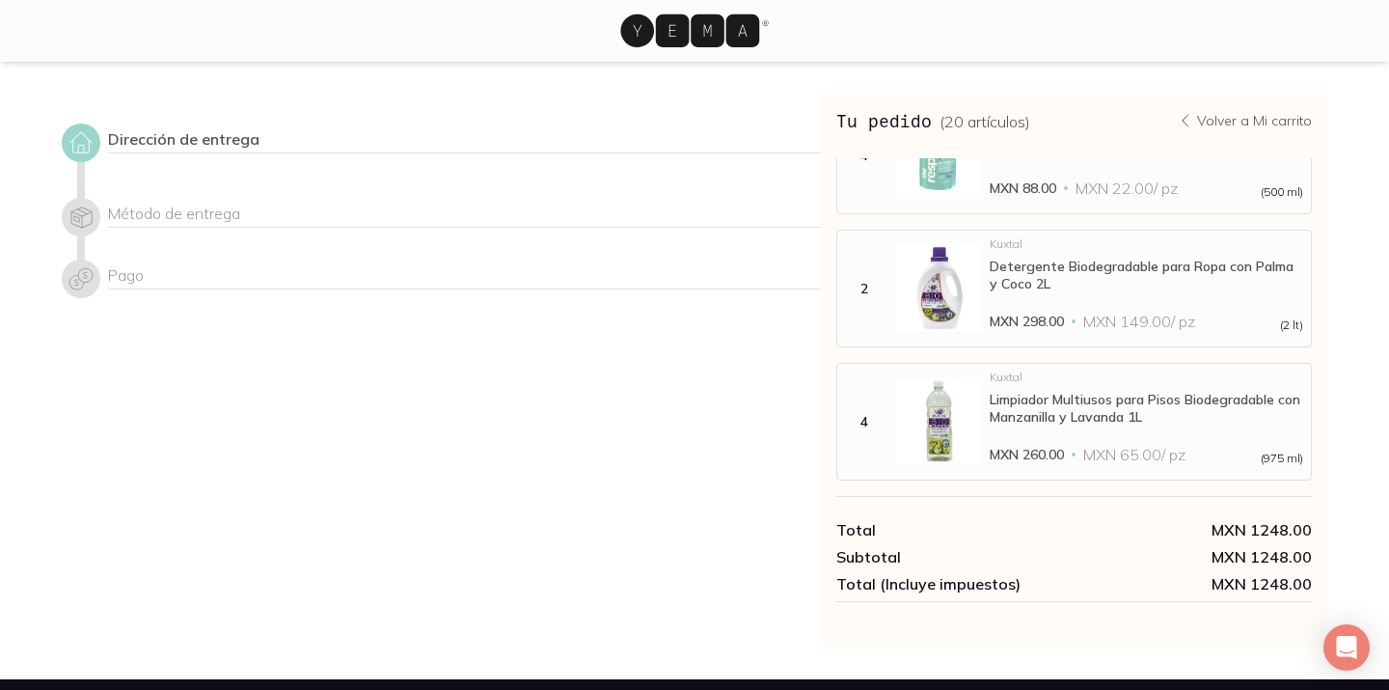
scroll to position [47, 0]
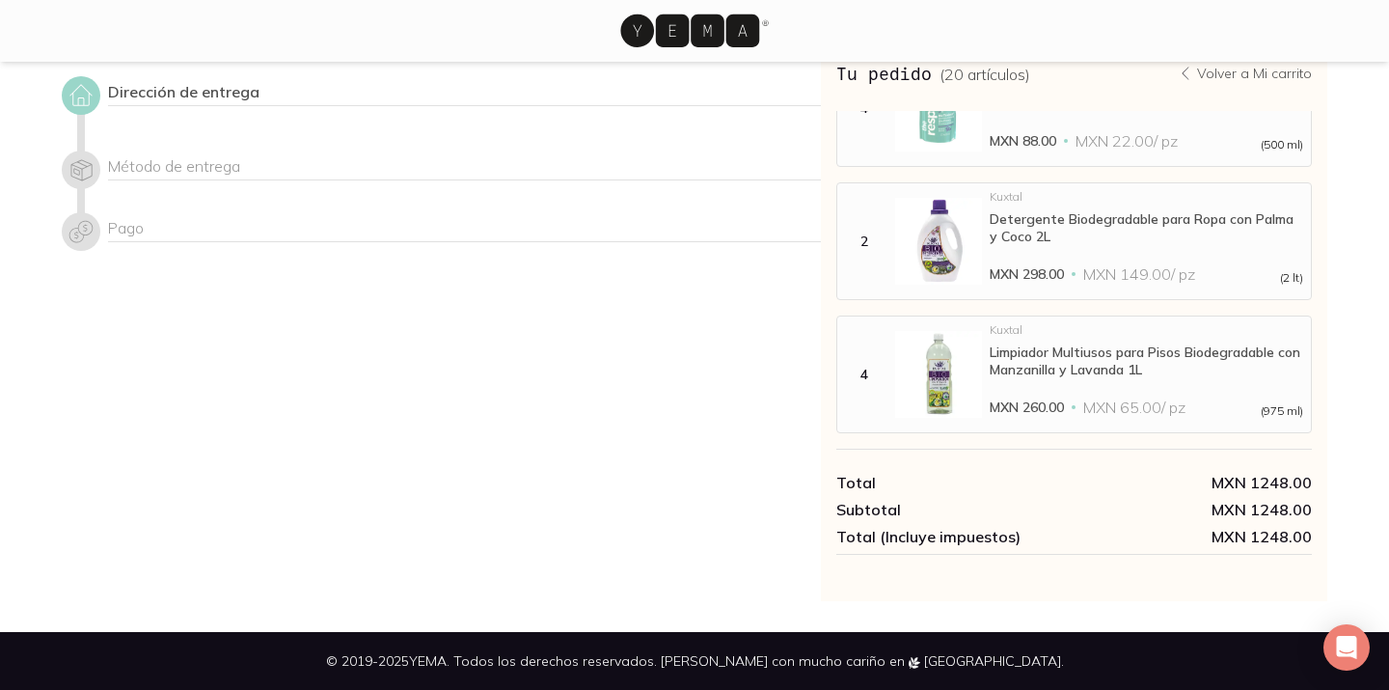
click at [142, 154] on div "Método de entrega" at bounding box center [464, 169] width 713 height 36
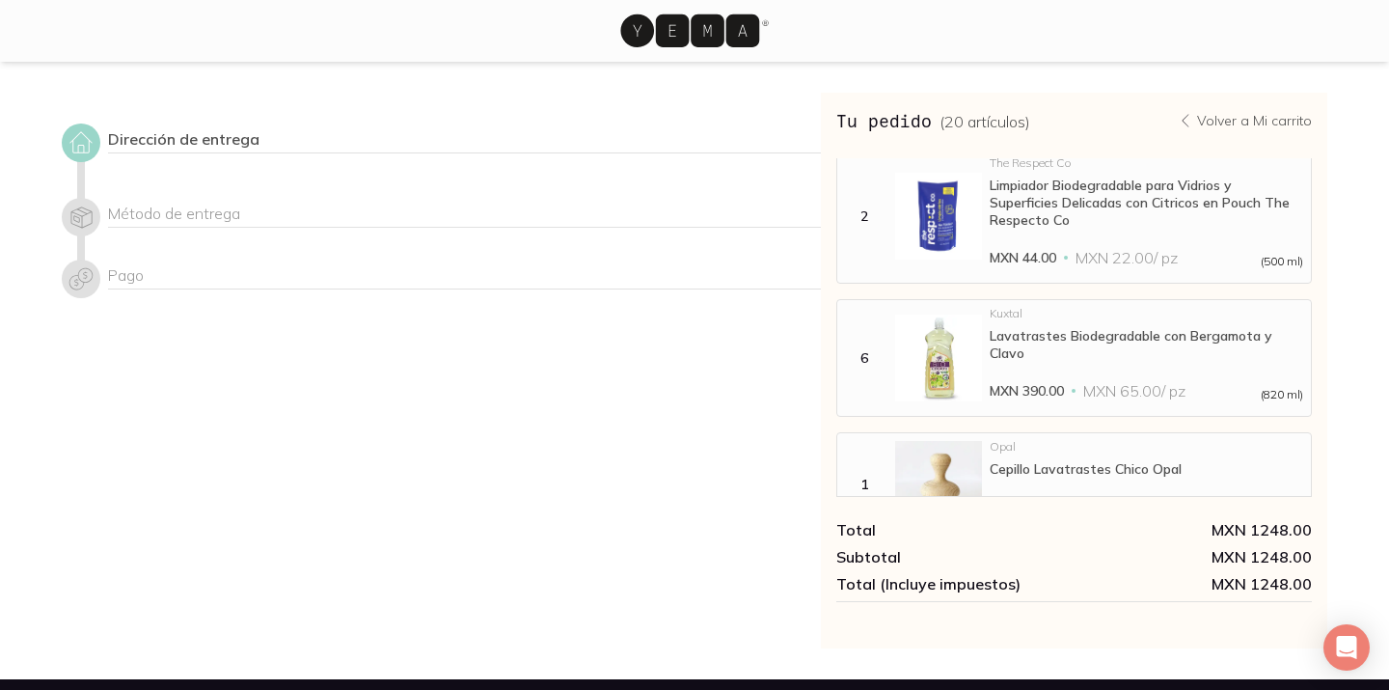
scroll to position [0, 0]
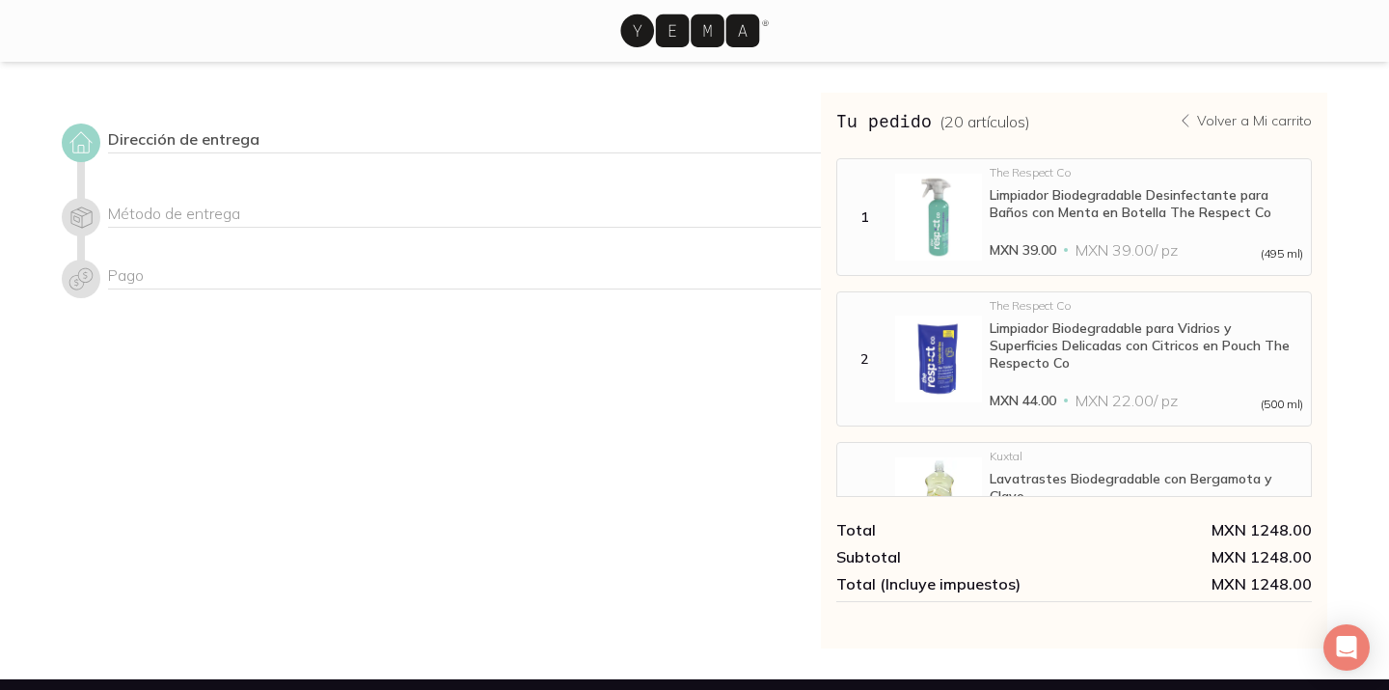
click at [1263, 61] on div at bounding box center [694, 31] width 1389 height 62
click at [1254, 168] on div "The Respect Co" at bounding box center [1147, 173] width 314 height 12
click at [1253, 147] on div "Total MXN 1248.00 Subtotal MXN 1248.00 Total (Incluye impuestos) MXN 1248.00 1 …" at bounding box center [1075, 371] width 476 height 556
click at [1269, 121] on p "Volver a Mi carrito" at bounding box center [1254, 120] width 115 height 17
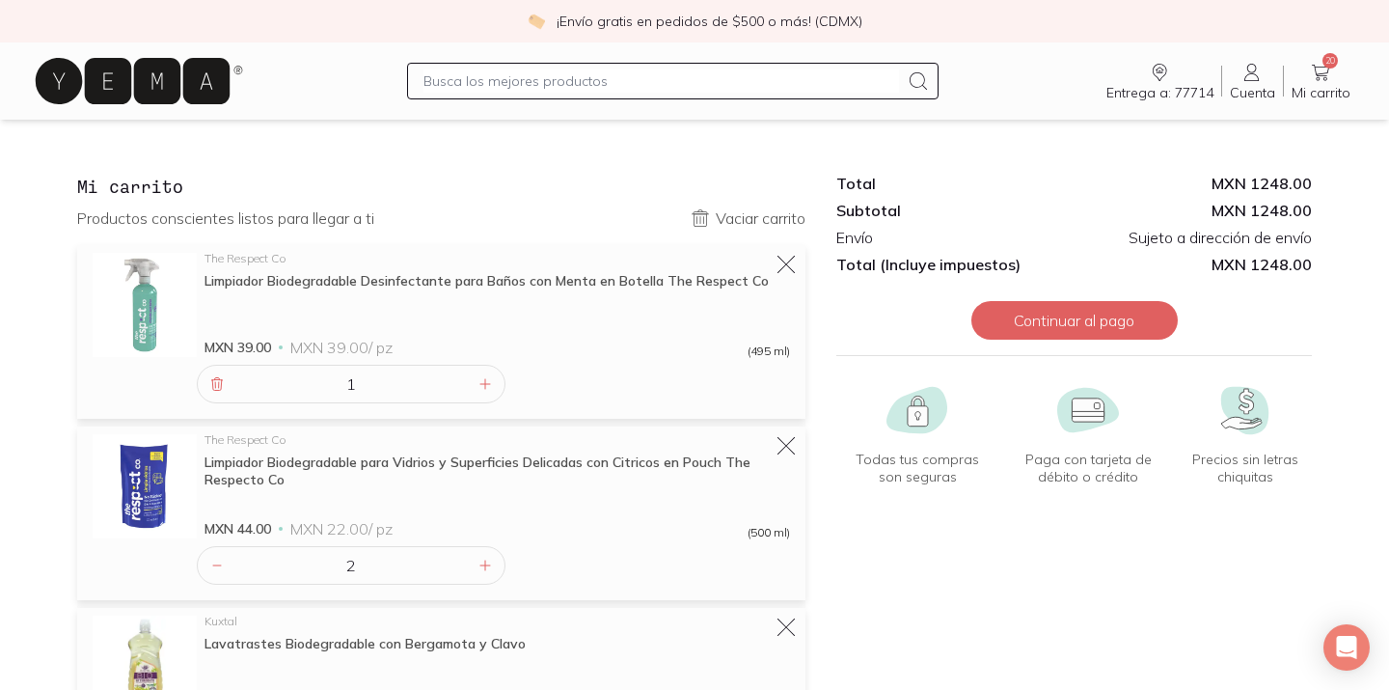
click at [1161, 81] on icon "Entrega a: 77714" at bounding box center [1159, 72] width 23 height 23
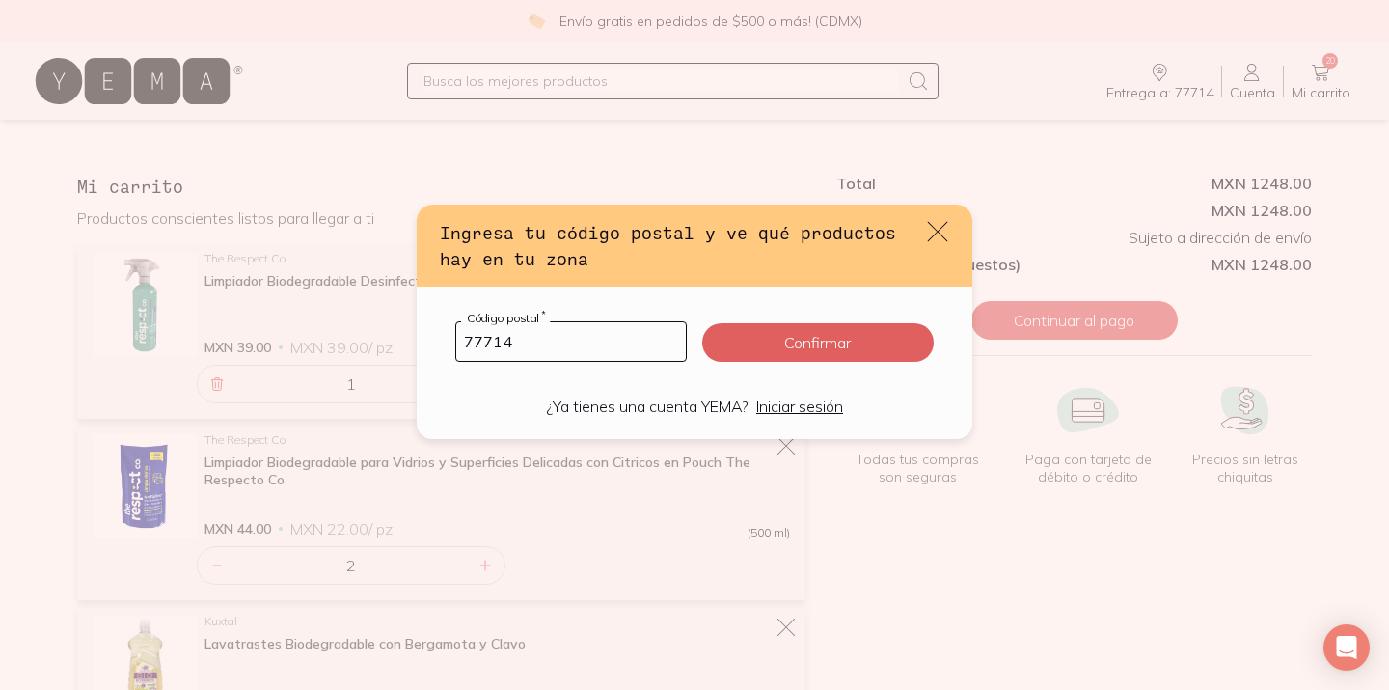
click at [942, 225] on icon "default" at bounding box center [937, 231] width 27 height 27
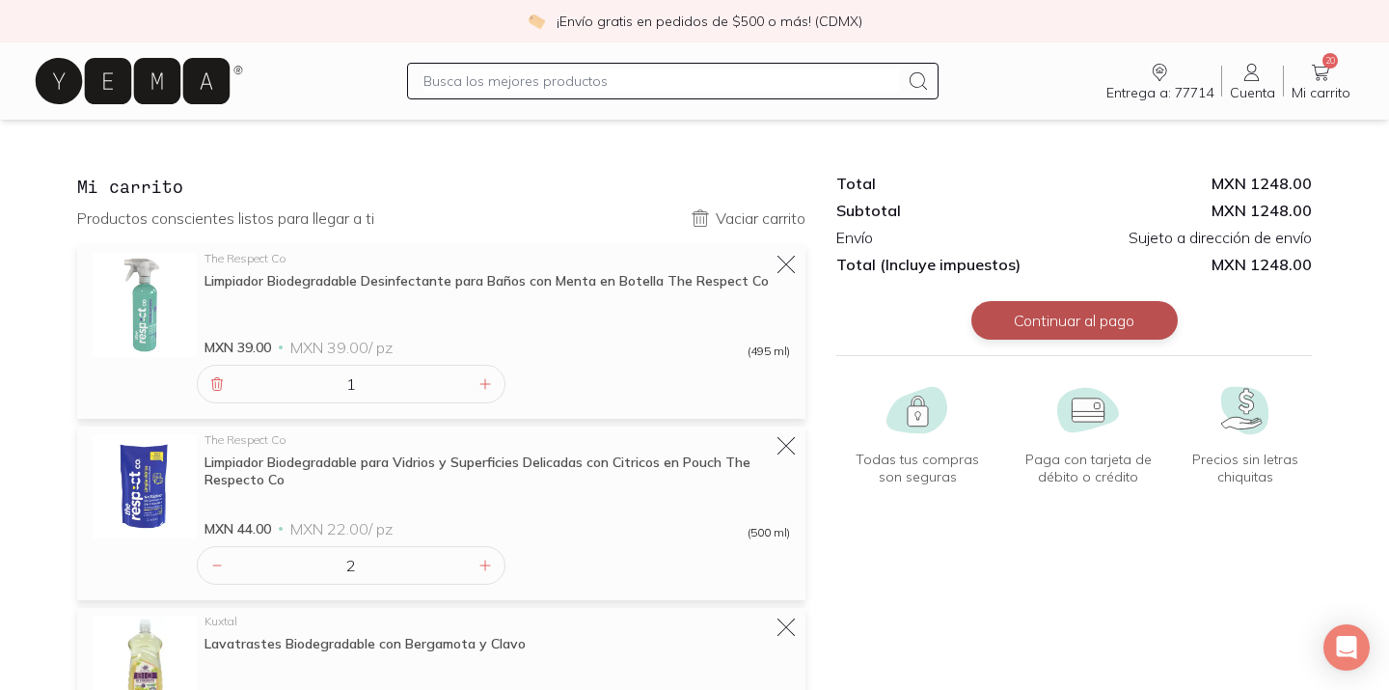
click at [1084, 327] on button "Continuar al pago" at bounding box center [1075, 320] width 206 height 39
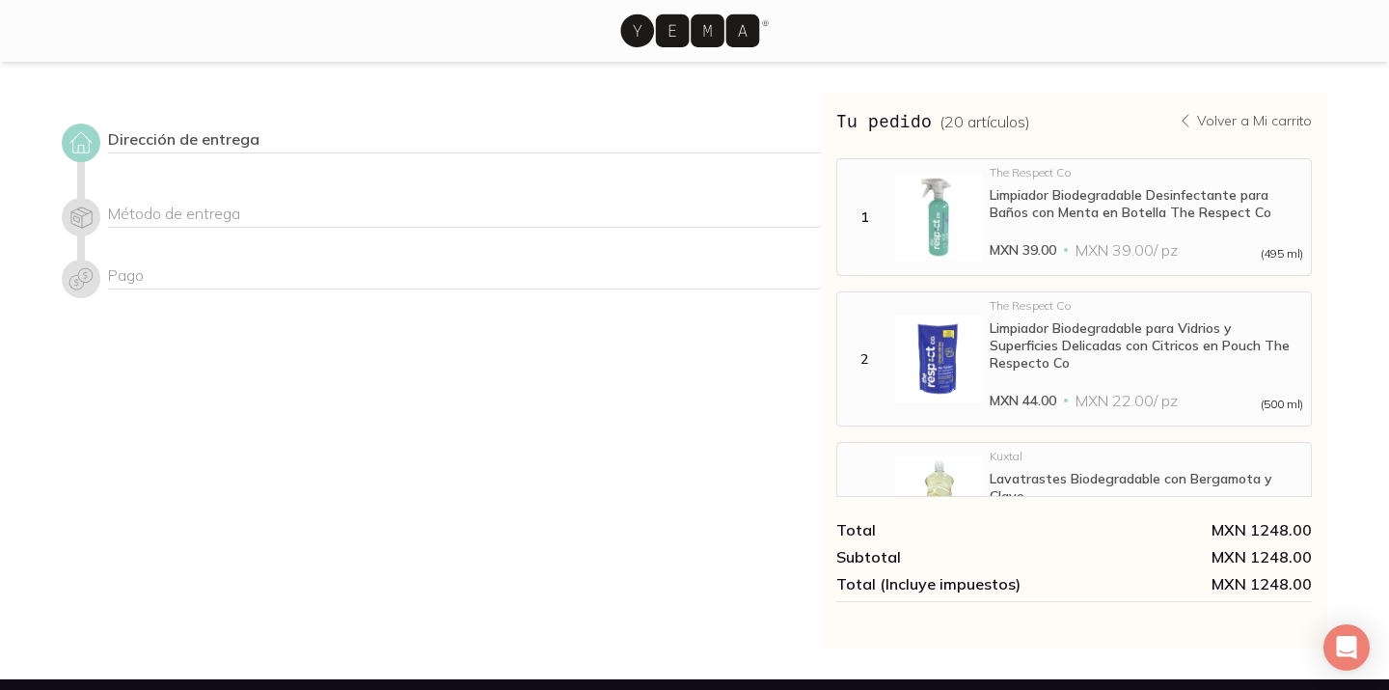
scroll to position [598, 0]
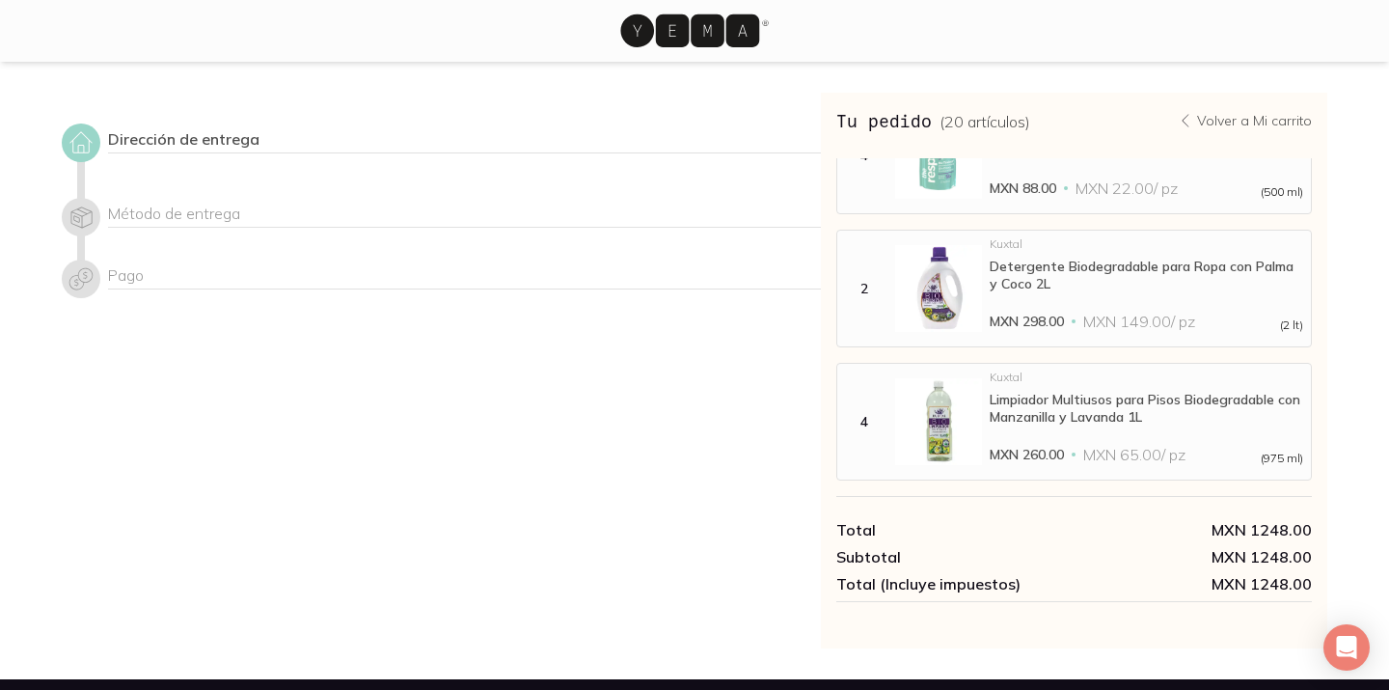
click at [150, 212] on div "Método de entrega" at bounding box center [464, 216] width 713 height 24
click at [63, 212] on div at bounding box center [81, 217] width 39 height 39
click at [68, 212] on icon at bounding box center [81, 217] width 27 height 27
drag, startPoint x: 68, startPoint y: 212, endPoint x: 270, endPoint y: 215, distance: 202.6
click at [69, 212] on icon at bounding box center [81, 217] width 27 height 27
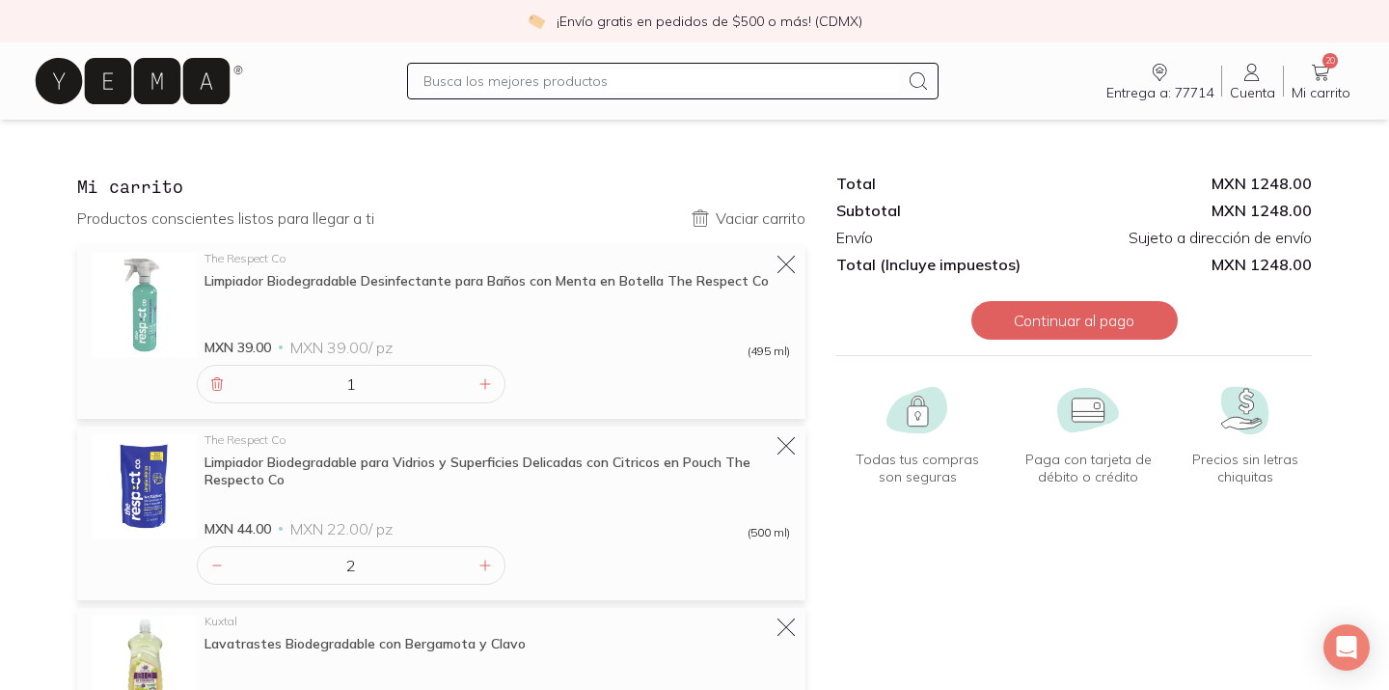
click at [1258, 71] on icon at bounding box center [1252, 72] width 23 height 23
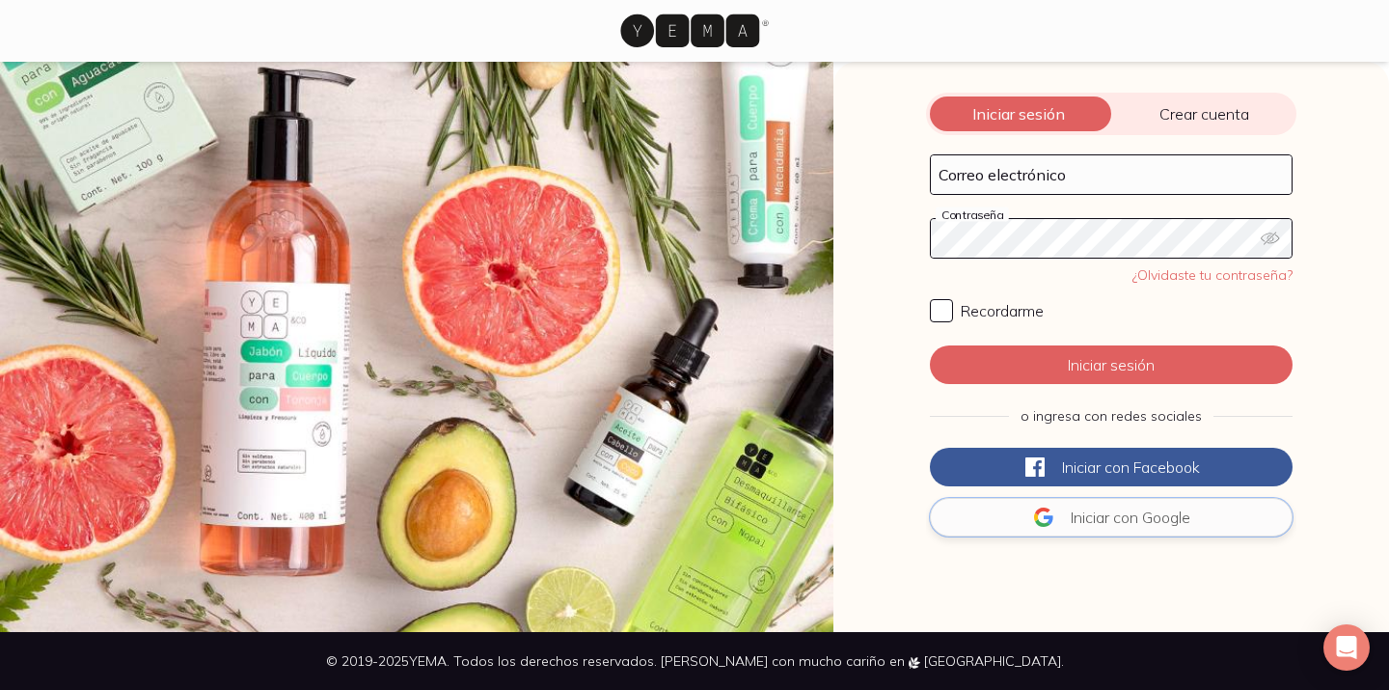
click at [1156, 520] on button "Iniciar con Google" at bounding box center [1111, 517] width 363 height 39
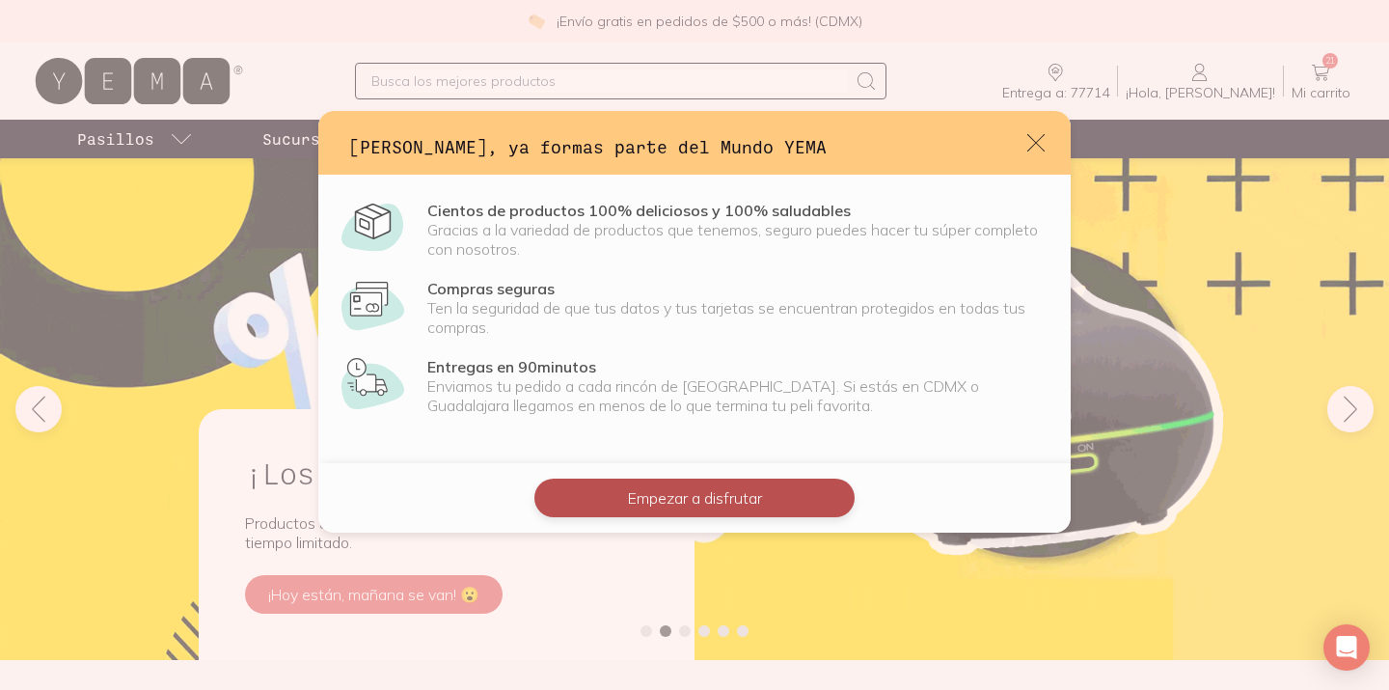
click at [771, 503] on button "Empezar a disfrutar" at bounding box center [695, 498] width 320 height 39
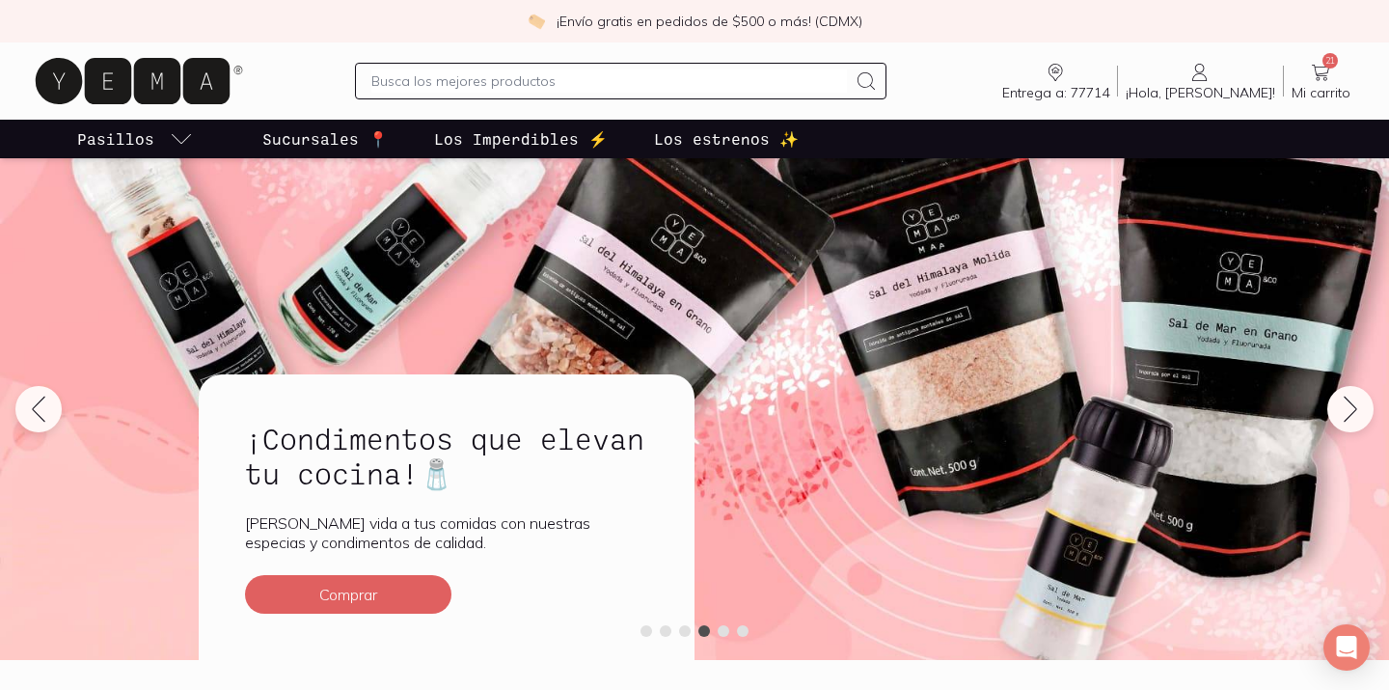
click at [532, 80] on input "text" at bounding box center [608, 80] width 475 height 23
type input "avena organica"
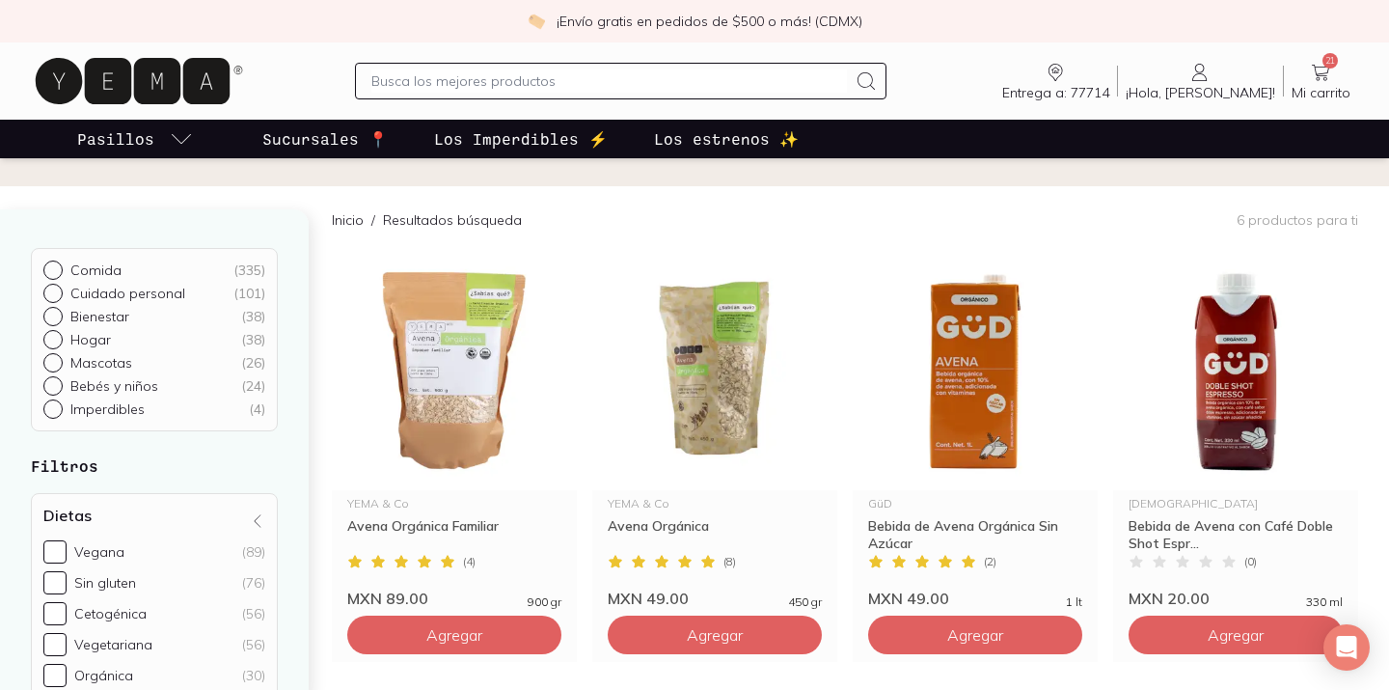
scroll to position [105, 0]
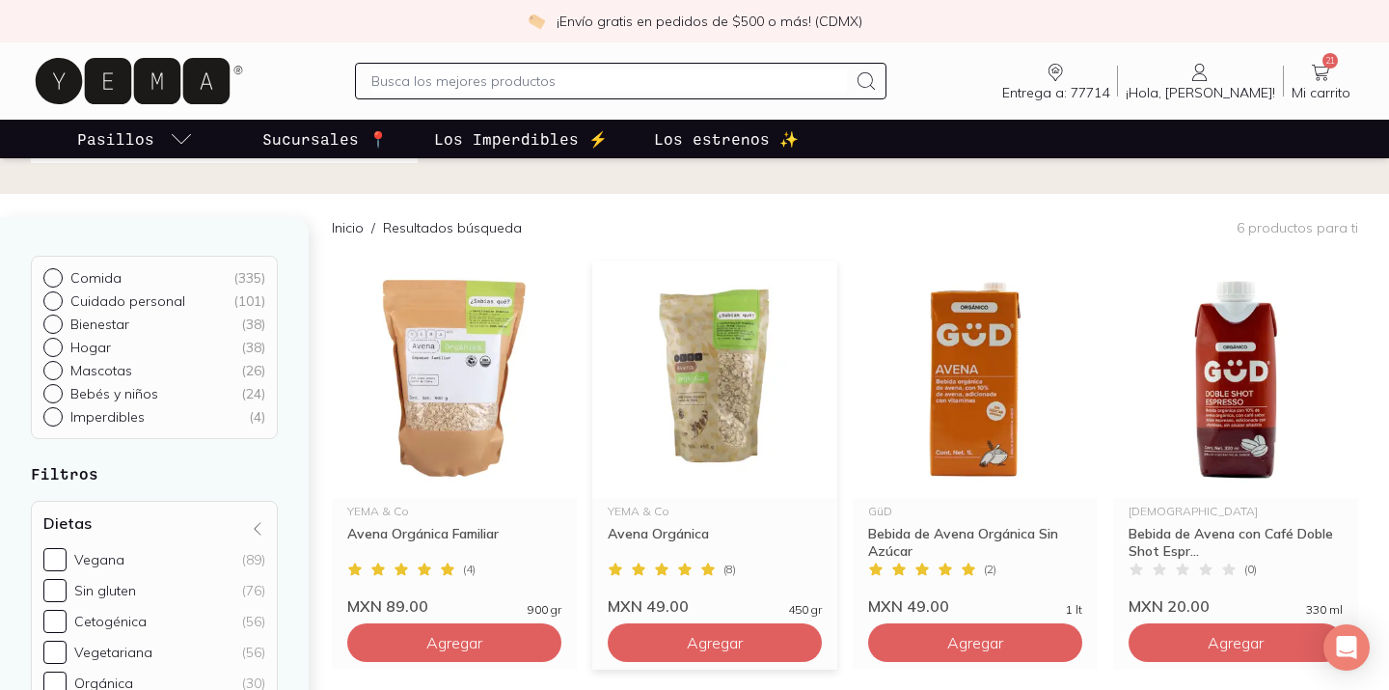
click at [699, 400] on img at bounding box center [714, 379] width 245 height 237
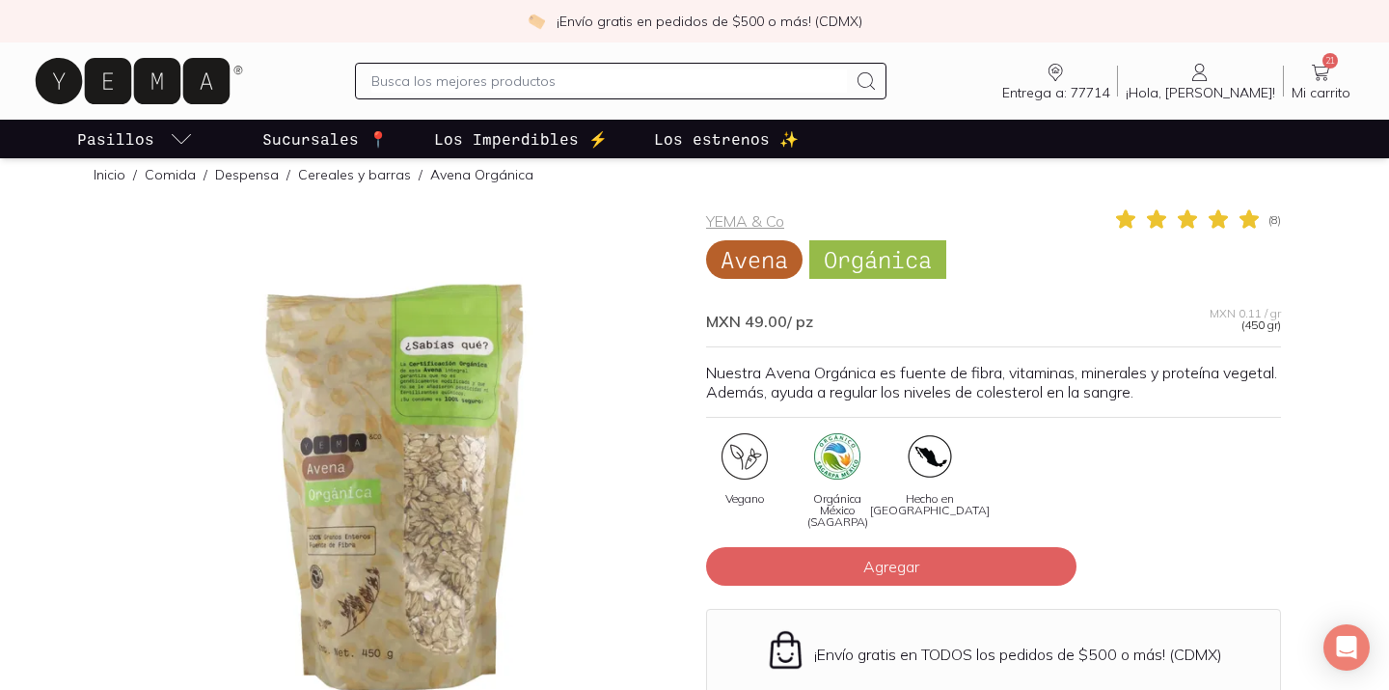
scroll to position [23, 0]
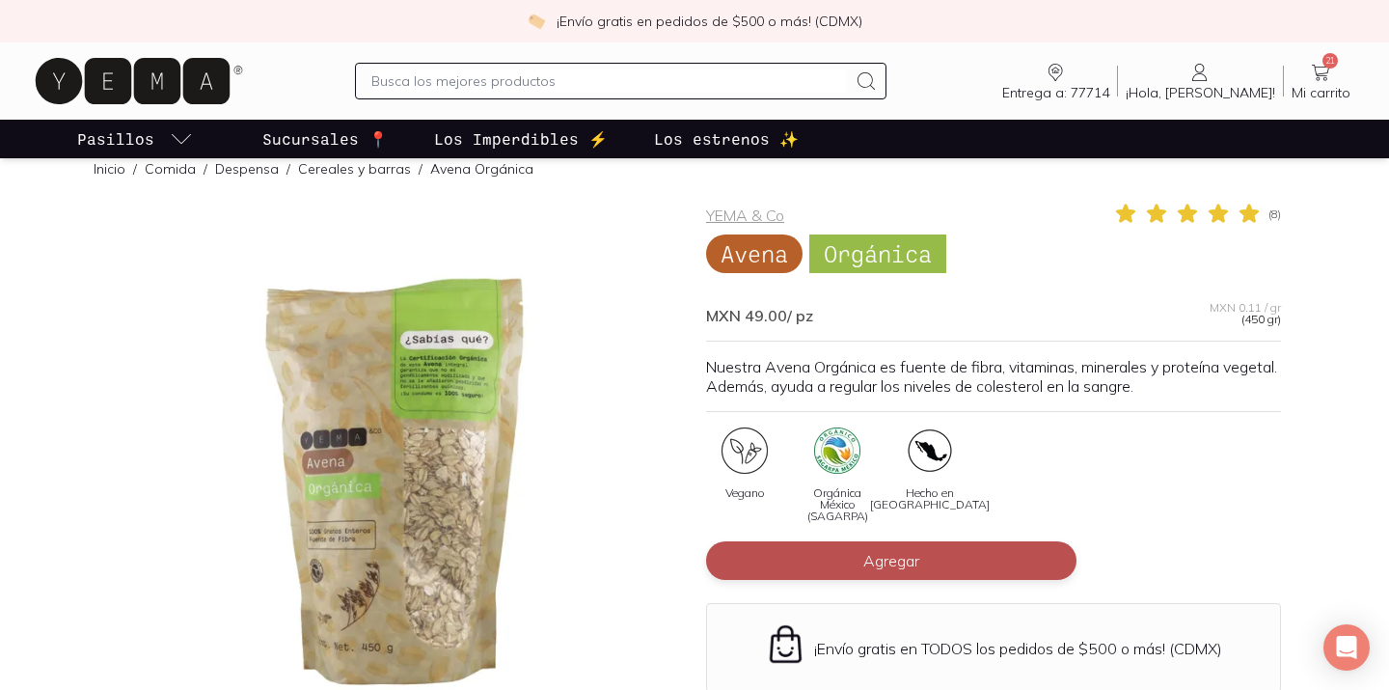
click at [972, 549] on button "Agregar" at bounding box center [891, 560] width 371 height 39
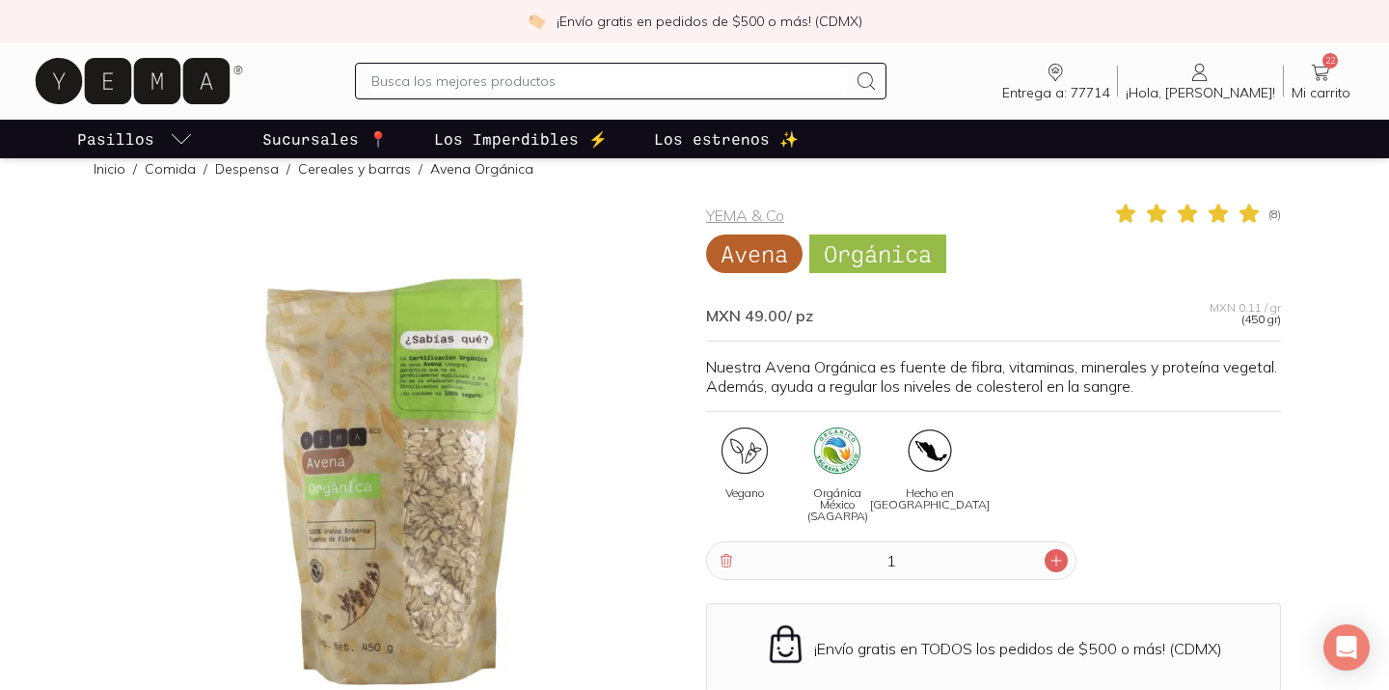
click at [1056, 563] on icon at bounding box center [1056, 560] width 15 height 15
click at [1055, 563] on icon at bounding box center [1056, 560] width 15 height 15
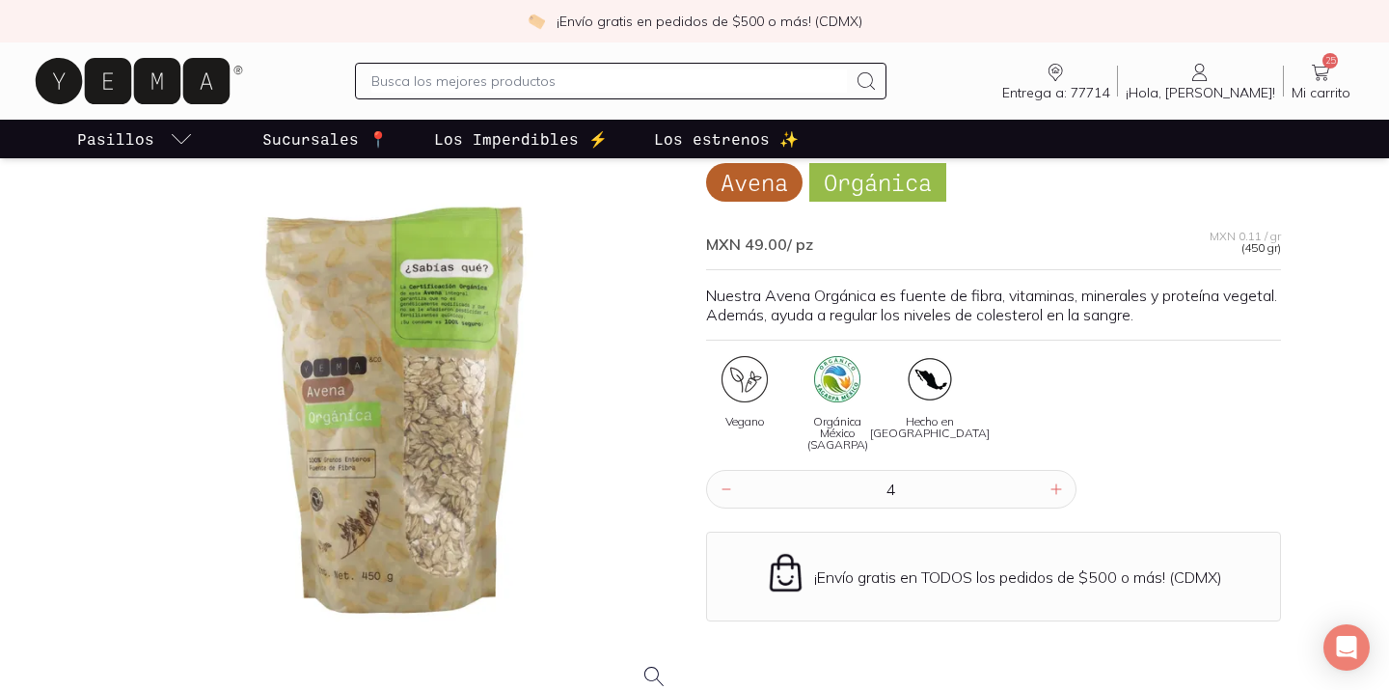
scroll to position [96, 0]
click at [1054, 497] on div at bounding box center [1056, 488] width 23 height 23
click at [1054, 496] on div at bounding box center [1056, 488] width 23 height 23
type input "6"
click at [1062, 323] on p "Nuestra Avena Orgánica es fuente de fibra, vitaminas, minerales y proteína vege…" at bounding box center [993, 304] width 575 height 39
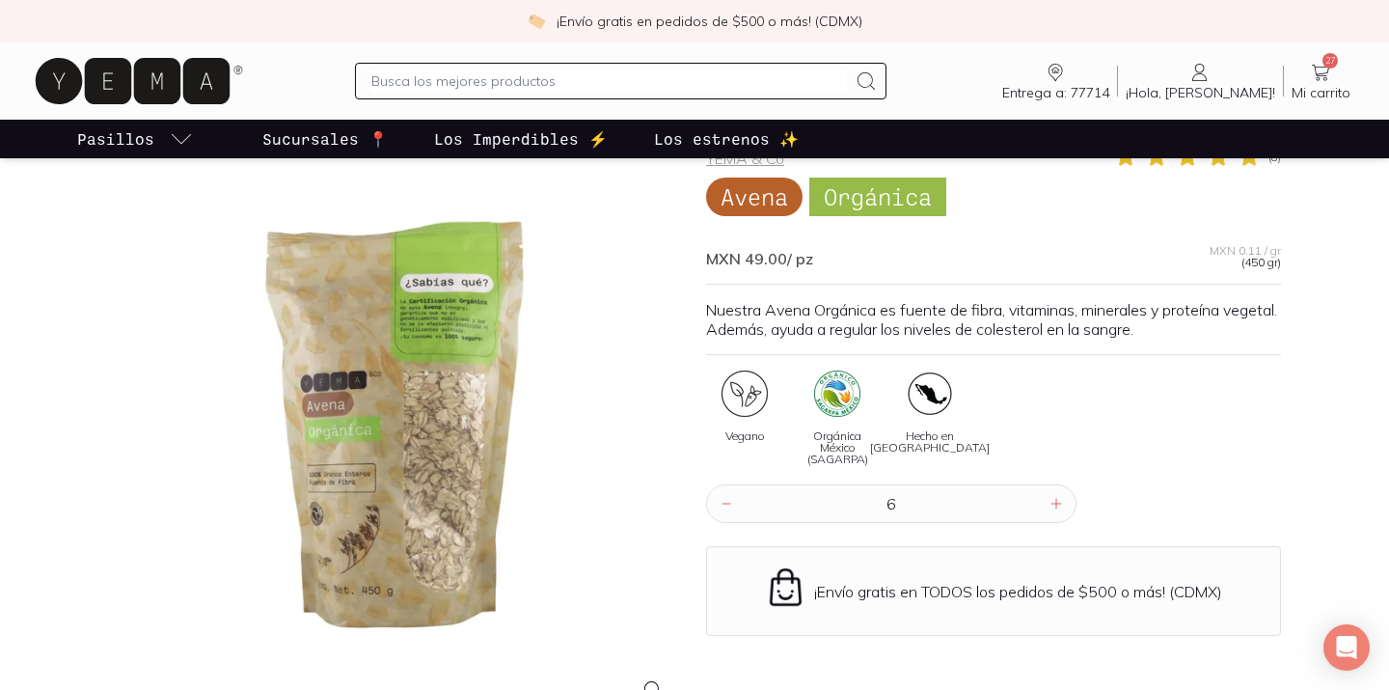
scroll to position [0, 0]
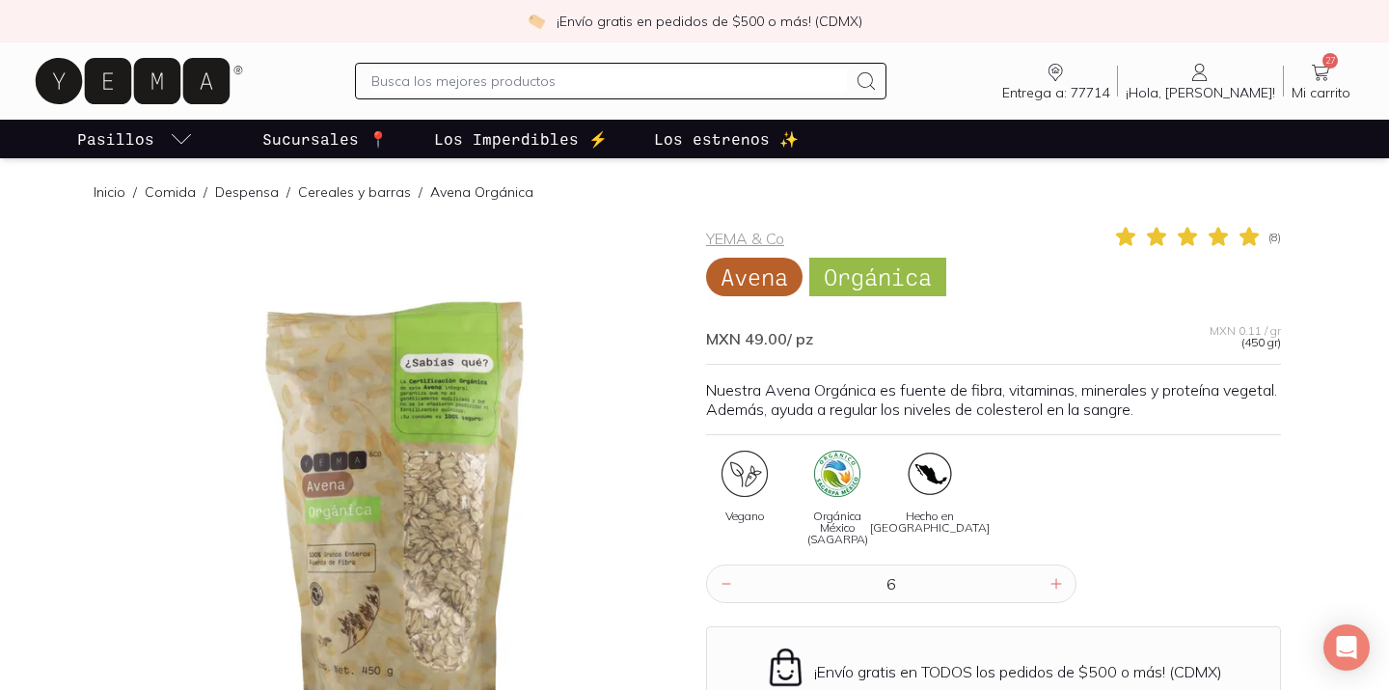
click at [662, 82] on input "text" at bounding box center [608, 80] width 475 height 23
click at [627, 82] on input "text" at bounding box center [608, 80] width 475 height 23
type input "n"
type input "levadora nut"
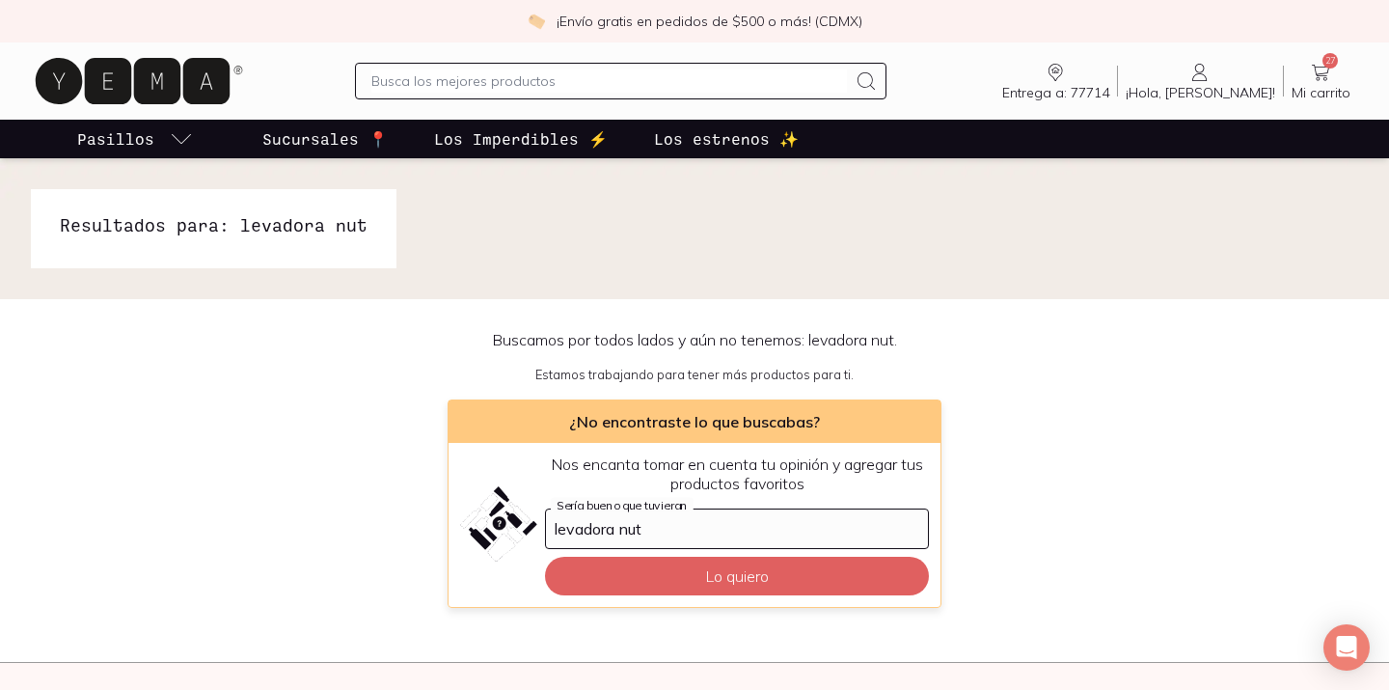
click at [519, 89] on input "text" at bounding box center [608, 80] width 475 height 23
type input "n"
type input "lineza"
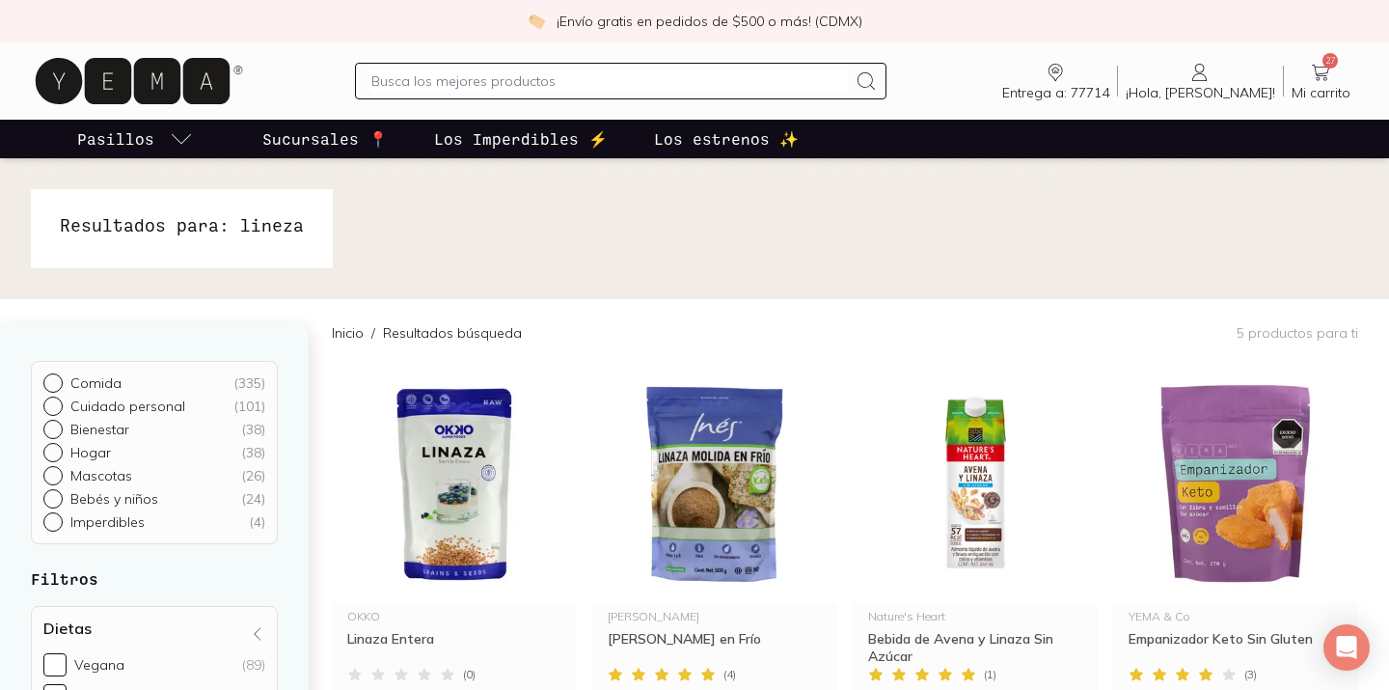
click at [595, 85] on input "text" at bounding box center [608, 80] width 475 height 23
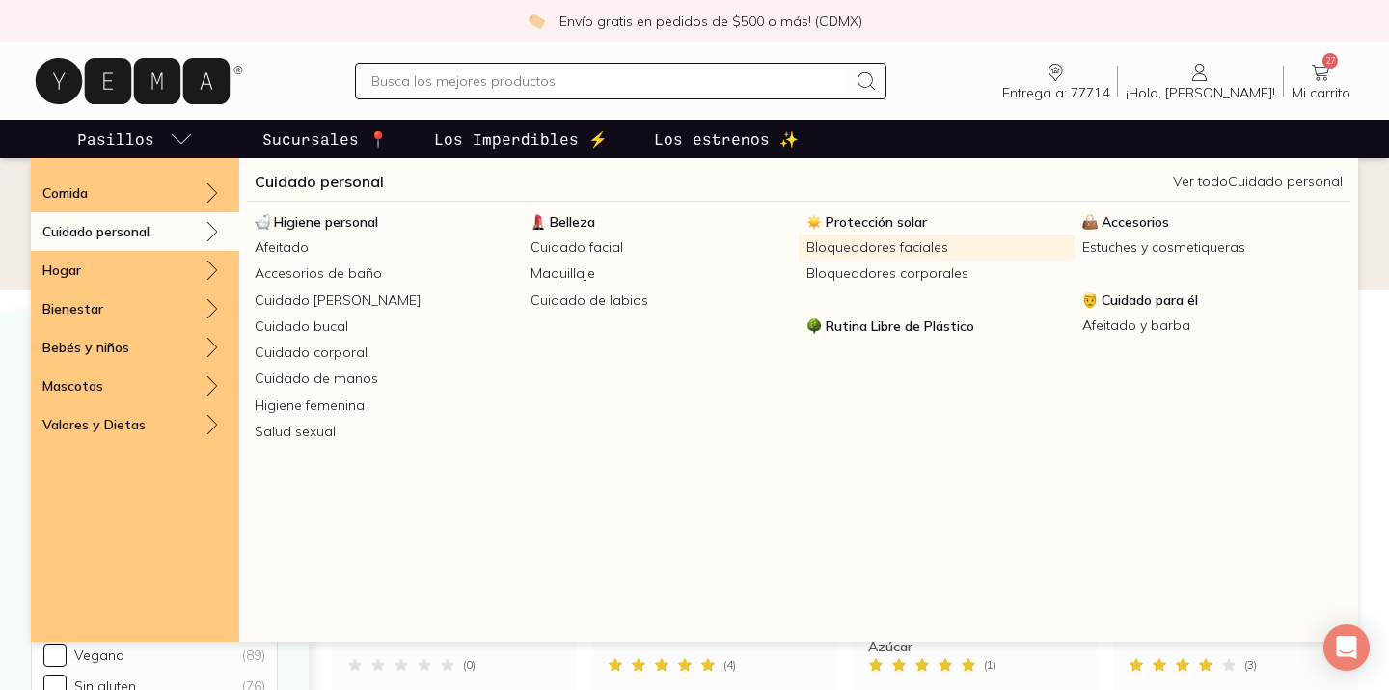
click at [942, 241] on link "Bloqueadores faciales" at bounding box center [937, 247] width 276 height 26
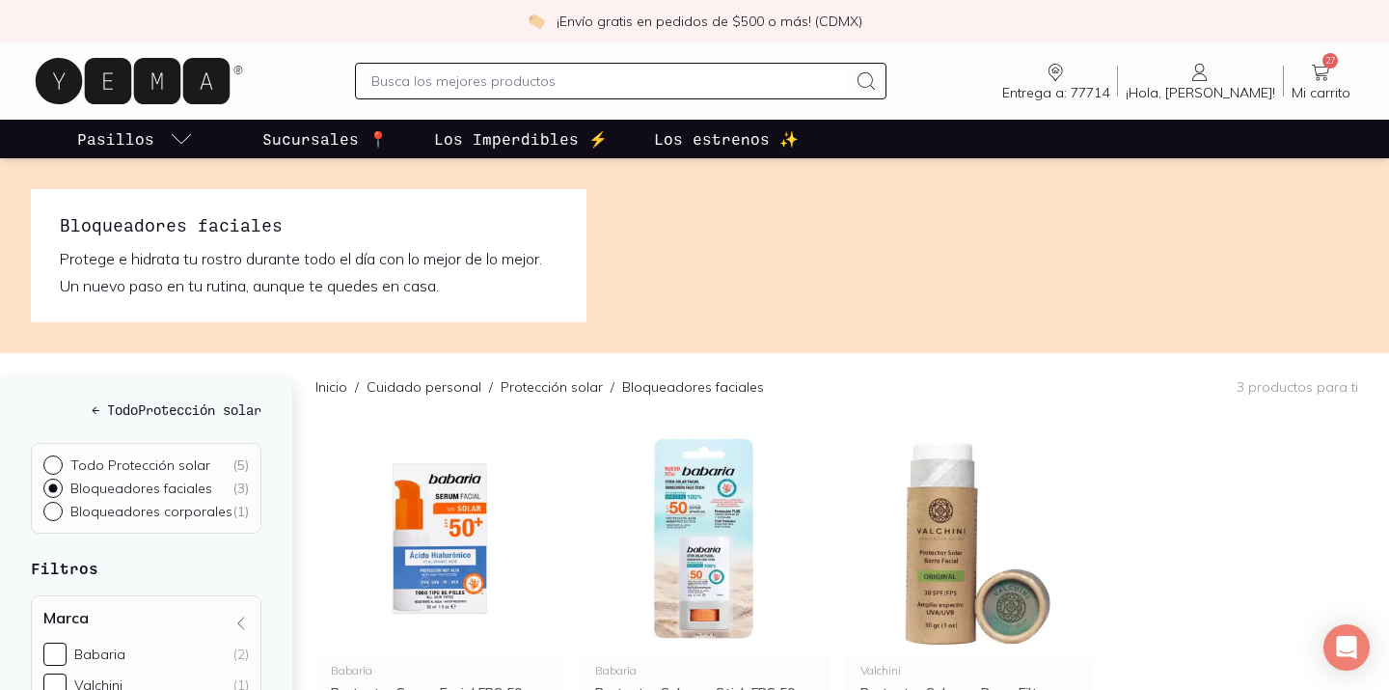
click at [568, 84] on input "text" at bounding box center [608, 80] width 475 height 23
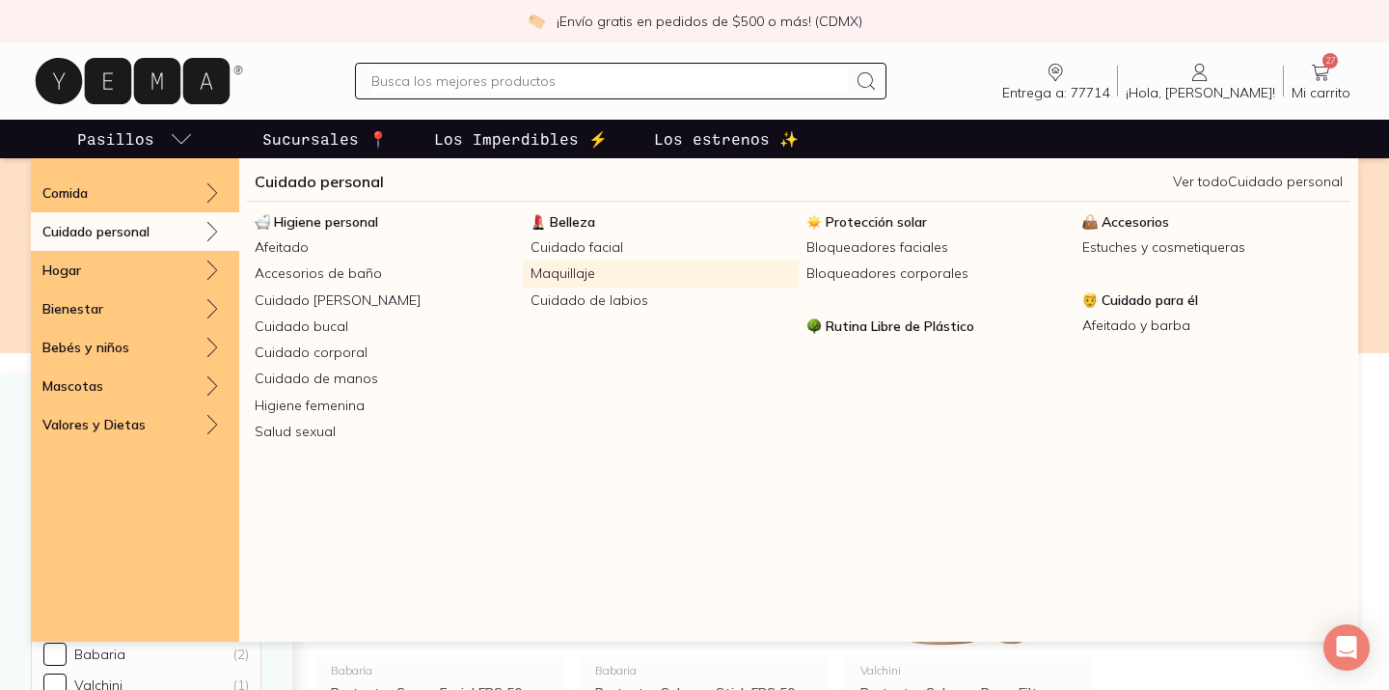
click at [593, 276] on link "Maquillaje" at bounding box center [661, 274] width 276 height 26
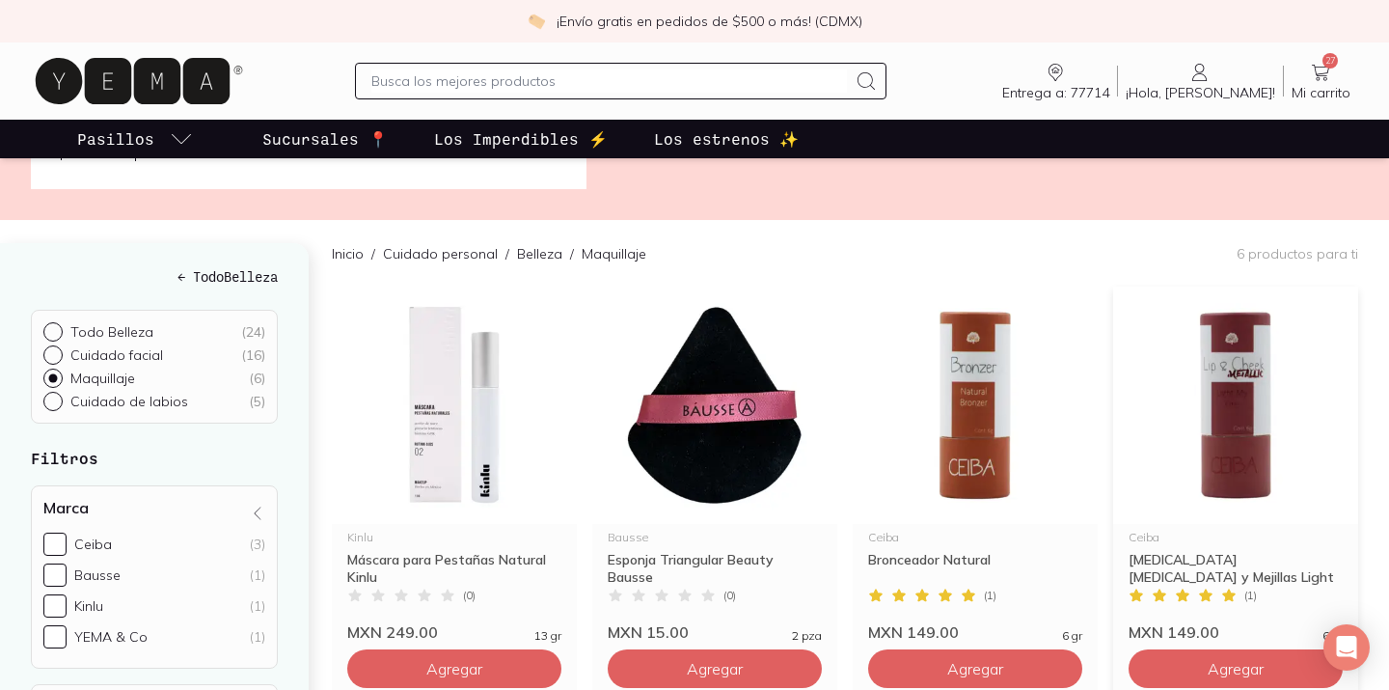
scroll to position [134, 0]
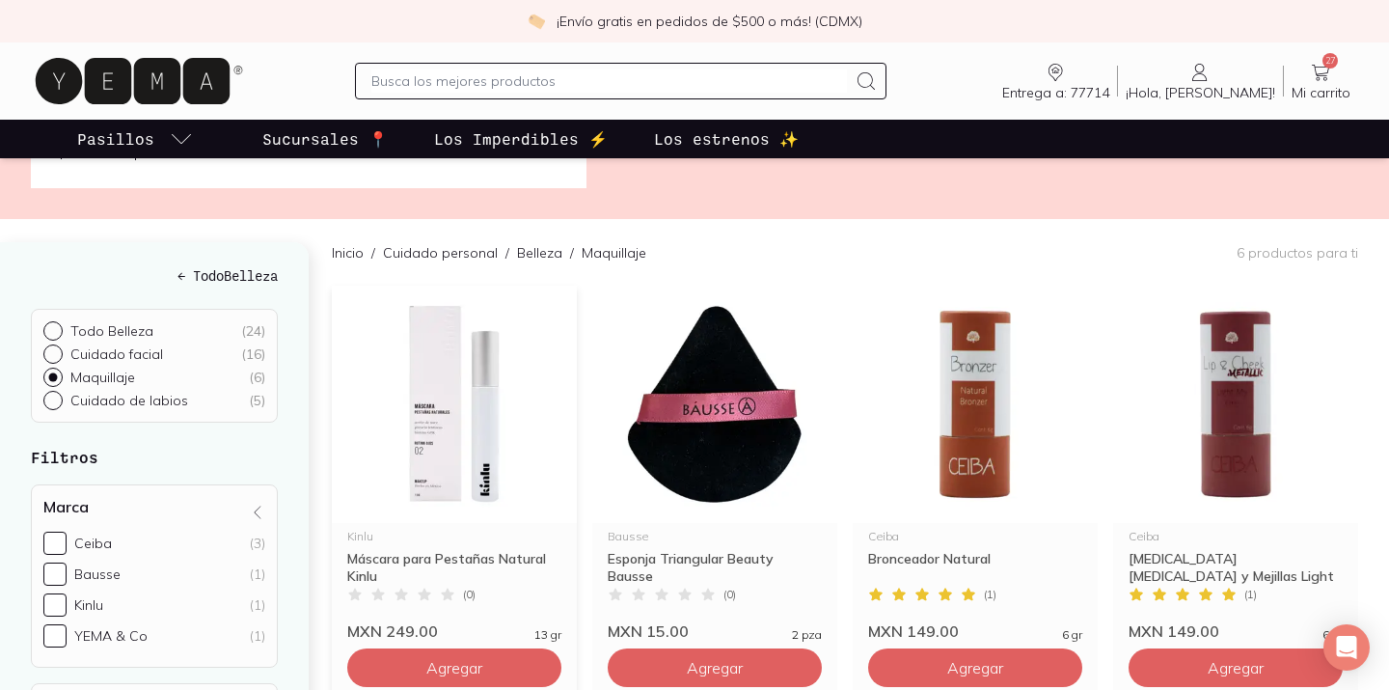
click at [480, 385] on img at bounding box center [454, 404] width 245 height 237
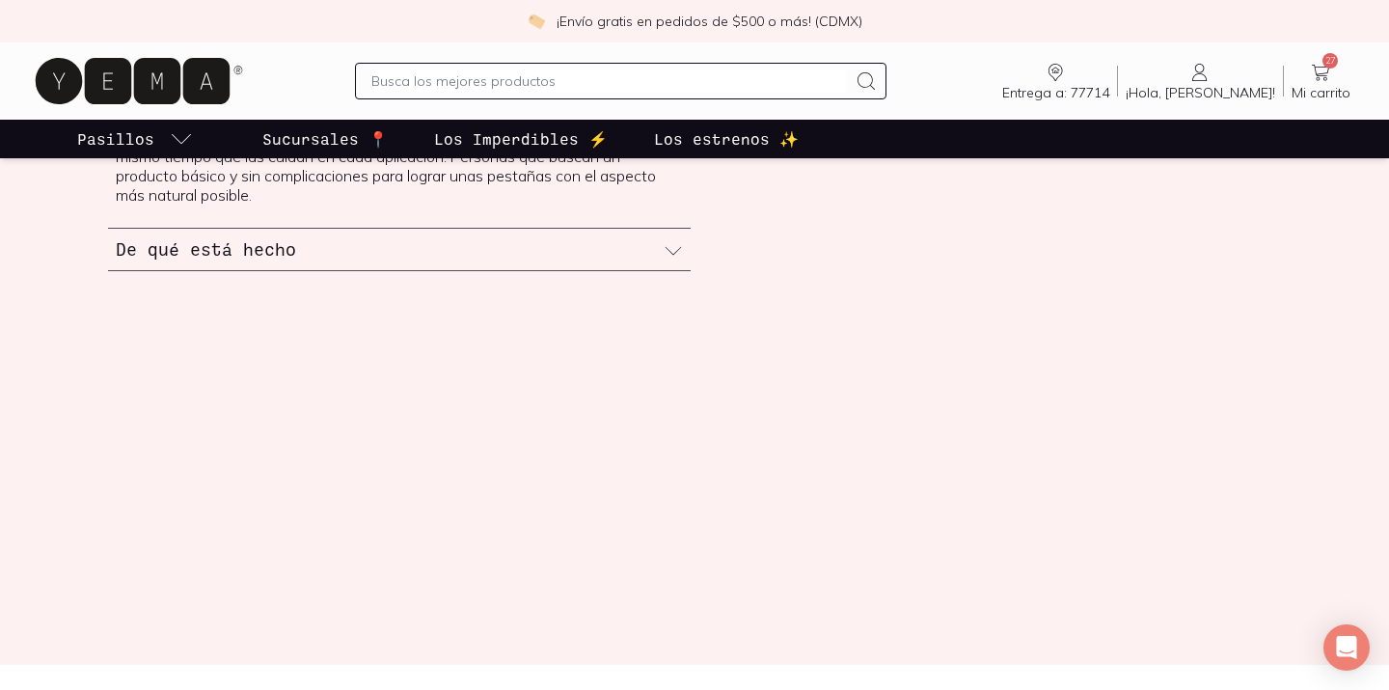
scroll to position [638, 0]
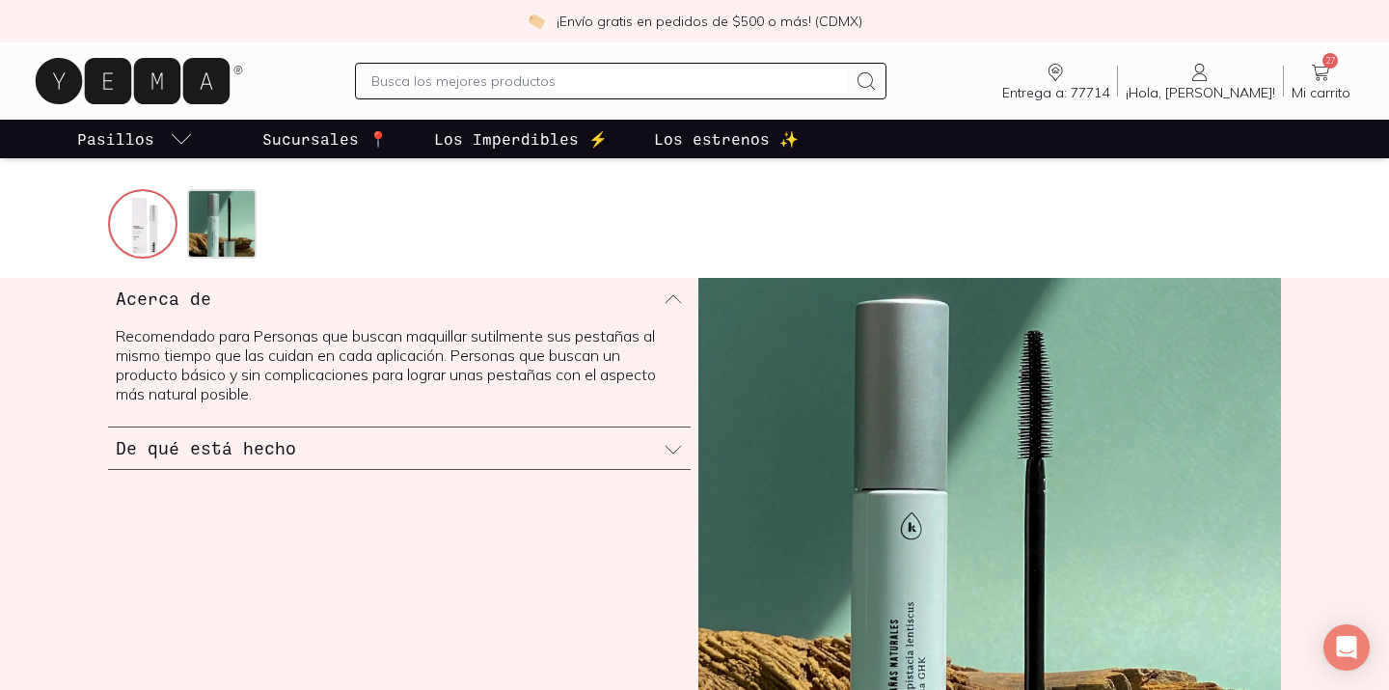
click at [625, 447] on div "De qué está hecho" at bounding box center [399, 447] width 583 height 41
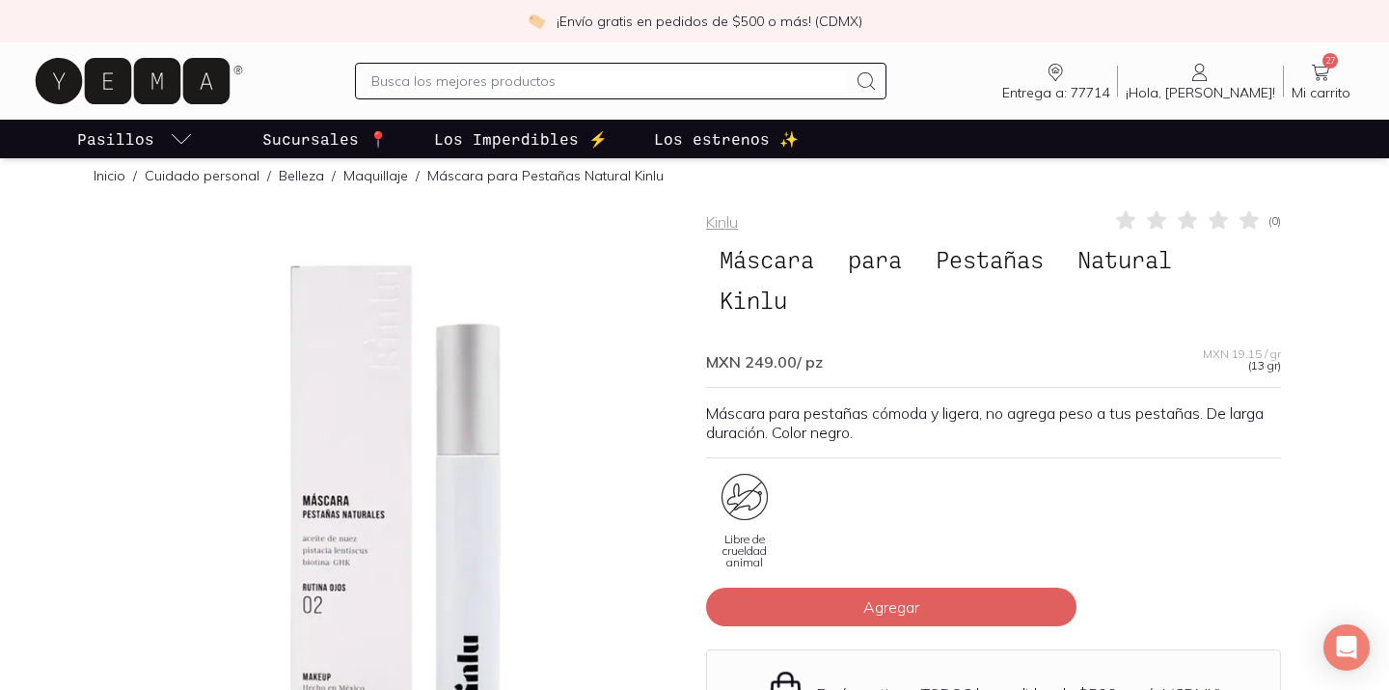
scroll to position [5, 0]
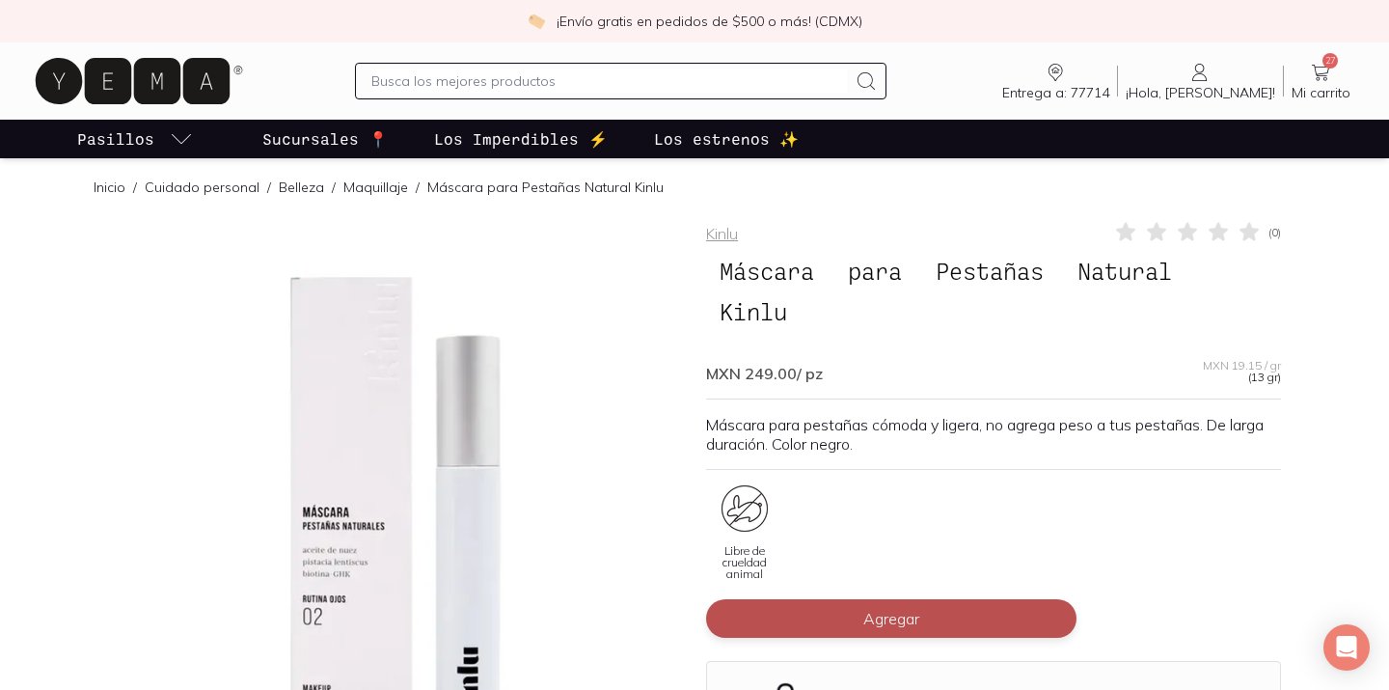
click at [967, 611] on button "Agregar" at bounding box center [891, 618] width 371 height 39
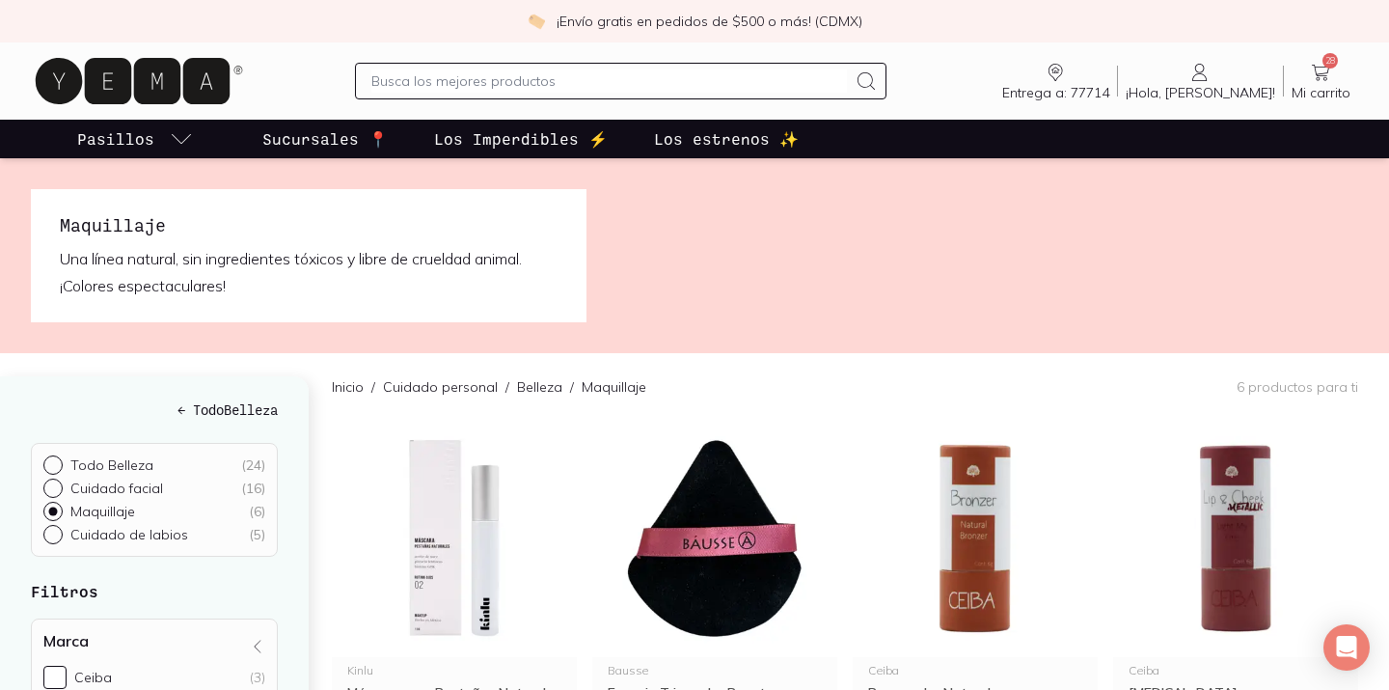
click at [519, 84] on input "text" at bounding box center [608, 80] width 475 height 23
type input "huevos"
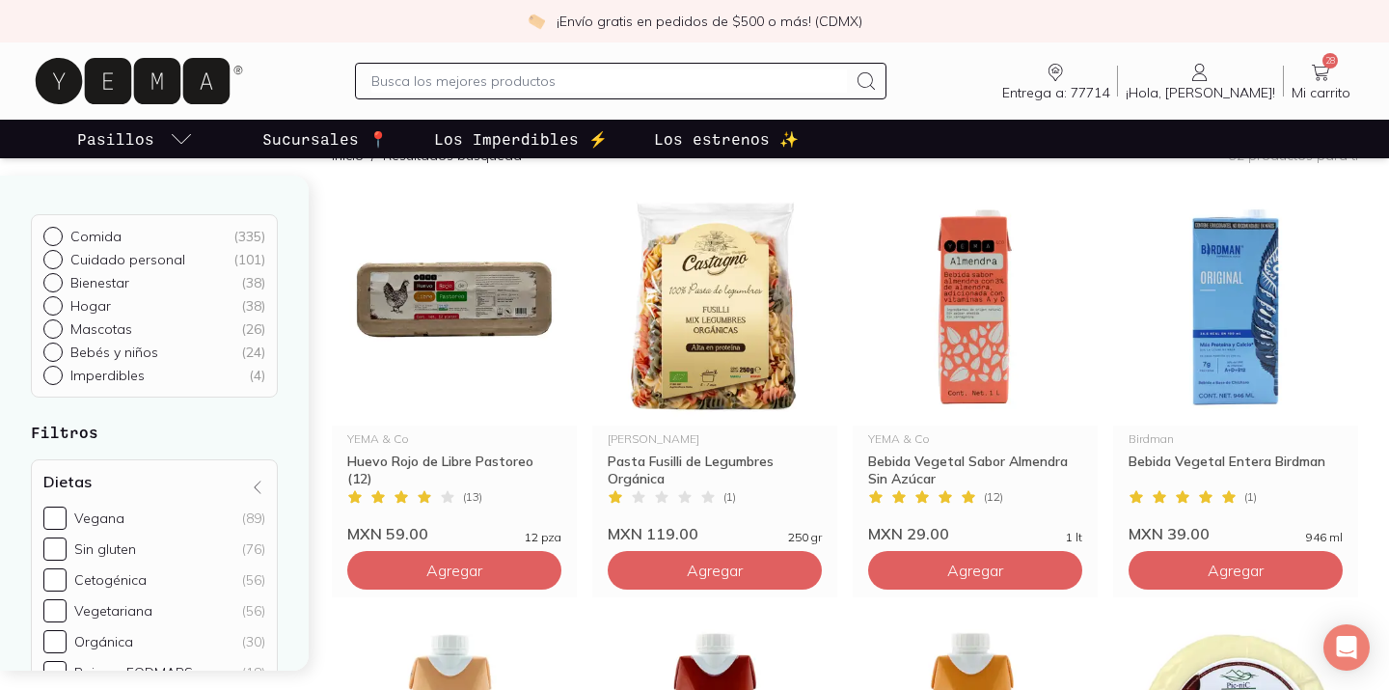
scroll to position [175, 0]
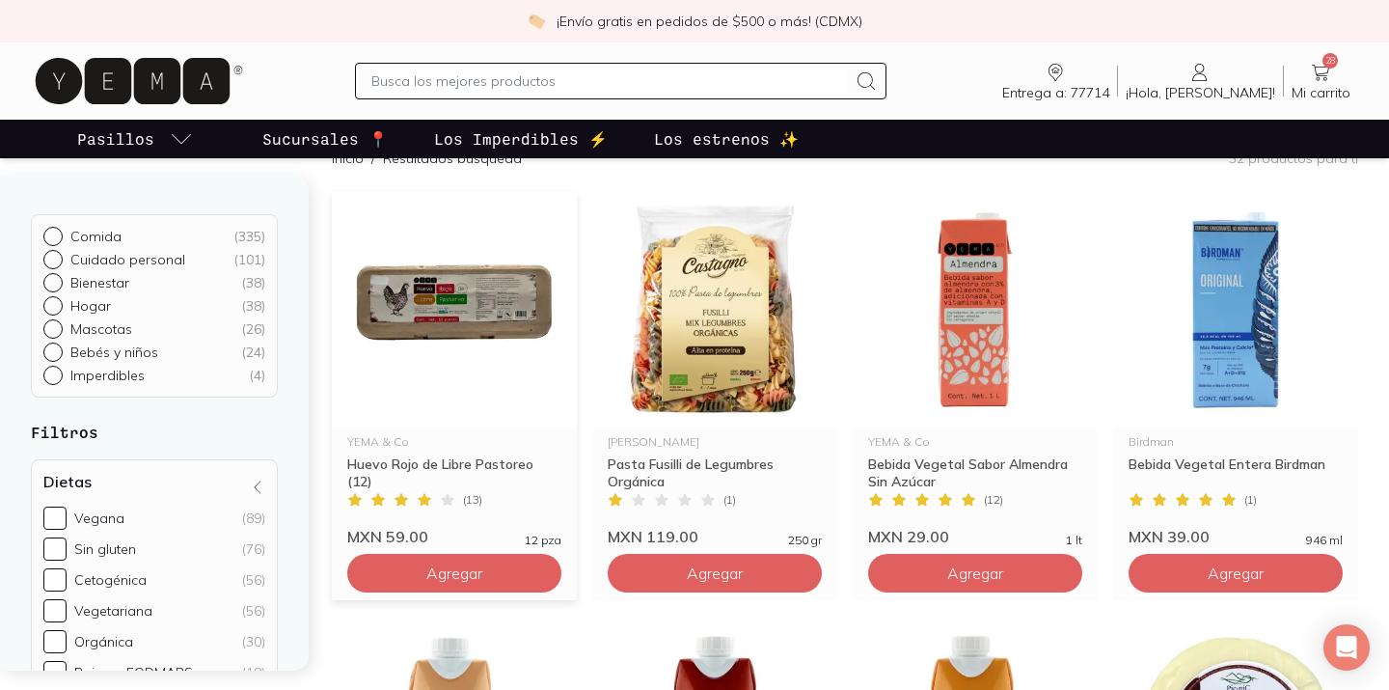
click at [491, 301] on img at bounding box center [454, 309] width 245 height 237
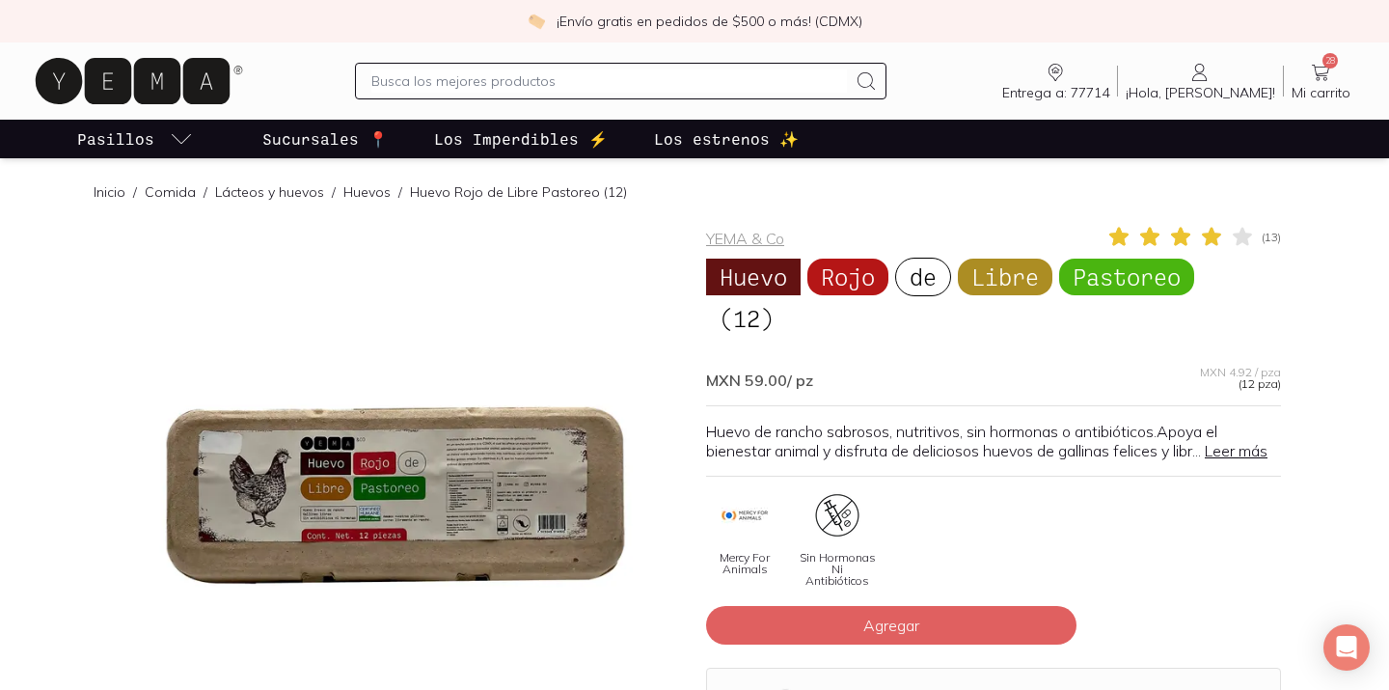
click at [460, 90] on input "text" at bounding box center [608, 80] width 475 height 23
type input "n"
type input "miel"
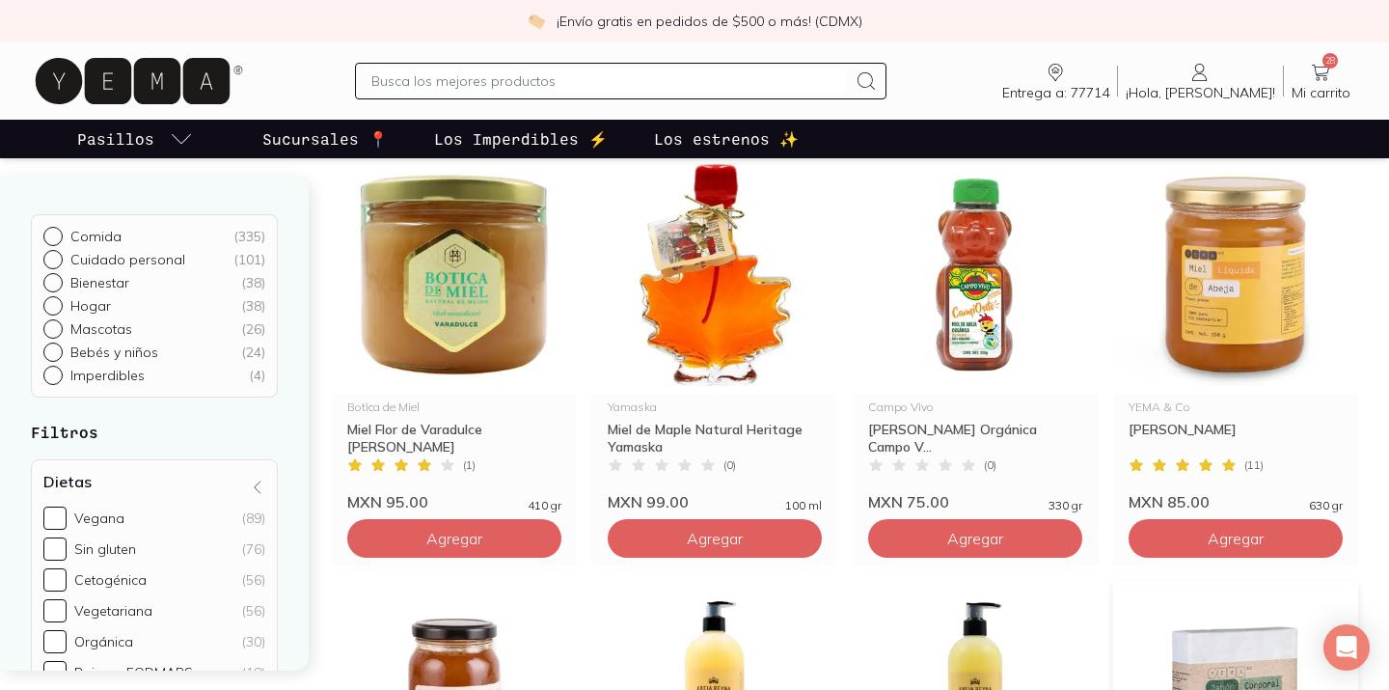
scroll to position [207, 0]
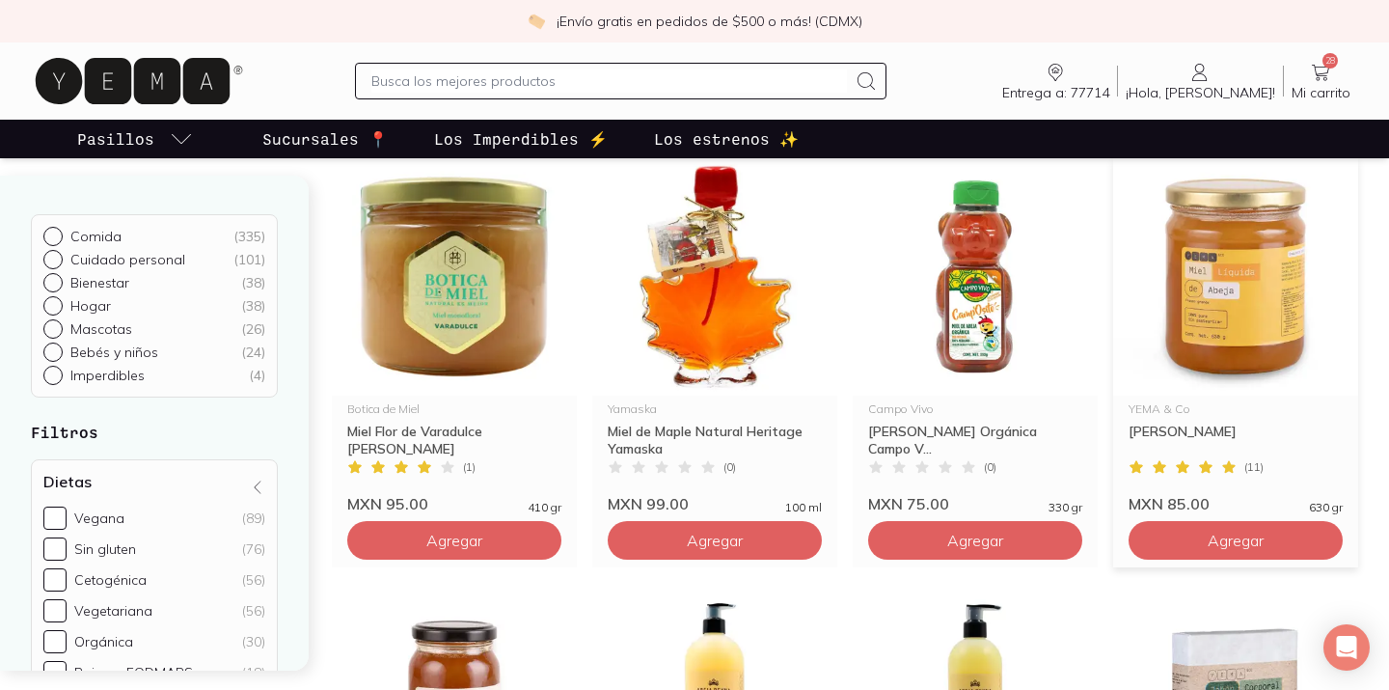
click at [1267, 280] on img at bounding box center [1235, 276] width 245 height 237
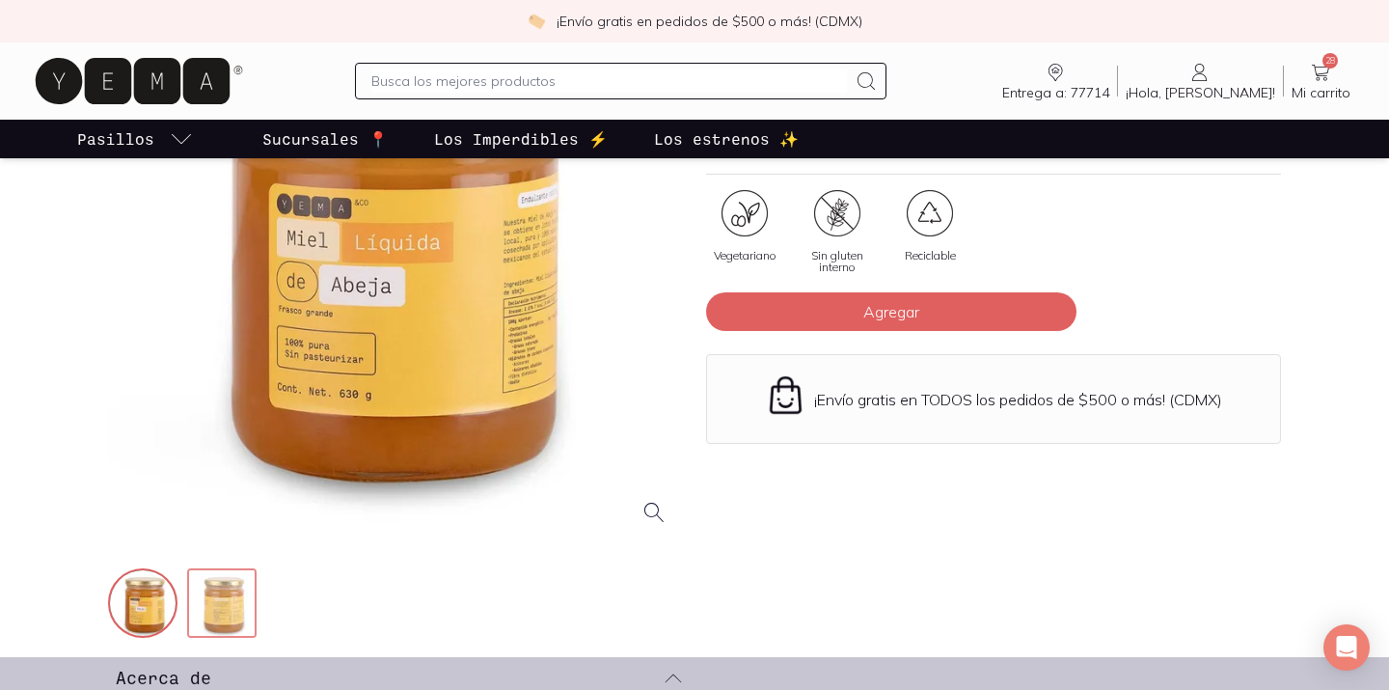
scroll to position [260, 0]
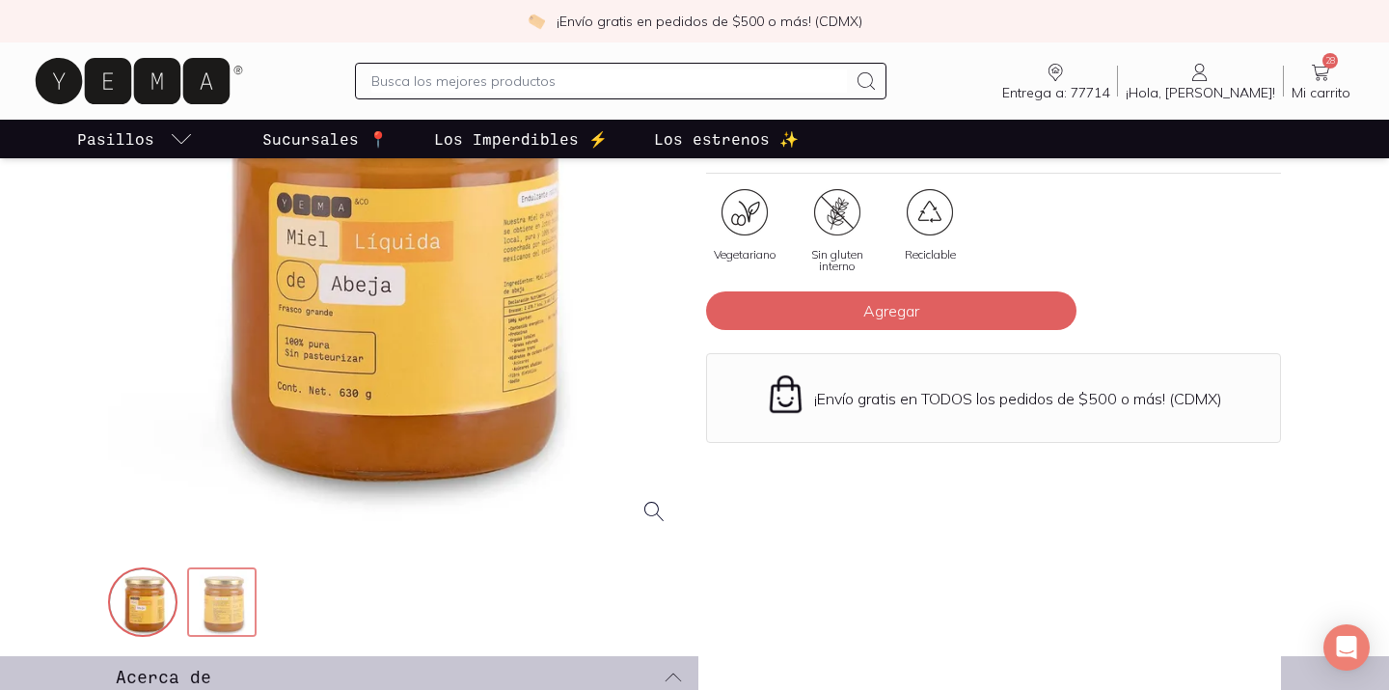
click at [224, 608] on img at bounding box center [223, 603] width 69 height 69
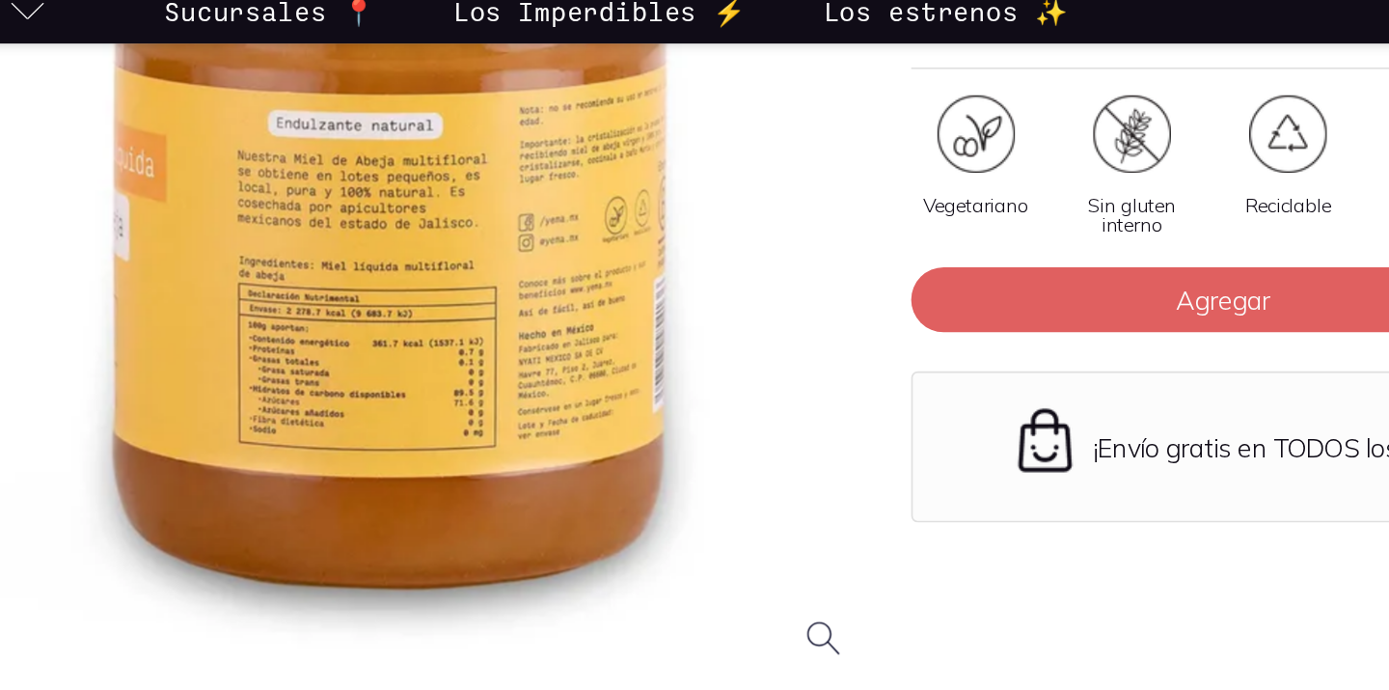
click at [640, 326] on div at bounding box center [395, 252] width 575 height 575
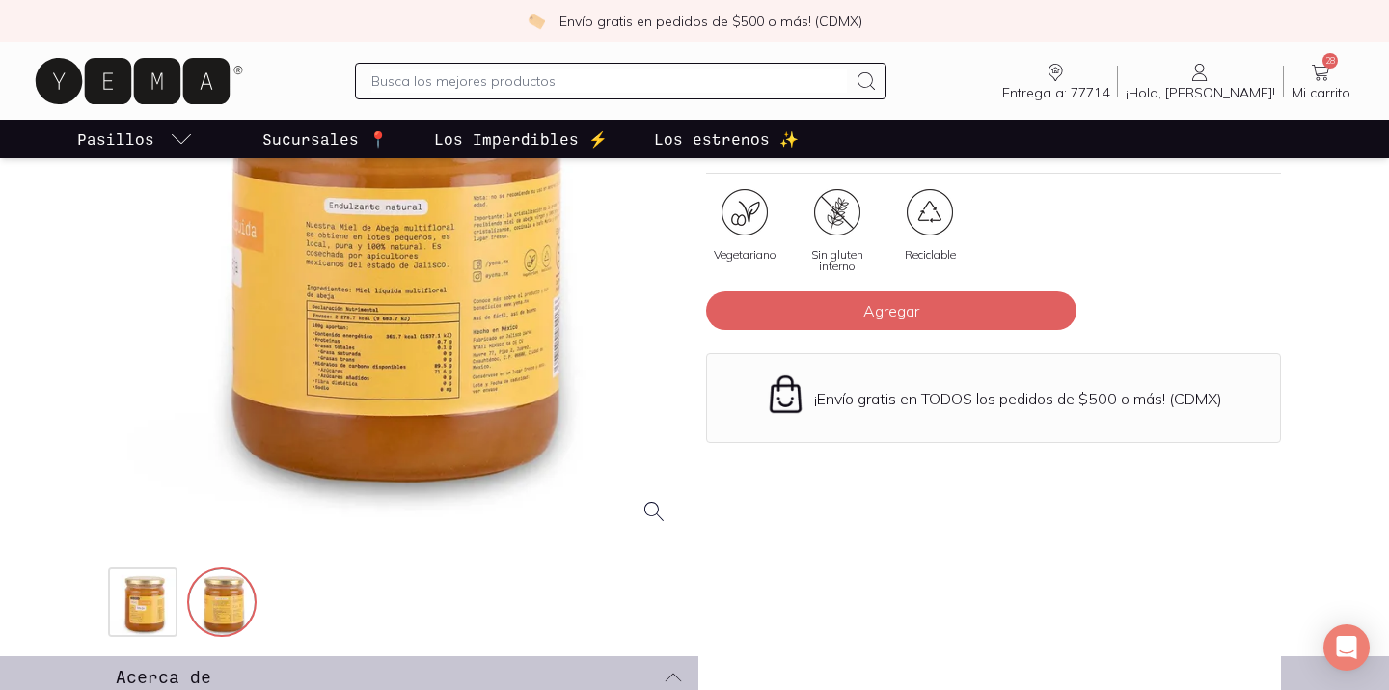
click at [642, 74] on input "text" at bounding box center [608, 80] width 475 height 23
click at [639, 79] on input "text" at bounding box center [608, 80] width 475 height 23
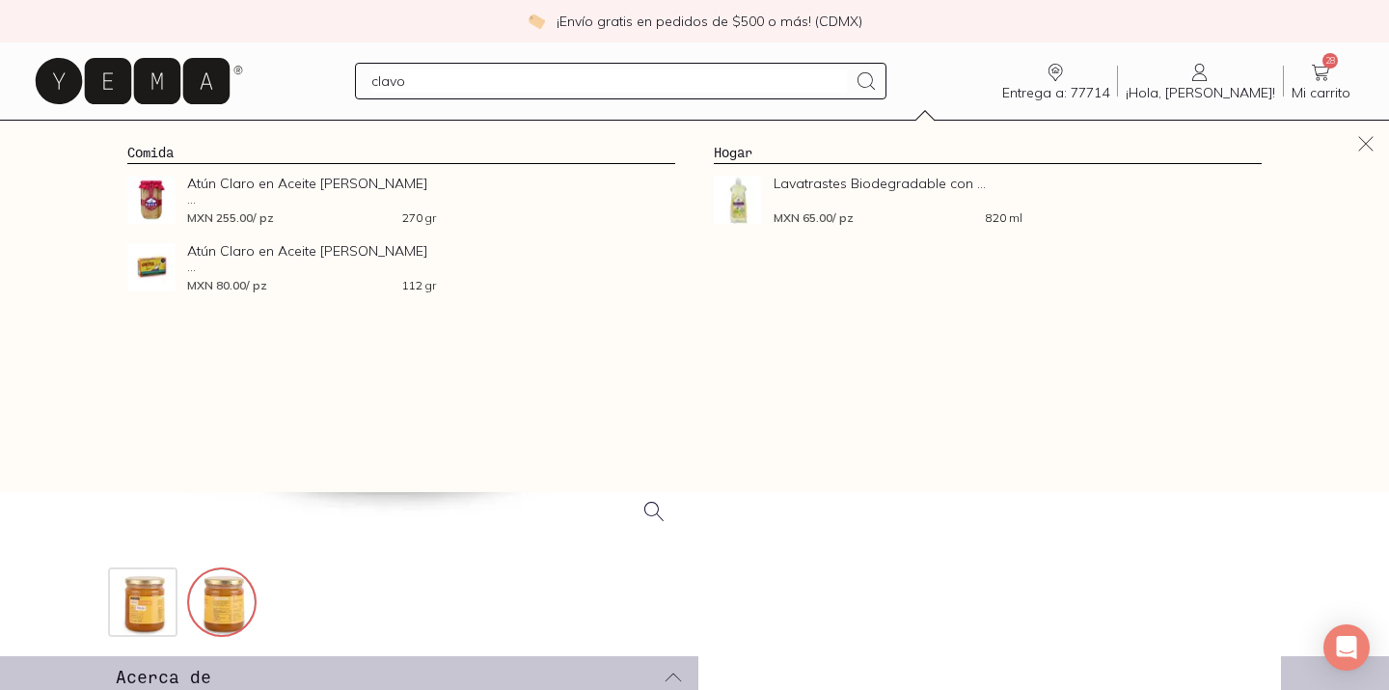
type input "clavo"
click at [827, 546] on div "YEMA & Co ( 11 ) [PERSON_NAME] Grande MXN 85.00 / pz MXN 0.13 / gr (630 gr) Nue…" at bounding box center [993, 302] width 575 height 675
click at [934, 562] on div "YEMA & Co ( 11 ) [PERSON_NAME] Grande MXN 85.00 / pz MXN 0.13 / gr (630 gr) Nue…" at bounding box center [993, 302] width 575 height 675
click at [48, 199] on div "Comida Atún Claro en Aceite [PERSON_NAME] ... MXN 255.00 / pz 270 gr Atún Claro…" at bounding box center [694, 306] width 1389 height 371
click at [975, 83] on div "clavo Entrega a: 77714 77714 Buscar Buscar ¡Hola, [PERSON_NAME]! [PERSON_NAME] …" at bounding box center [695, 81] width 1328 height 62
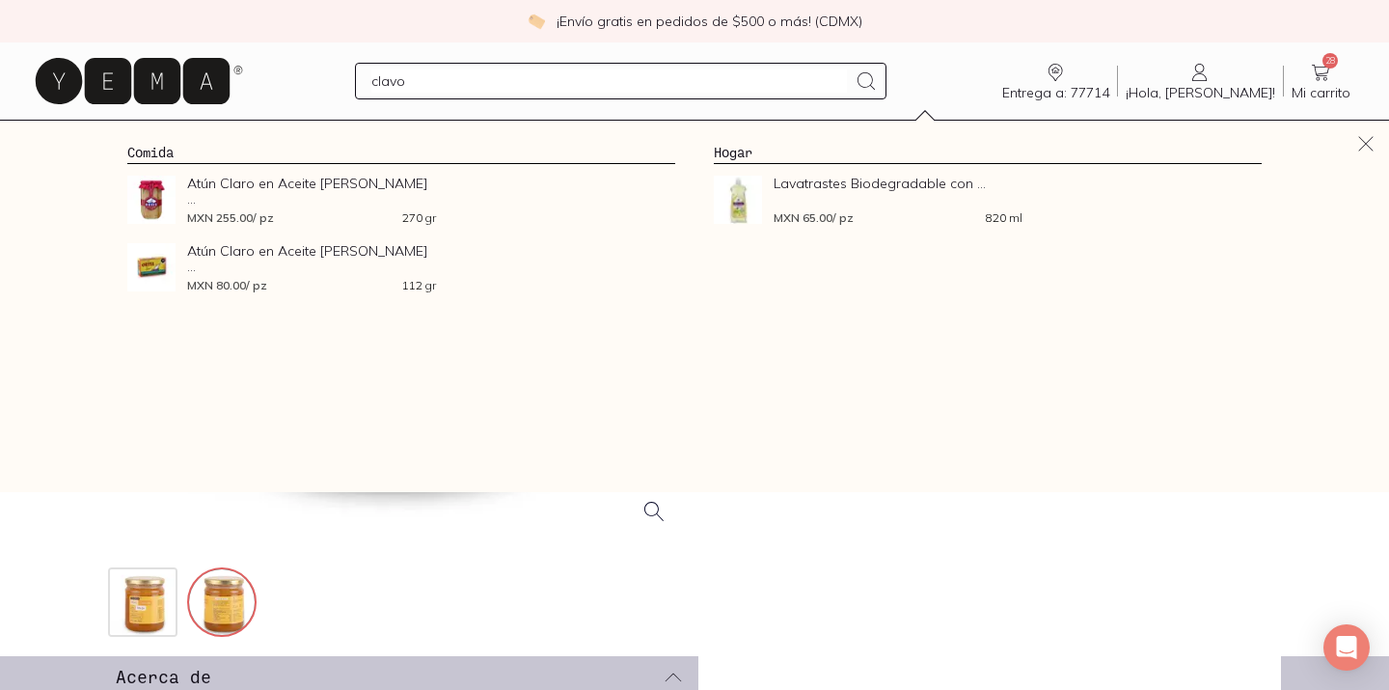
click at [199, 514] on div at bounding box center [395, 252] width 575 height 575
click at [143, 623] on img at bounding box center [144, 603] width 69 height 69
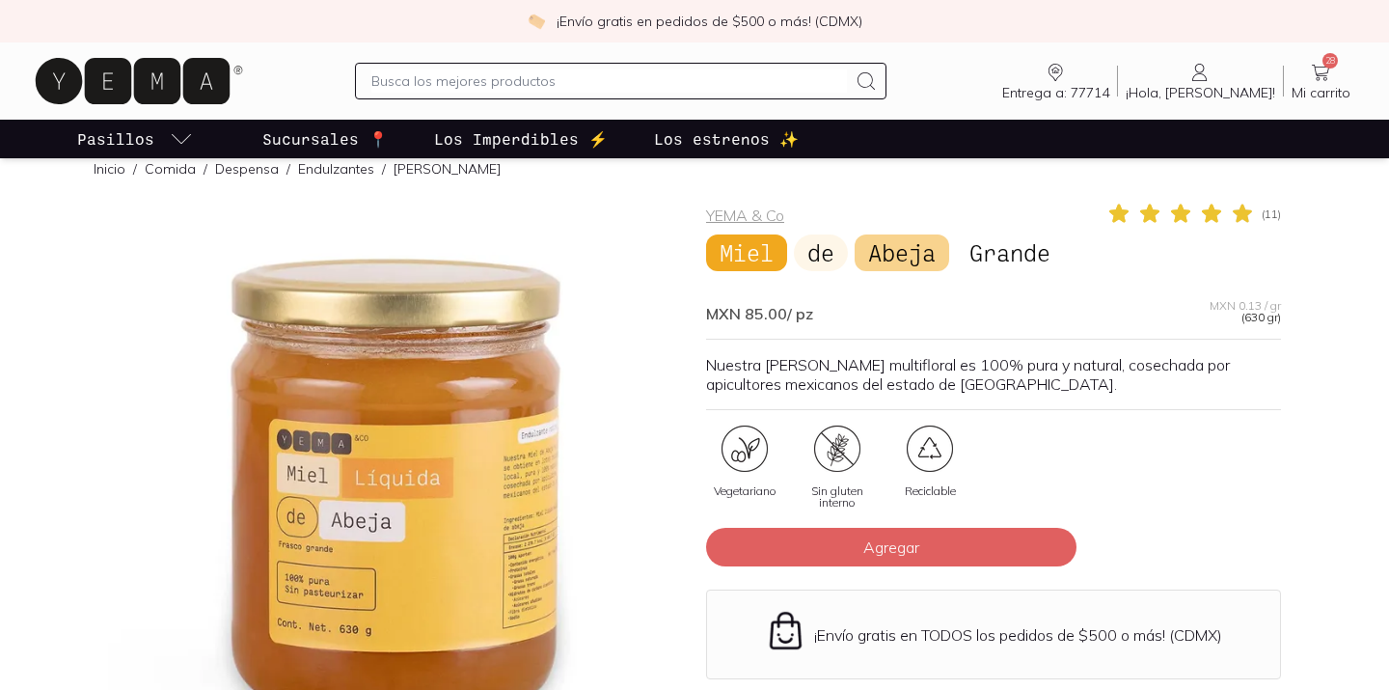
scroll to position [20, 0]
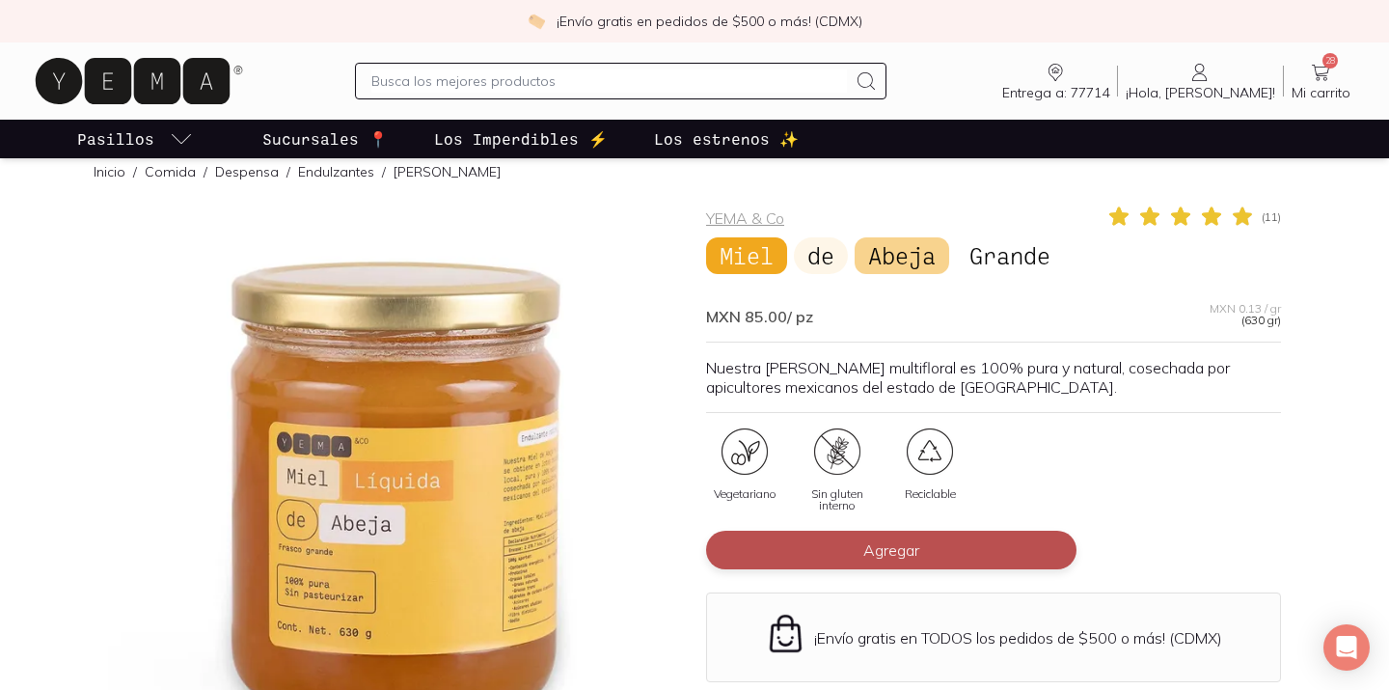
click at [983, 552] on button "Agregar" at bounding box center [891, 550] width 371 height 39
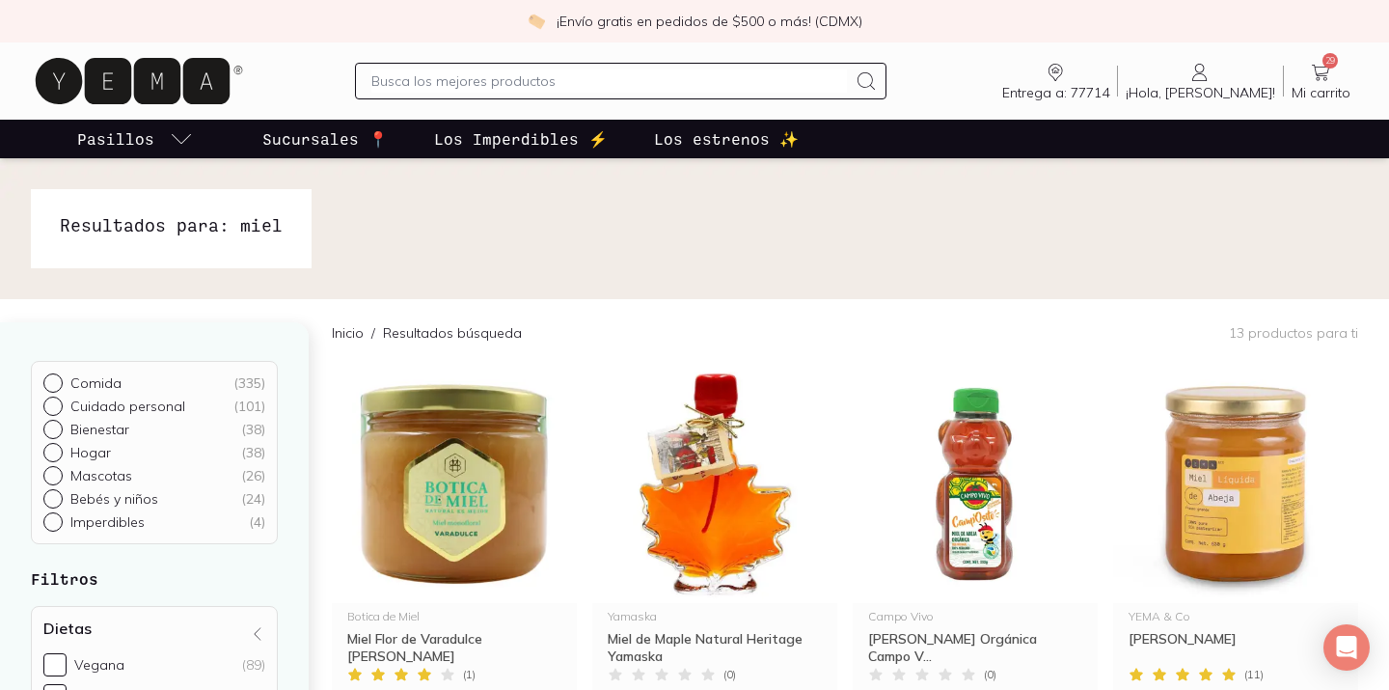
click at [1310, 68] on icon at bounding box center [1320, 72] width 23 height 23
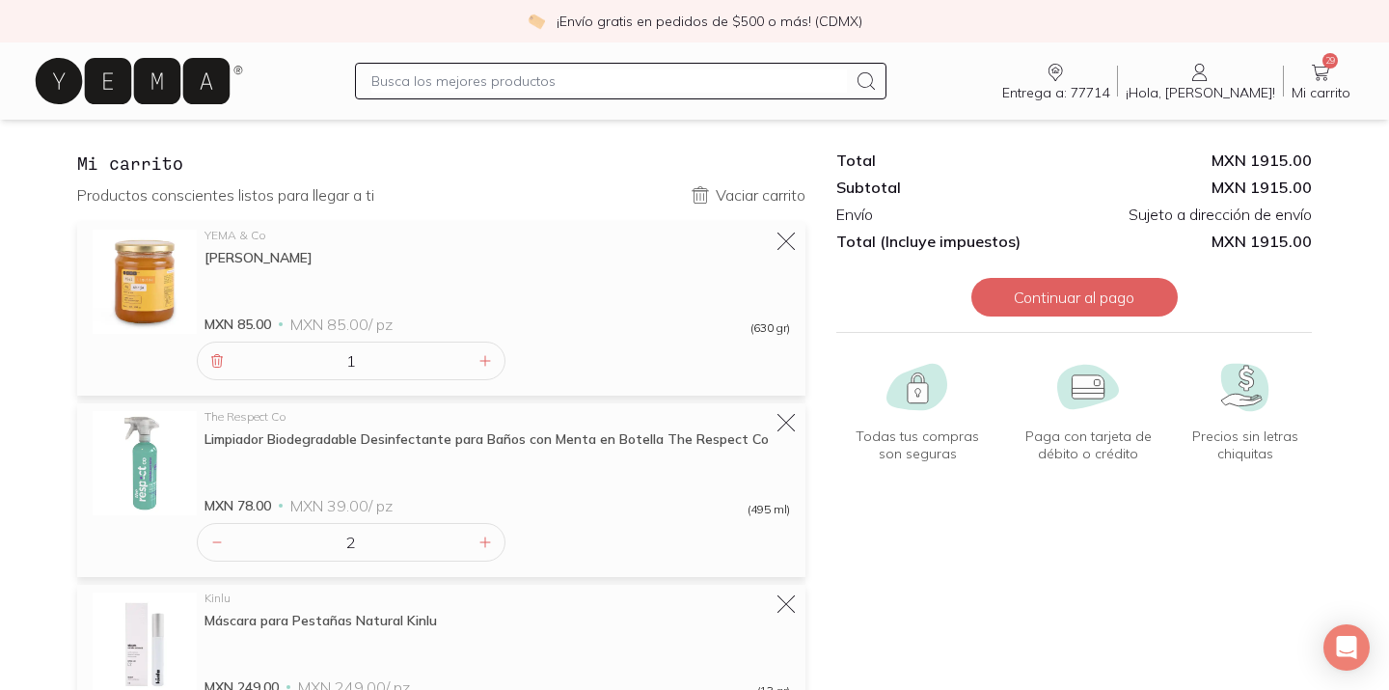
scroll to position [44, 0]
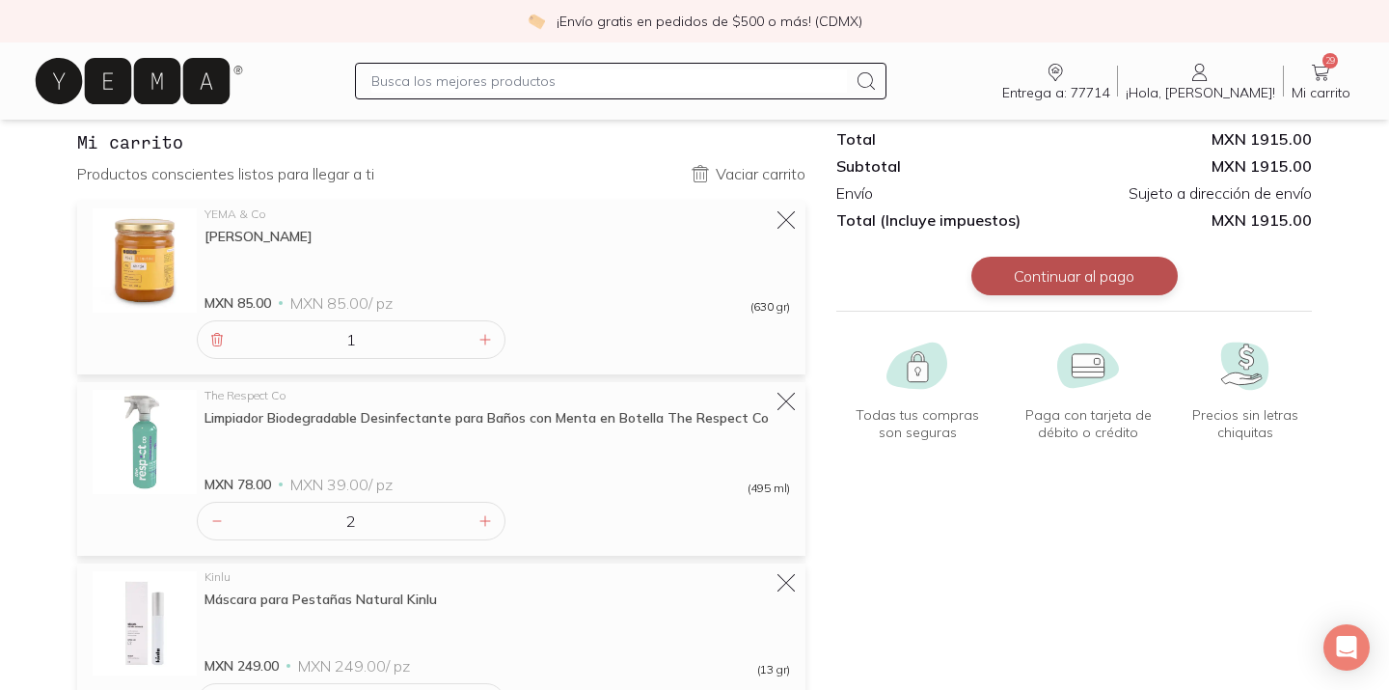
click at [1073, 284] on button "Continuar al pago" at bounding box center [1075, 276] width 206 height 39
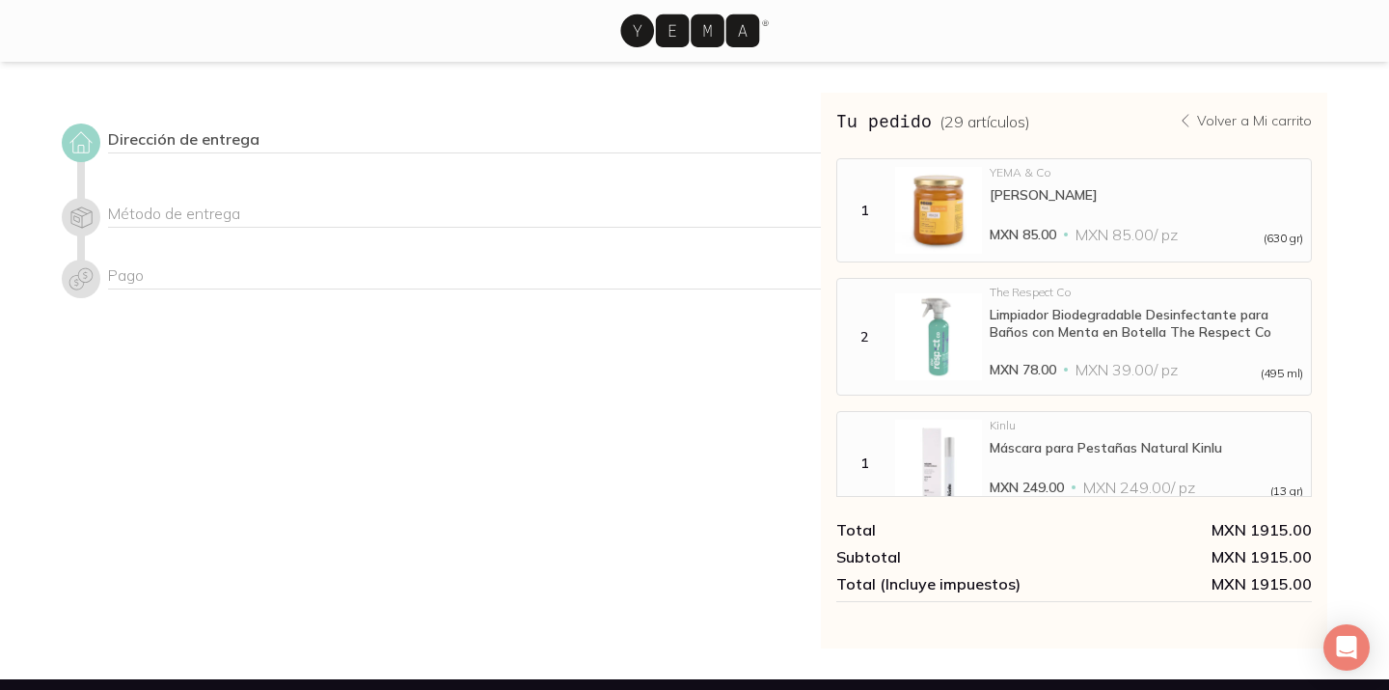
click at [163, 208] on div "Método de entrega" at bounding box center [464, 216] width 713 height 24
click at [97, 215] on div at bounding box center [81, 217] width 39 height 39
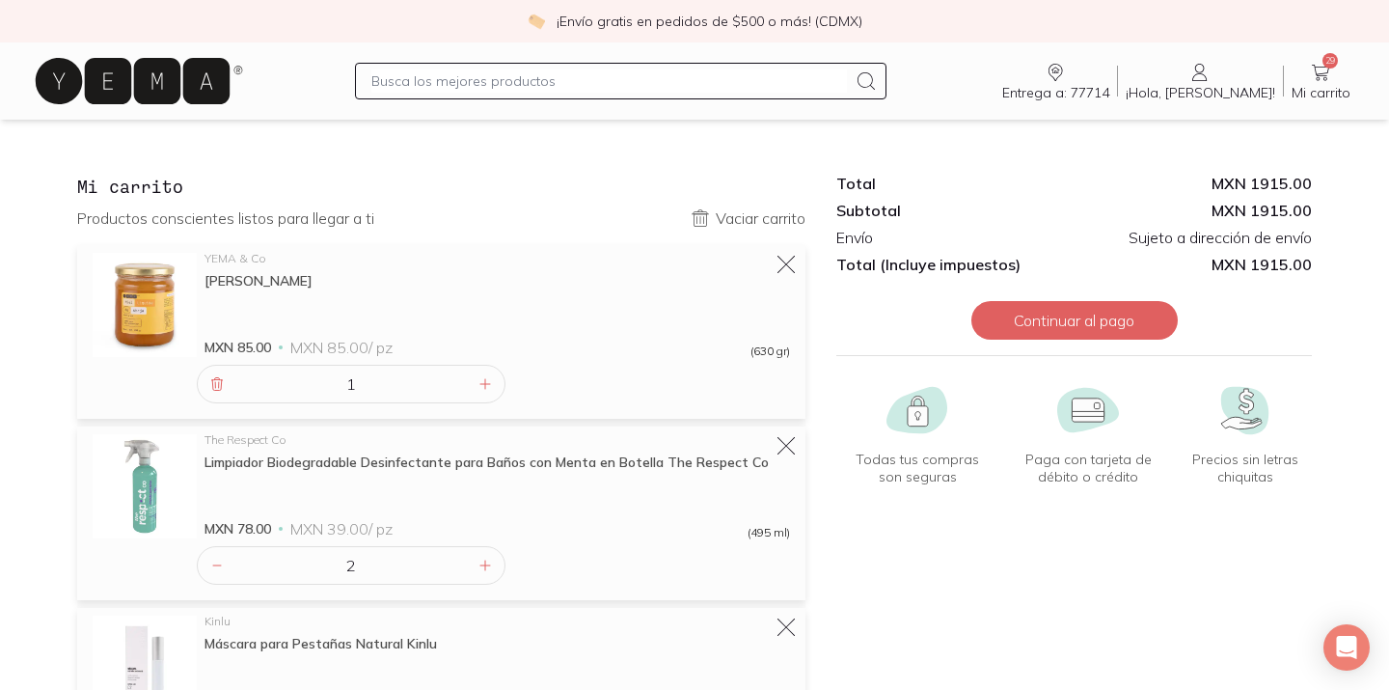
click at [1067, 83] on icon "Entrega a: 77714" at bounding box center [1055, 72] width 23 height 23
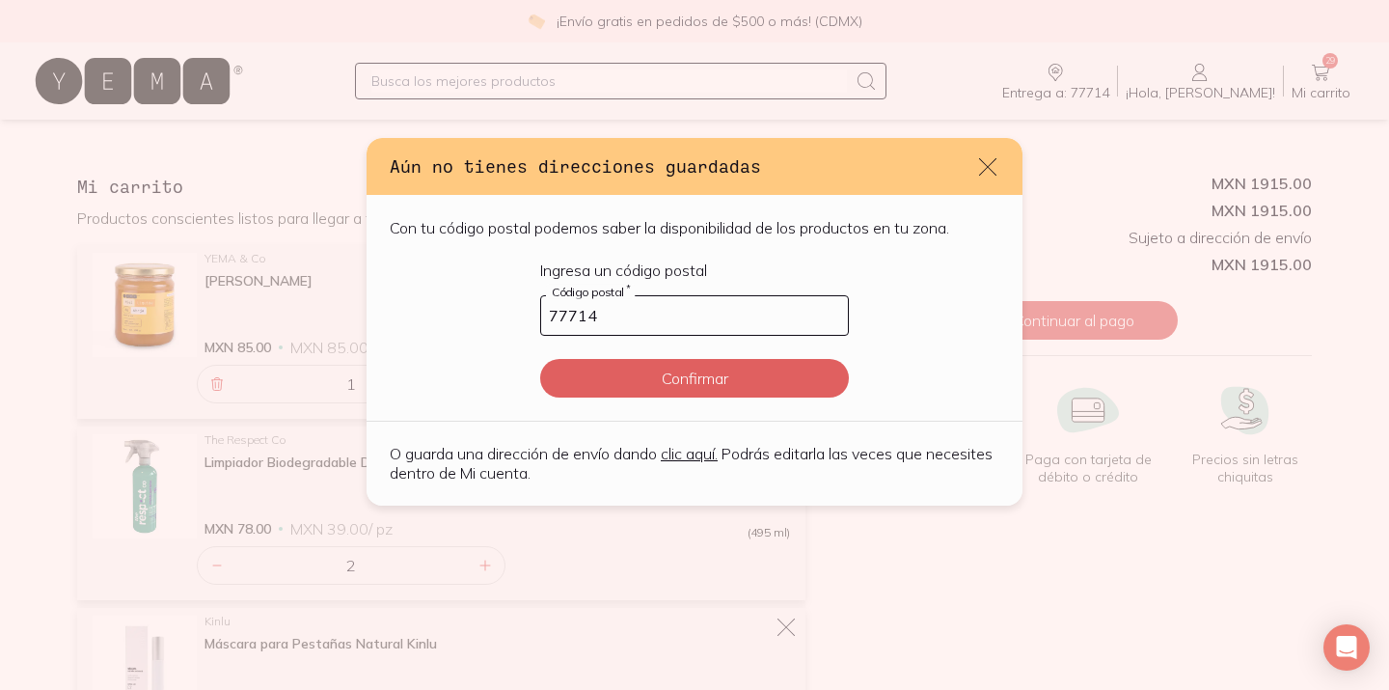
click at [705, 458] on link "clic aquí." at bounding box center [689, 453] width 57 height 19
select select "204"
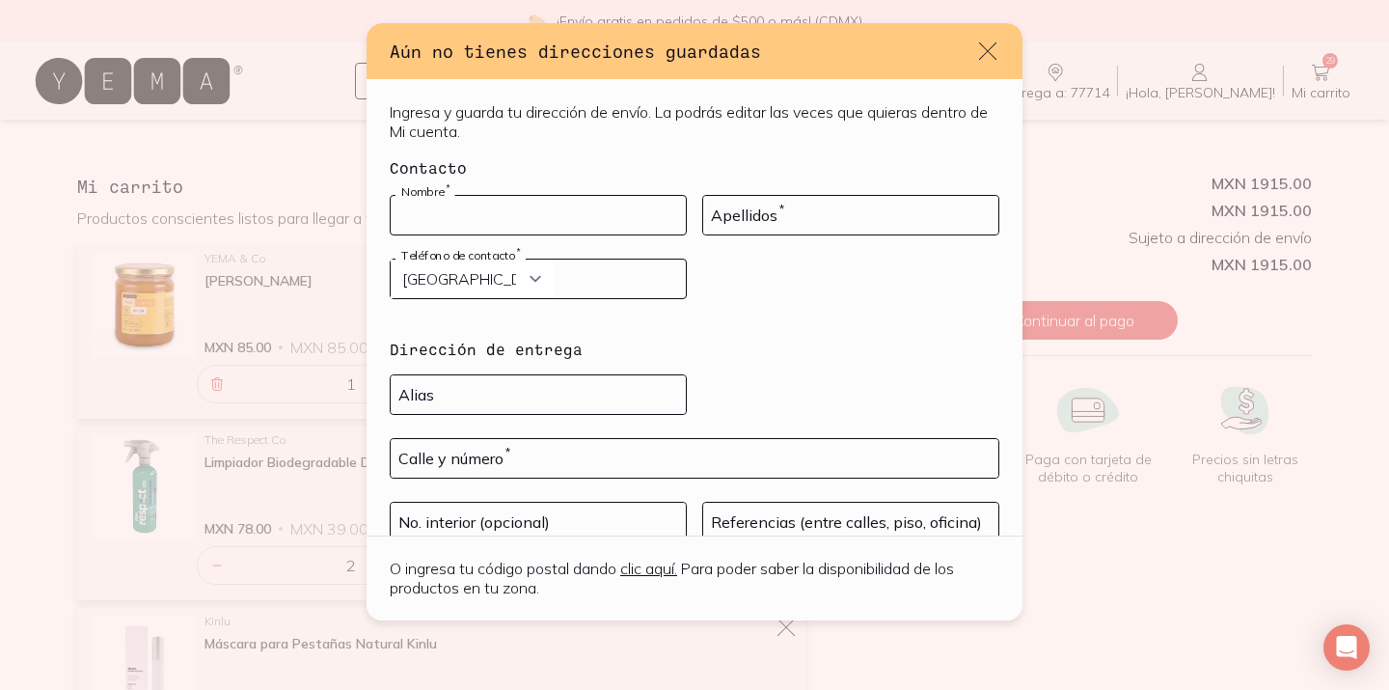
click at [517, 216] on input "default" at bounding box center [538, 215] width 295 height 39
type input "Kaleigh"
type input "Lowe"
select select "52"
type input "9842337634"
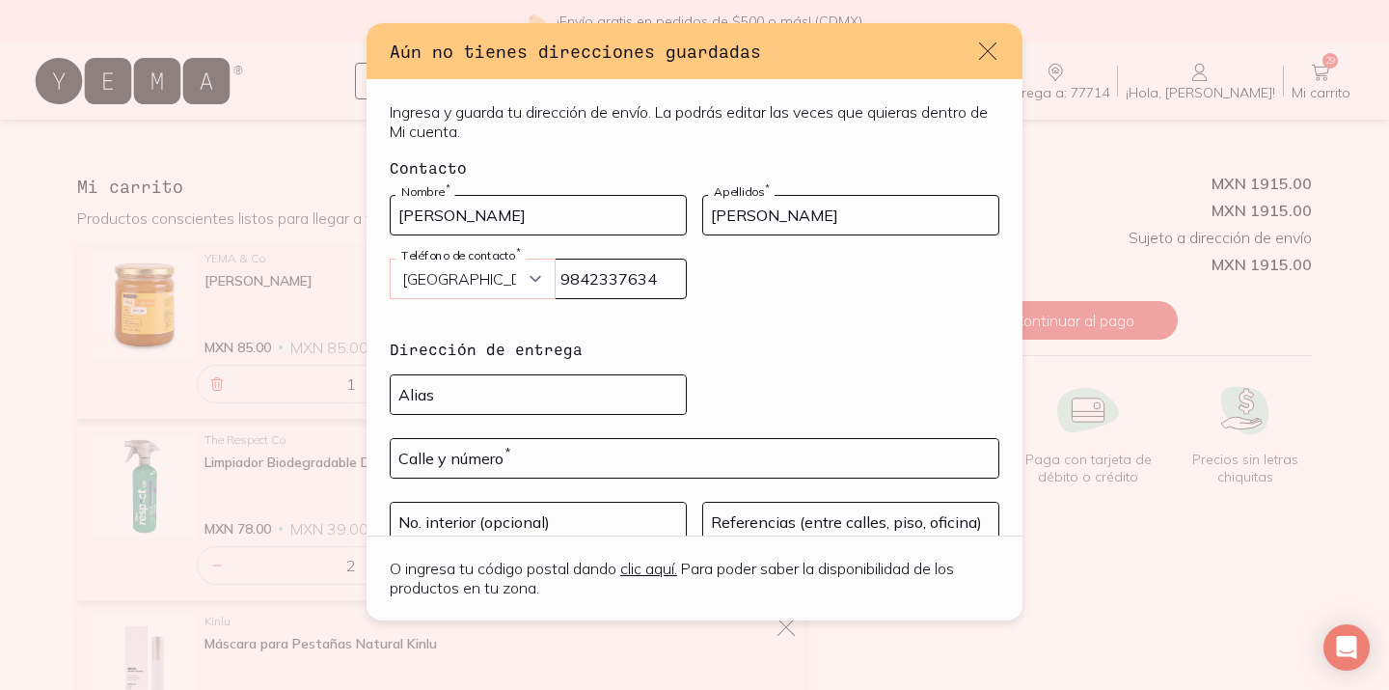
click at [471, 284] on select "Curazao (+5999) Jamaica (+1876) San Cristóbal y Nieves (+1869) Trinidad y Tobag…" at bounding box center [473, 279] width 164 height 39
select select "204"
click at [391, 260] on select "Curazao (+5999) Jamaica (+1876) San Cristóbal y Nieves (+1869) Trinidad y Tobag…" at bounding box center [473, 279] width 164 height 39
click at [672, 296] on input "9842337634" at bounding box center [538, 279] width 295 height 39
click at [459, 402] on input "default" at bounding box center [538, 394] width 295 height 39
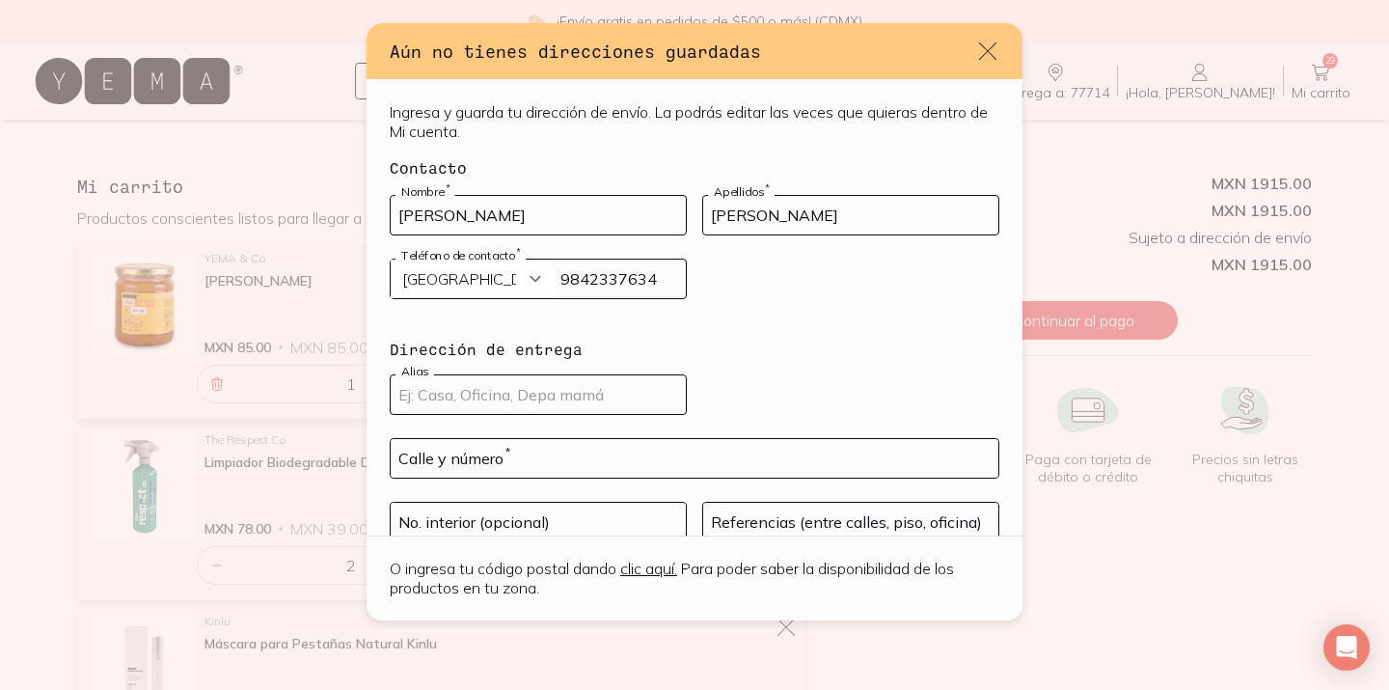
scroll to position [58, 0]
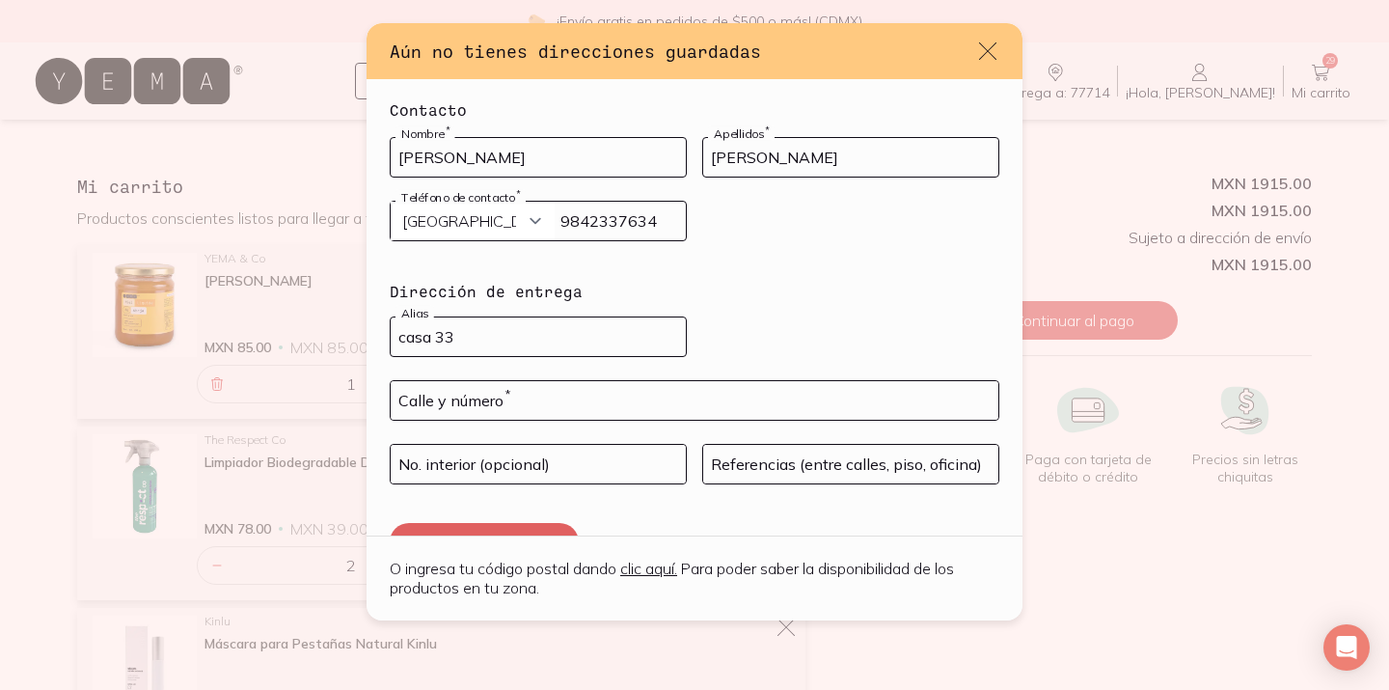
type input "casa 33"
click at [631, 394] on input "default" at bounding box center [695, 400] width 608 height 39
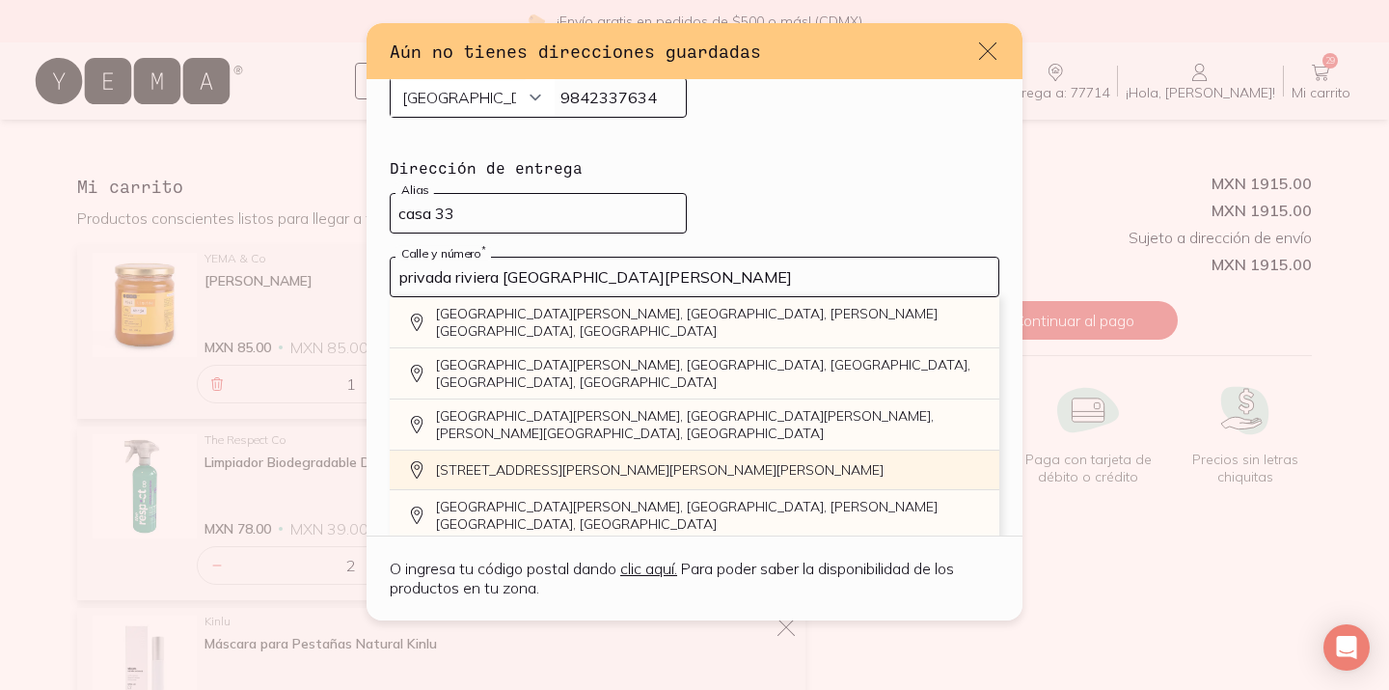
scroll to position [210, 0]
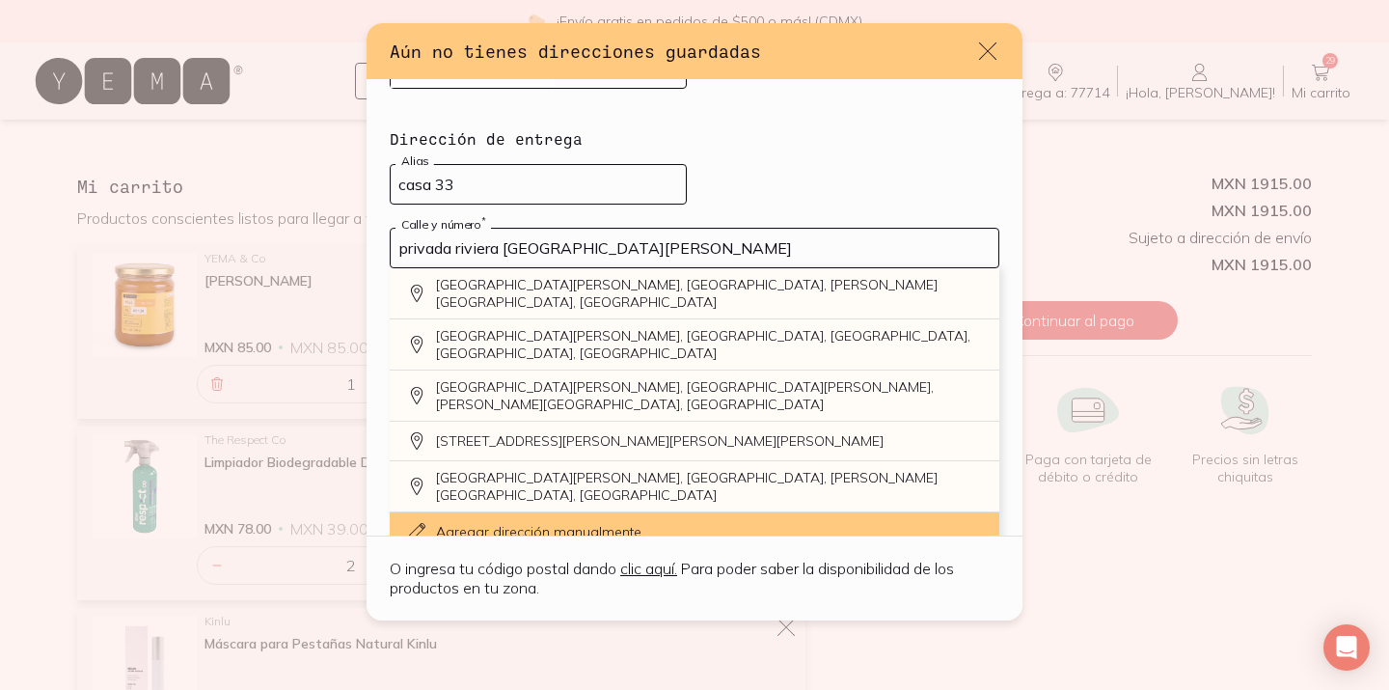
drag, startPoint x: 504, startPoint y: 249, endPoint x: 297, endPoint y: 248, distance: 206.5
click at [297, 248] on div "Aún no tienes direcciones guardadas Ingresa y guarda tu dirección de envío. La …" at bounding box center [694, 345] width 1389 height 690
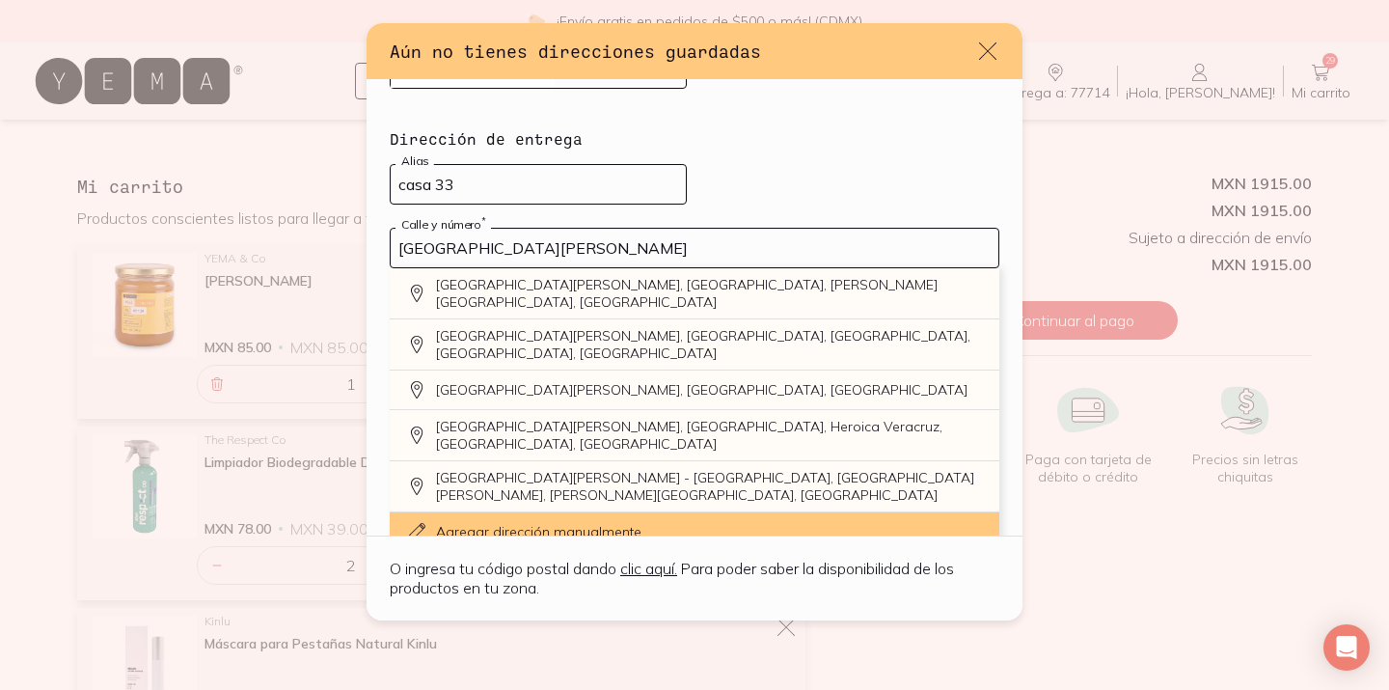
click at [764, 255] on input "playa del carmen" at bounding box center [695, 248] width 608 height 39
click at [390, 371] on button "Confirmar información" at bounding box center [484, 390] width 189 height 39
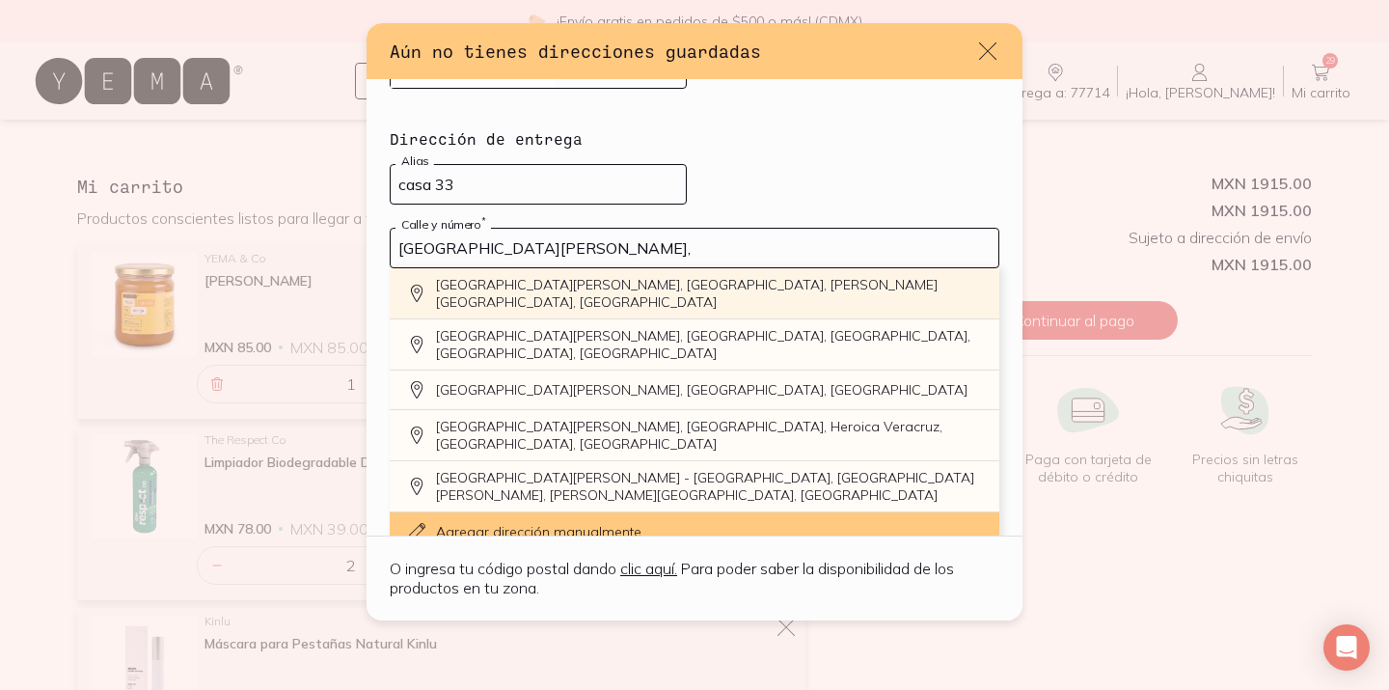
click at [390, 371] on button "Confirmar información" at bounding box center [484, 390] width 189 height 39
click at [665, 299] on div "Playa del Carmen, Cancún, Quintana Roo, Mexico" at bounding box center [695, 293] width 610 height 51
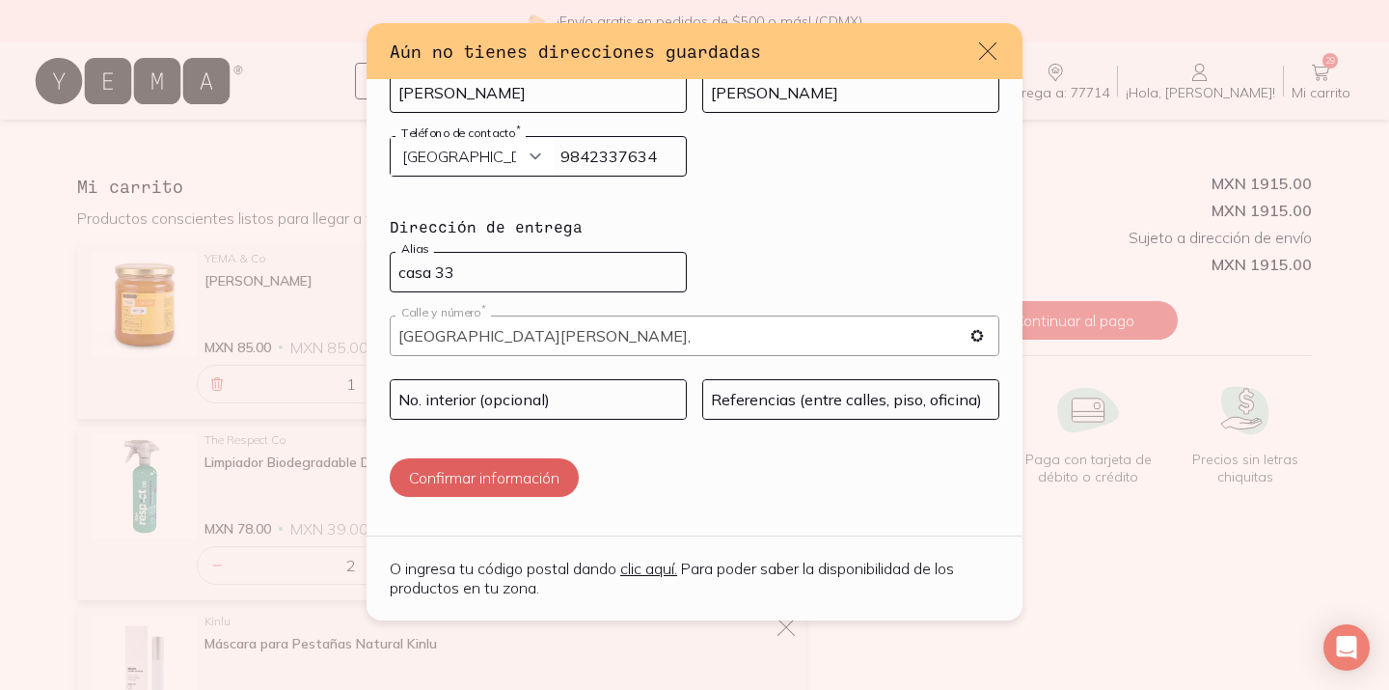
type input "Playa del Carmen, 77539 Cancún, Q.R., Mexico"
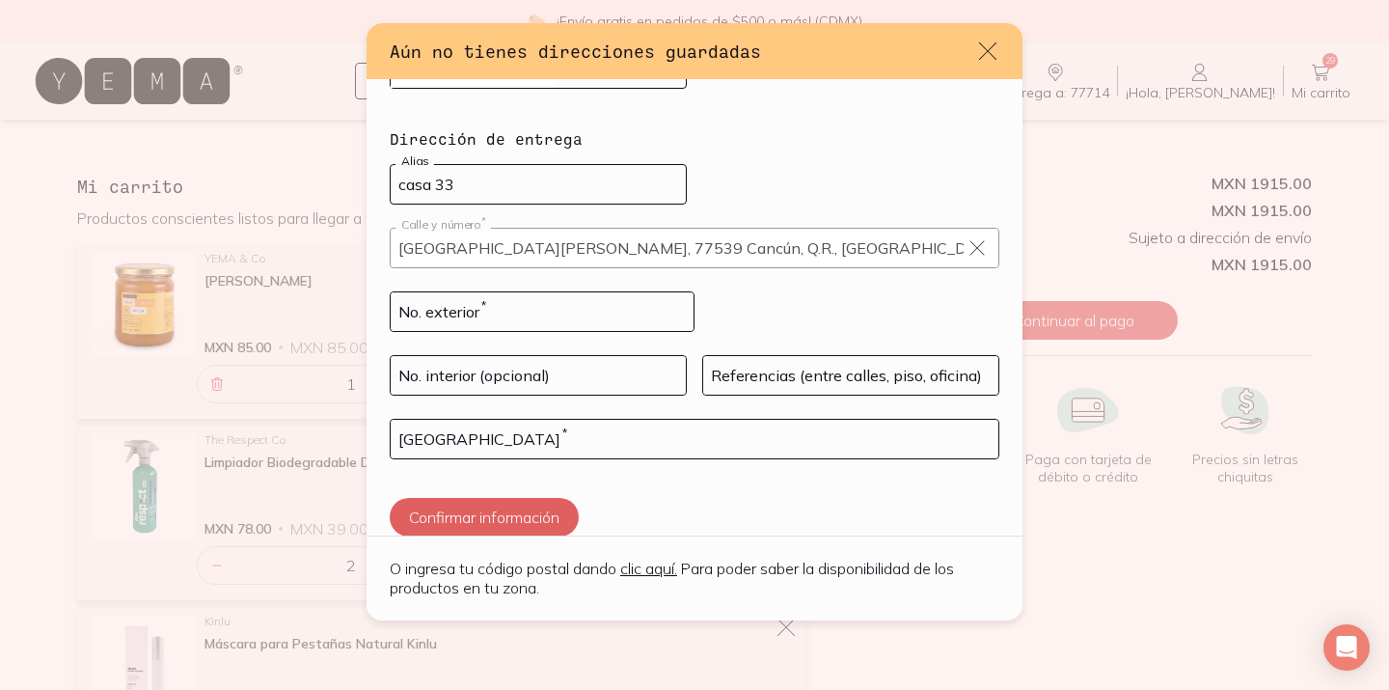
scroll to position [238, 0]
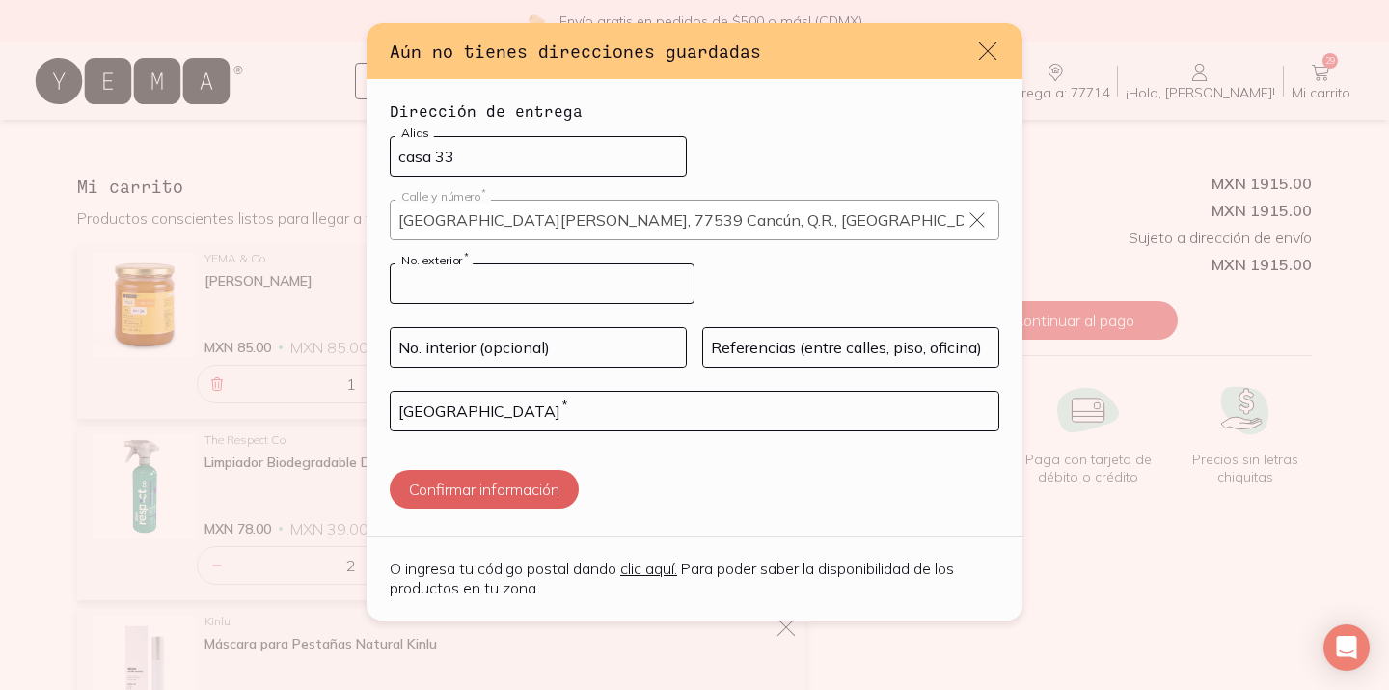
click at [633, 288] on input "default" at bounding box center [542, 283] width 303 height 39
type input "22"
click at [673, 414] on input "default" at bounding box center [695, 411] width 608 height 39
type input "privada"
click at [974, 218] on icon "default" at bounding box center [977, 219] width 19 height 19
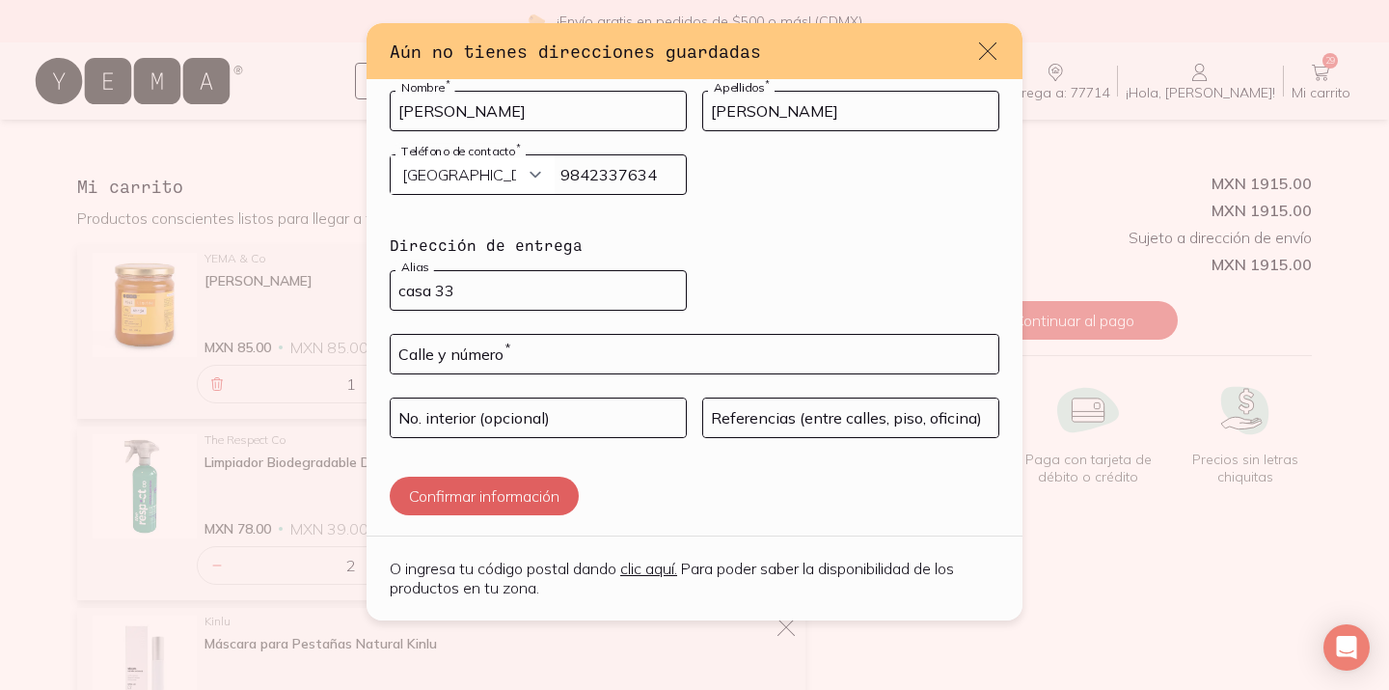
scroll to position [57, 0]
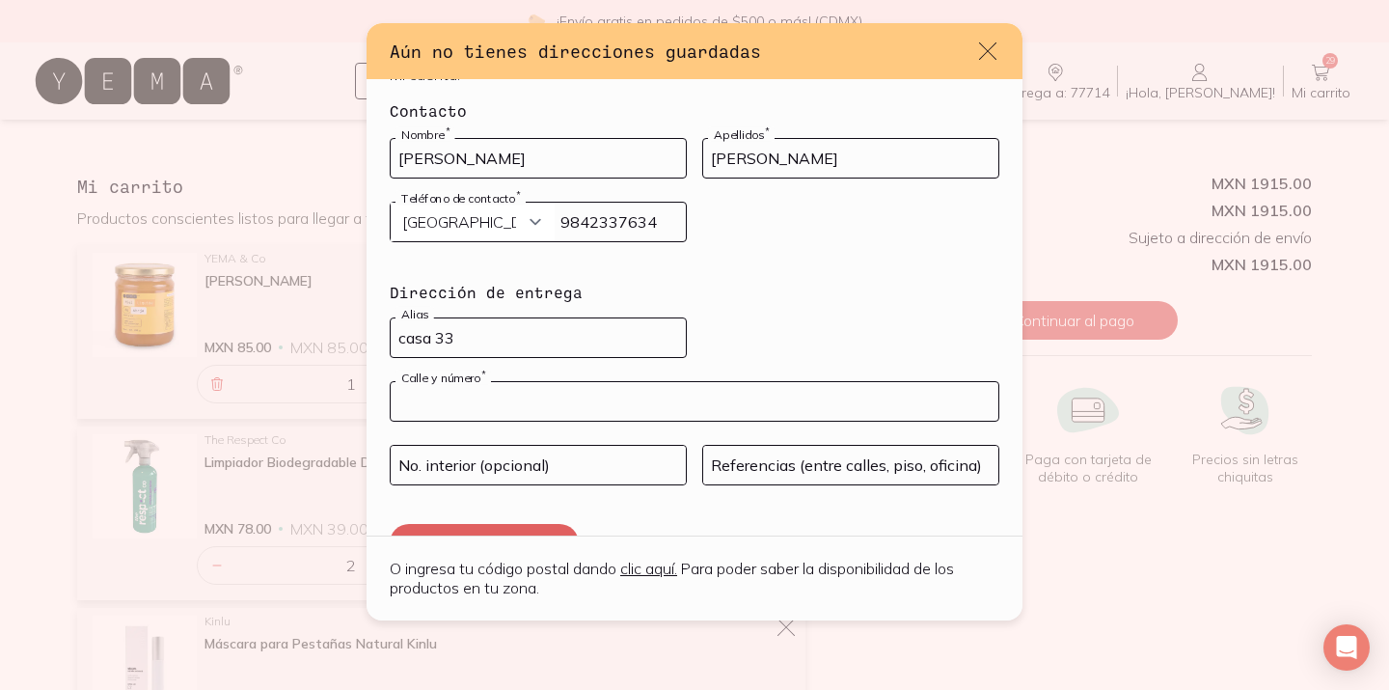
click at [532, 404] on input "default" at bounding box center [695, 401] width 608 height 39
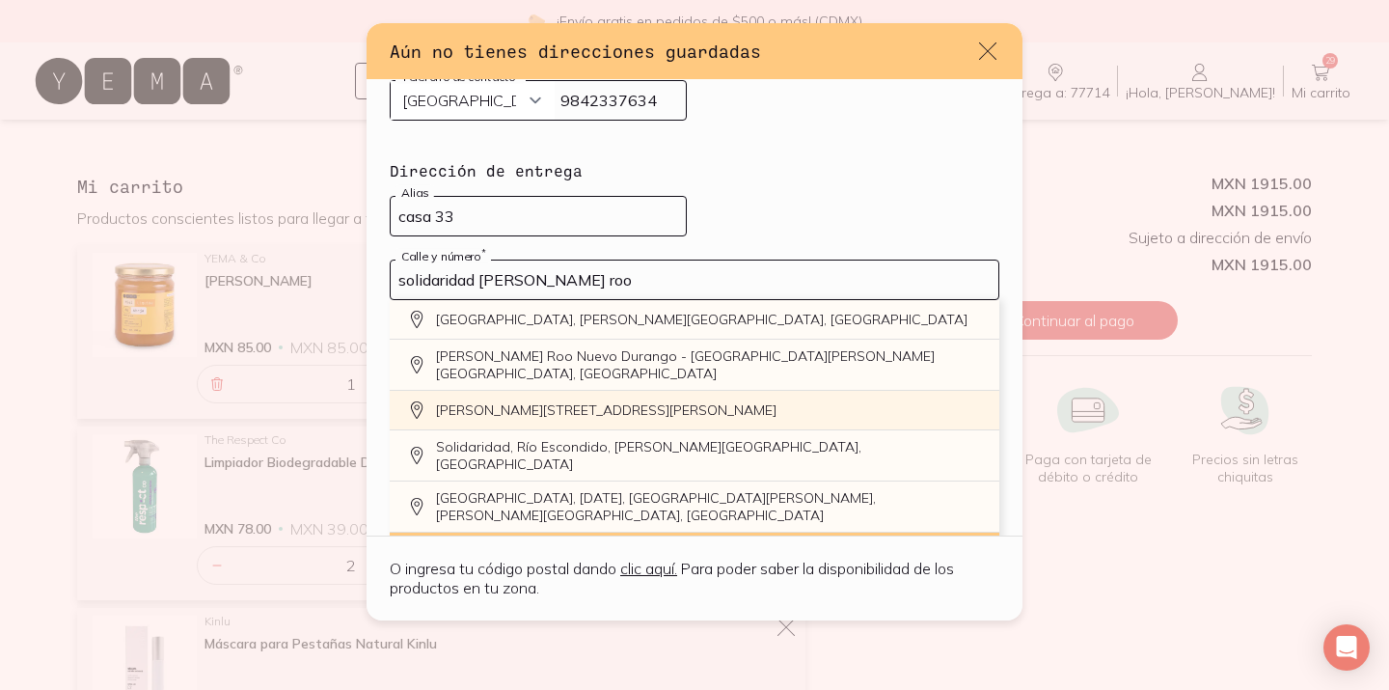
scroll to position [210, 0]
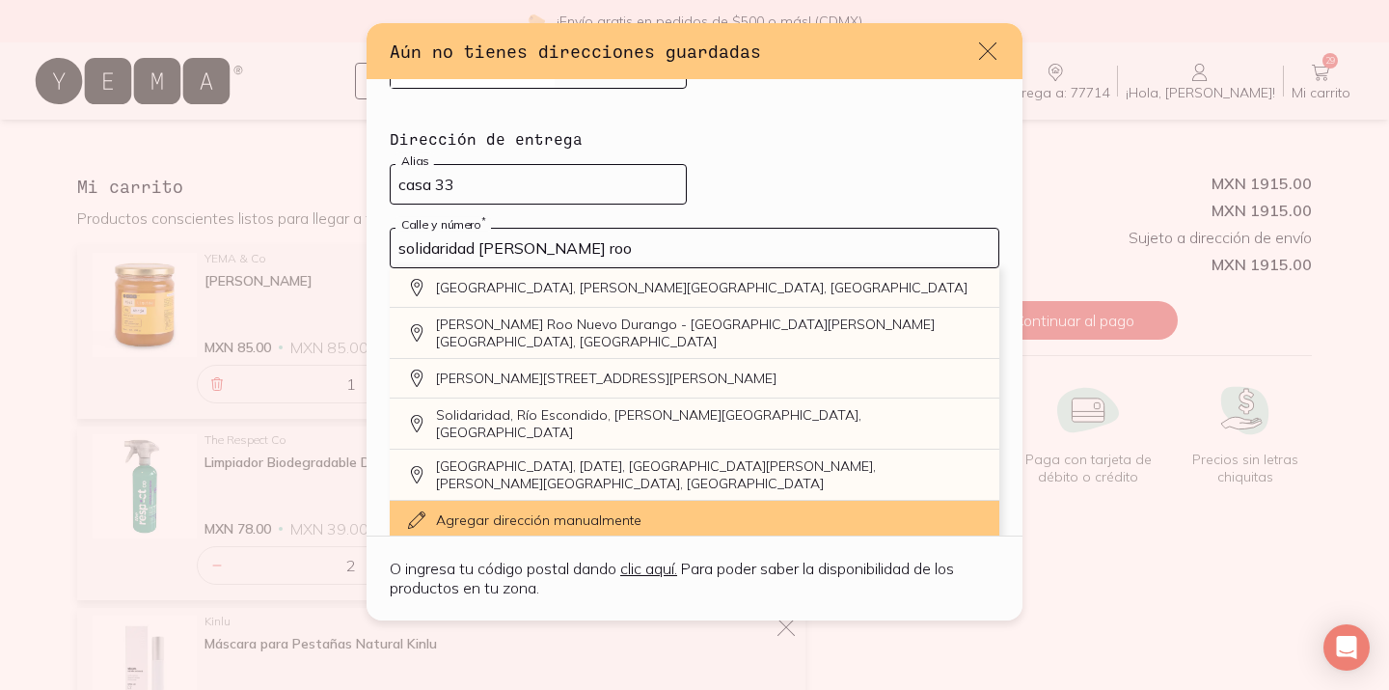
click at [632, 240] on input "solidaridad quintana roo" at bounding box center [695, 248] width 608 height 39
type input "solidaridad quintana roo"
click at [595, 501] on link "Agregar dirección manualmente" at bounding box center [695, 520] width 610 height 39
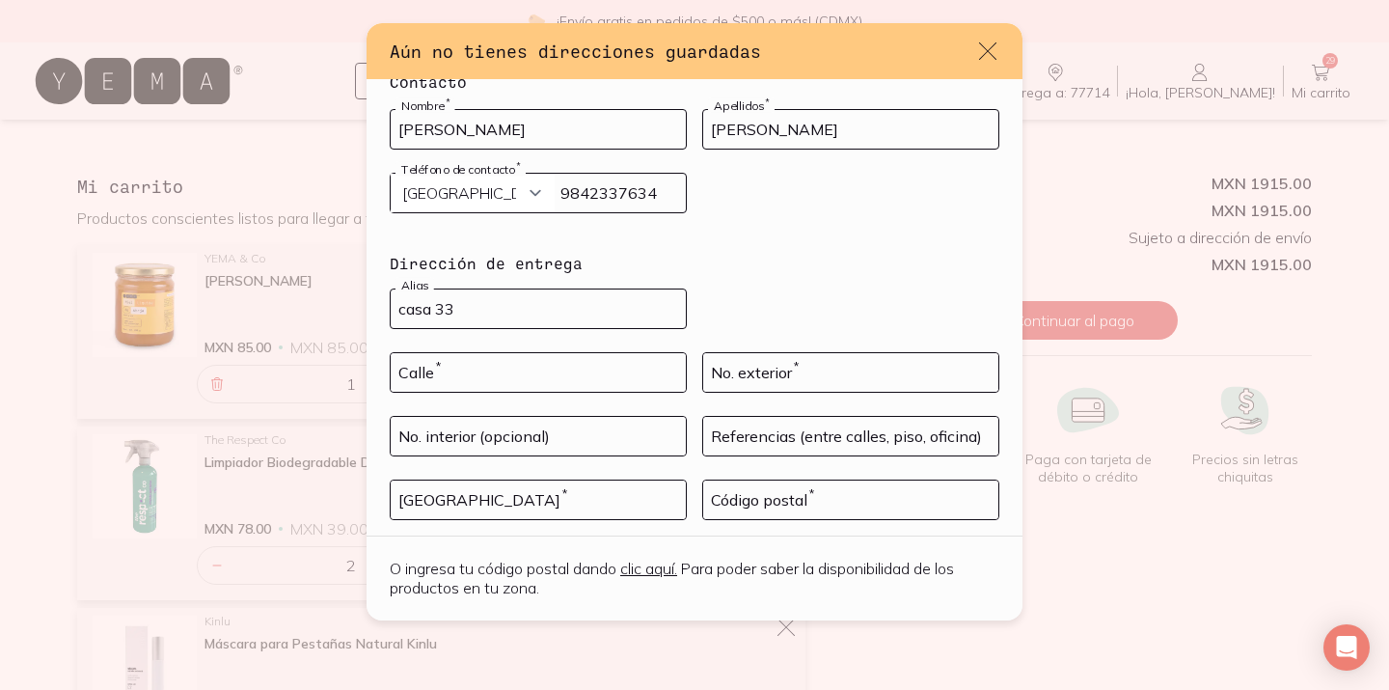
scroll to position [84, 0]
click at [536, 319] on input "casa 33" at bounding box center [538, 310] width 295 height 39
type input "c"
type input "privada Riviera"
click at [657, 365] on input "default" at bounding box center [538, 374] width 295 height 39
